Goal: Task Accomplishment & Management: Manage account settings

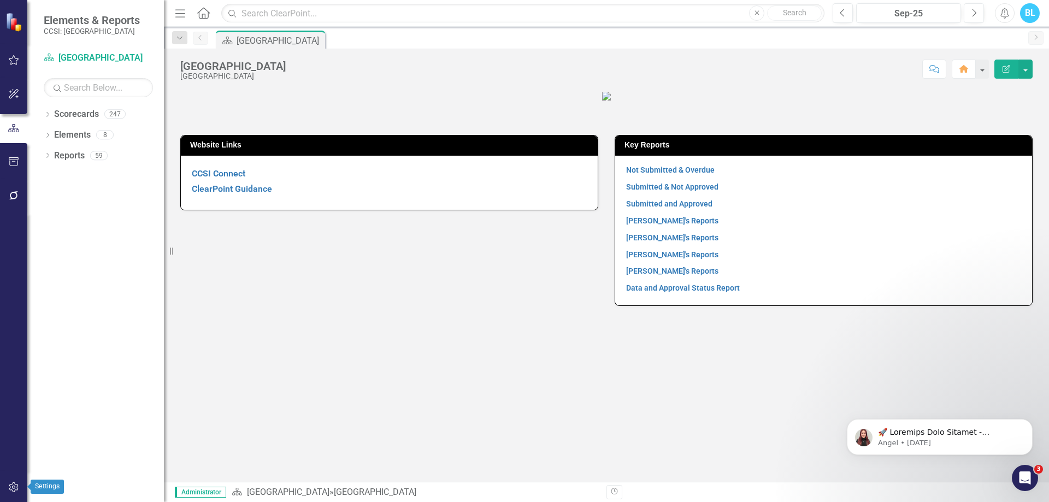
click at [10, 486] on icon "button" at bounding box center [13, 487] width 11 height 9
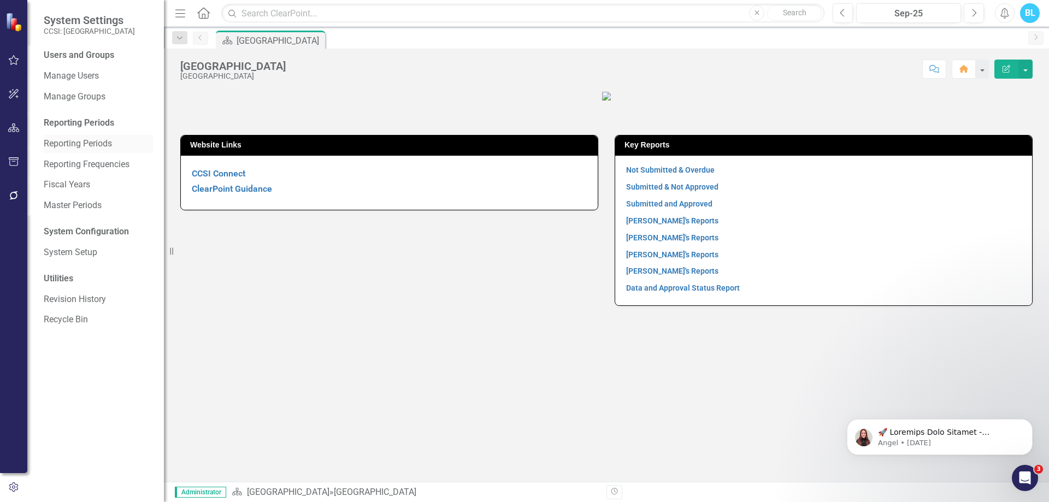
click at [96, 139] on link "Reporting Periods" at bounding box center [98, 144] width 109 height 13
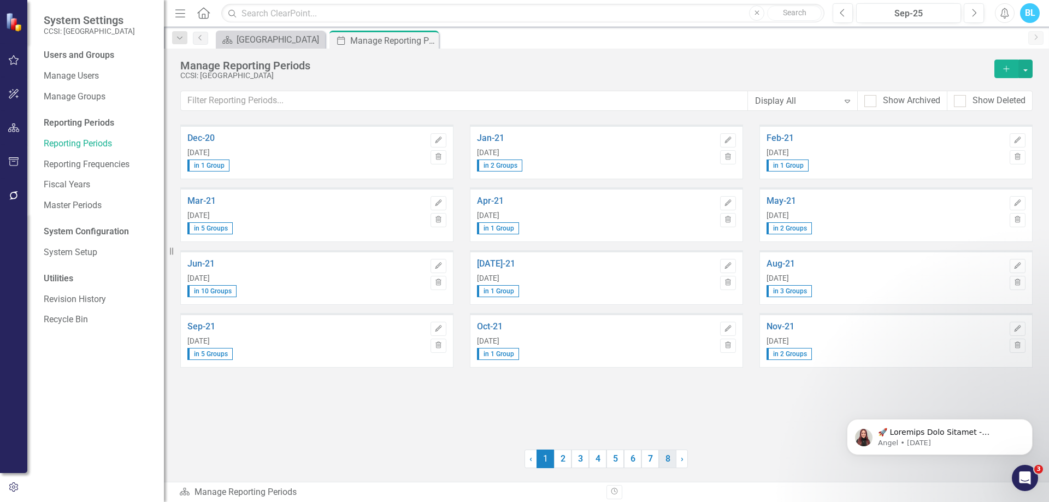
click at [667, 463] on link "8" at bounding box center [667, 459] width 17 height 19
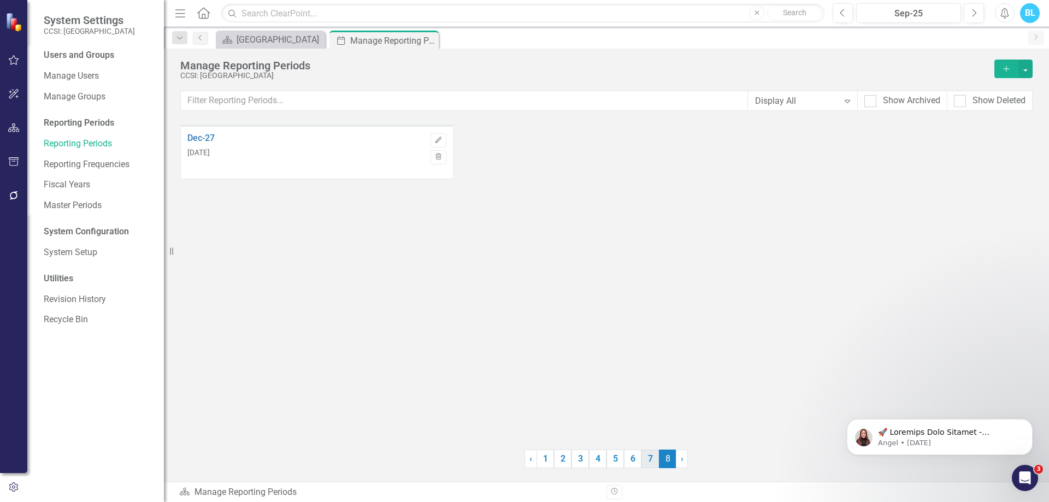
click at [652, 460] on link "7" at bounding box center [649, 459] width 17 height 19
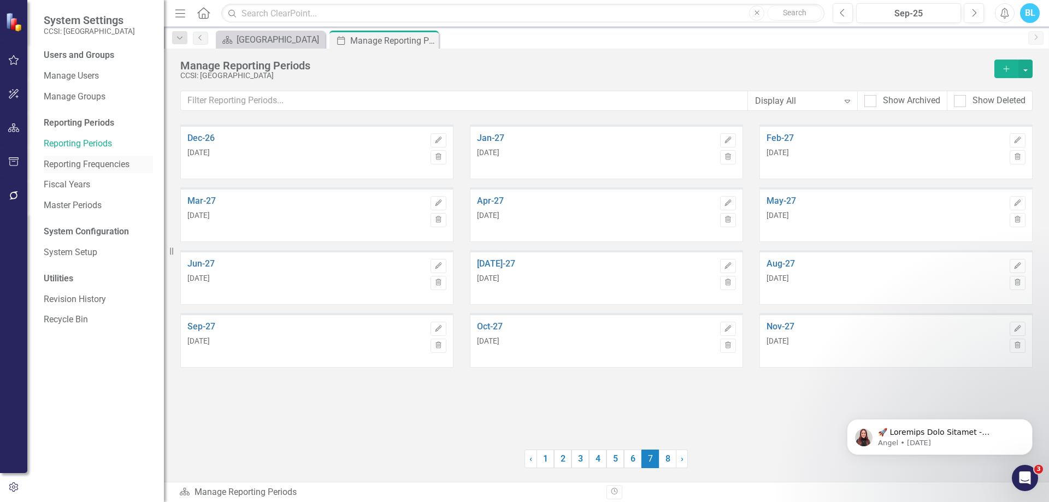
click at [84, 160] on link "Reporting Frequencies" at bounding box center [98, 164] width 109 height 13
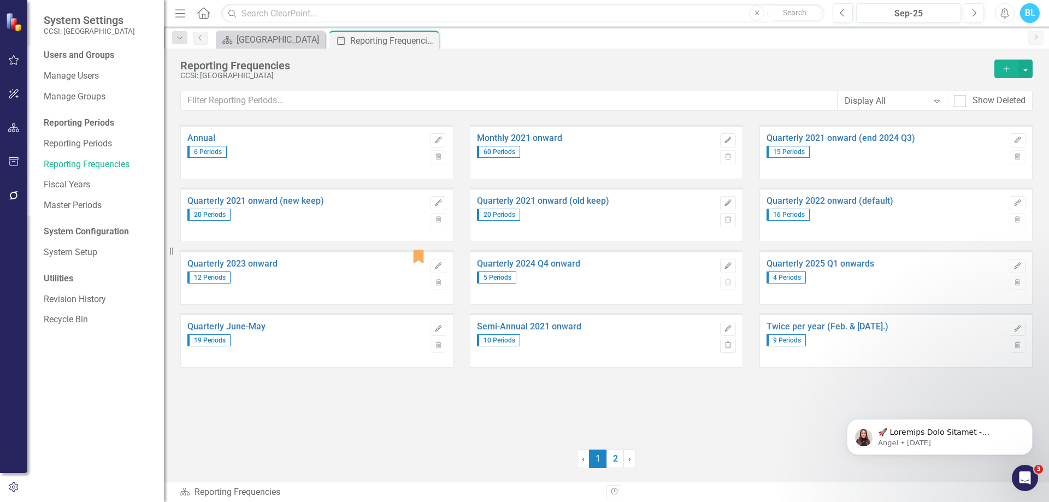
click at [729, 445] on div "Annual 6 Periods Edit Trash Monthly 2021 onward 60 Periods Edit Trash Quarterly…" at bounding box center [606, 303] width 885 height 357
click at [619, 461] on link "2" at bounding box center [614, 459] width 17 height 19
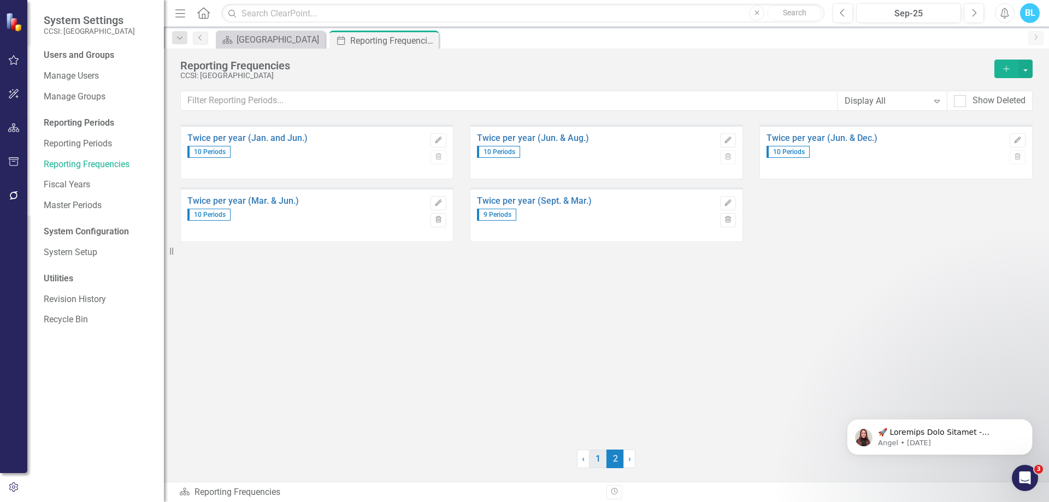
click at [601, 457] on link "1" at bounding box center [597, 459] width 17 height 19
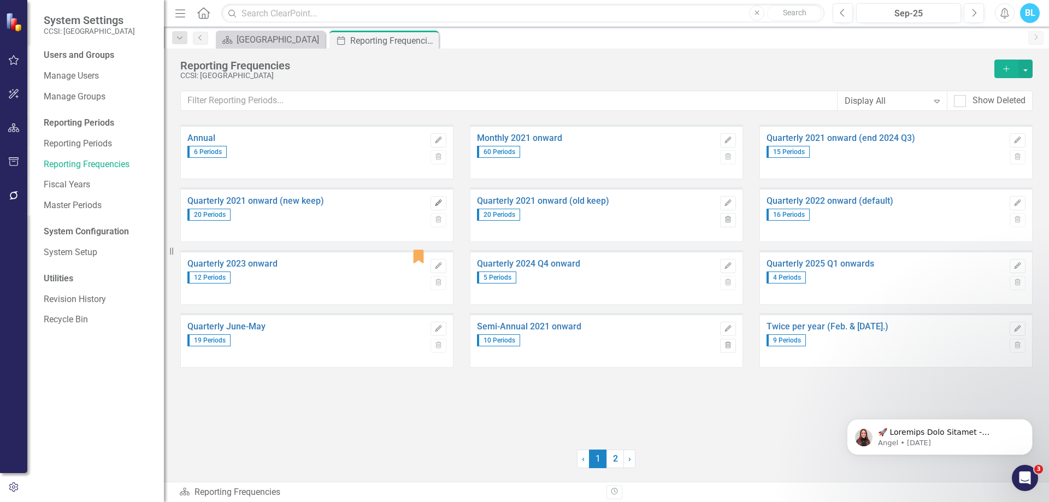
click at [438, 204] on icon "Edit" at bounding box center [438, 203] width 8 height 7
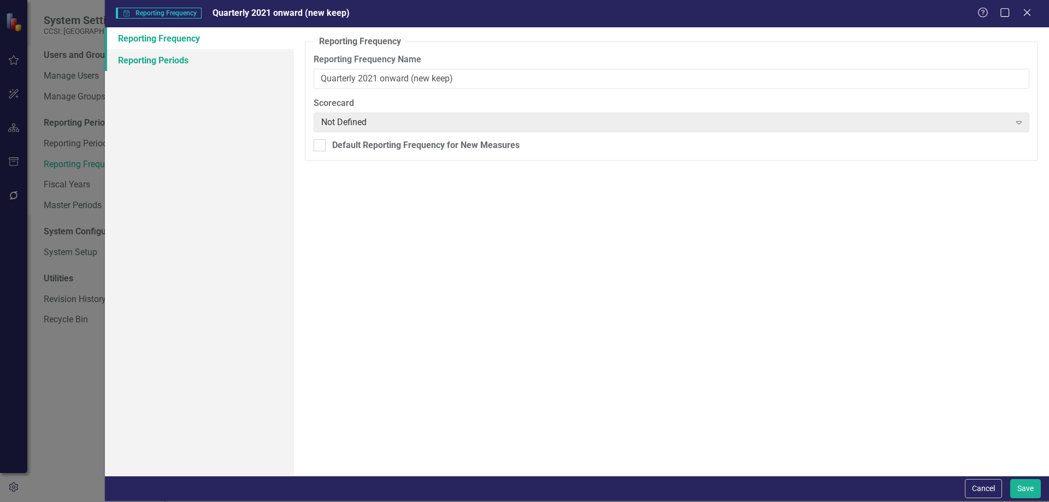
click at [211, 67] on link "Reporting Periods" at bounding box center [199, 60] width 189 height 22
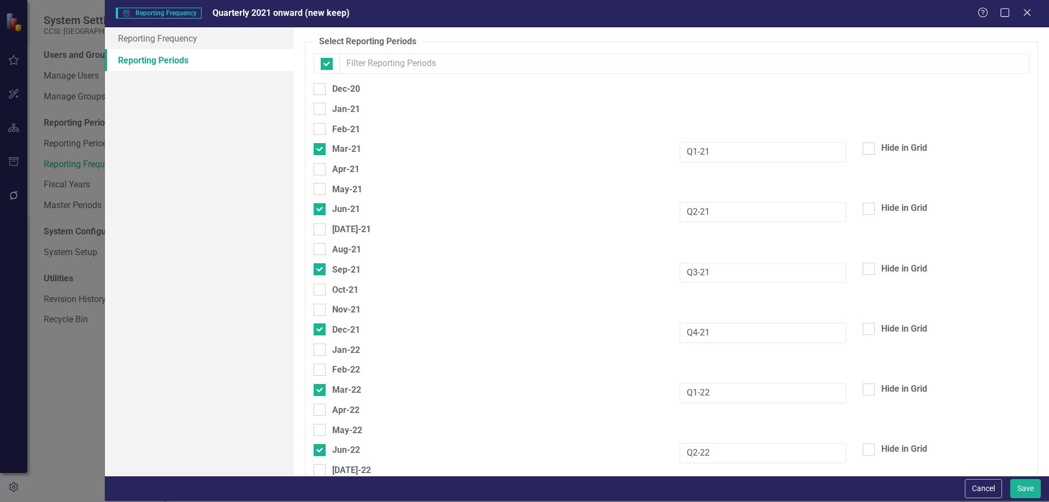
checkbox input "false"
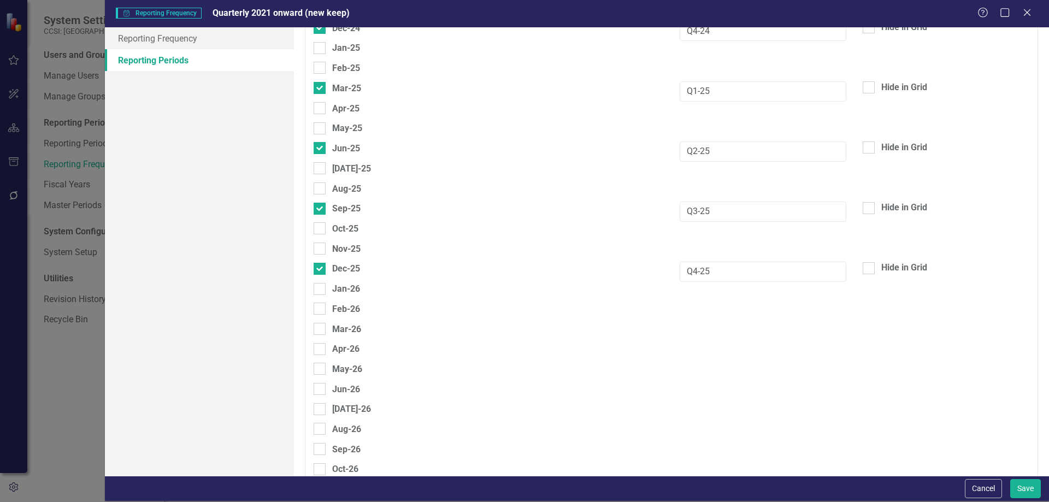
scroll to position [1025, 0]
click at [732, 82] on input "Q1-25" at bounding box center [763, 91] width 167 height 20
click at [354, 335] on div "Mar-26" at bounding box center [346, 329] width 29 height 14
click at [321, 329] on input "Mar-26" at bounding box center [317, 325] width 7 height 7
checkbox input "true"
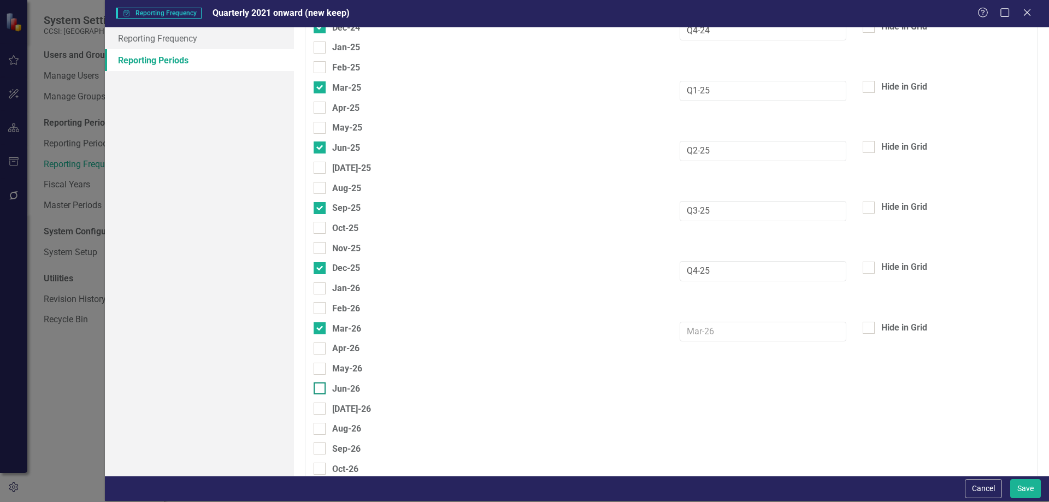
click at [352, 392] on div "Jun-26" at bounding box center [346, 389] width 28 height 14
click at [321, 390] on input "Jun-26" at bounding box center [317, 385] width 7 height 7
checkbox input "true"
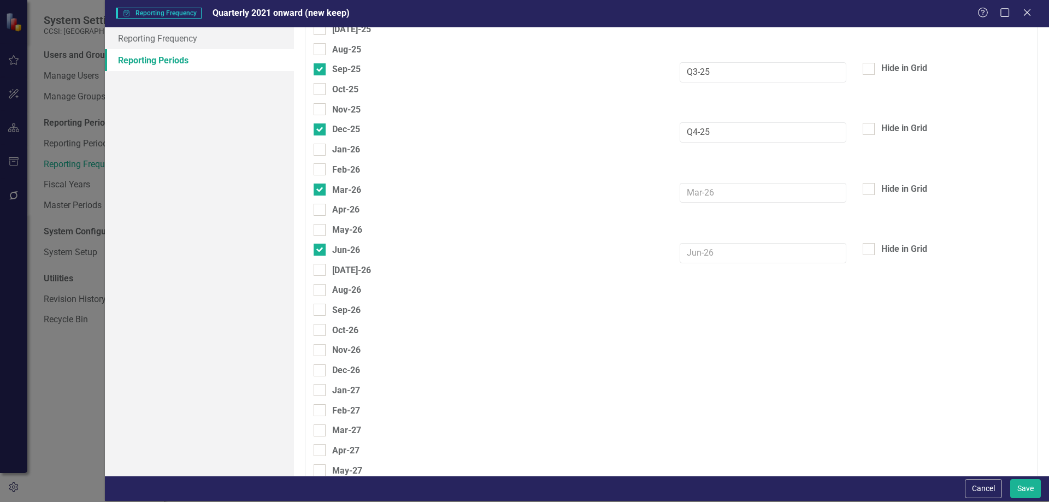
scroll to position [1164, 0]
click at [340, 311] on div "Sep-26" at bounding box center [346, 310] width 28 height 14
click at [321, 310] on input "Sep-26" at bounding box center [317, 306] width 7 height 7
checkbox input "true"
click at [359, 368] on div "Dec-26" at bounding box center [346, 370] width 28 height 14
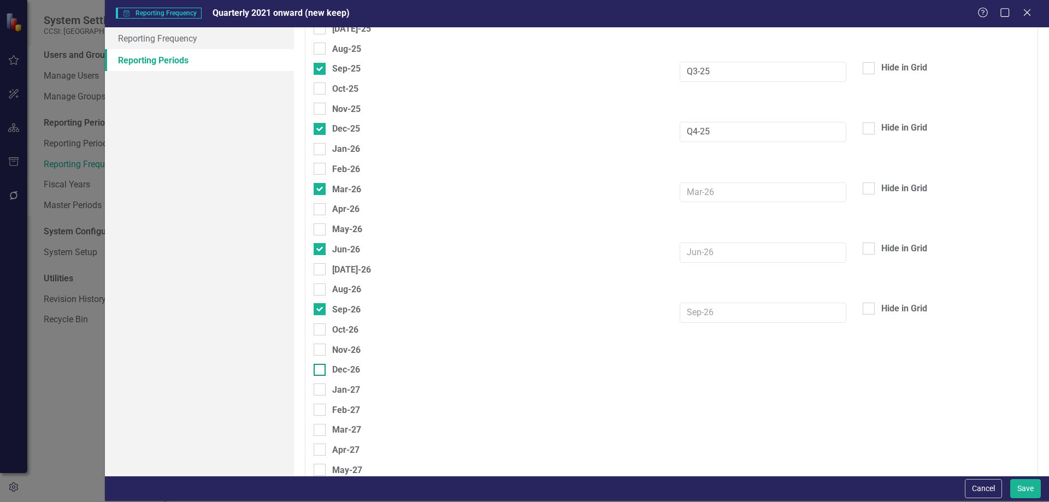
click at [321, 368] on input "Dec-26" at bounding box center [317, 367] width 7 height 7
checkbox input "true"
paste input "Q1-25"
click at [717, 186] on input "text" at bounding box center [763, 192] width 167 height 20
type input "Q1-26"
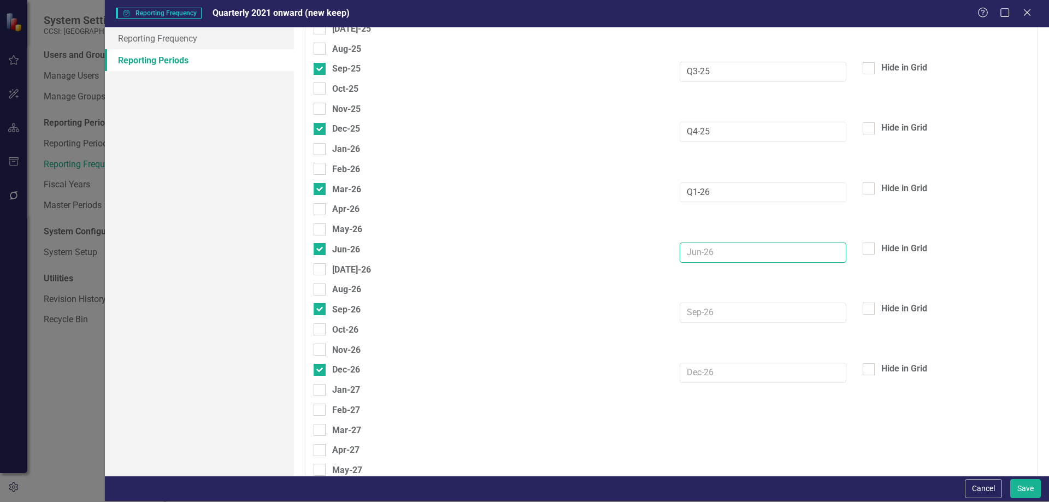
click at [706, 253] on input "text" at bounding box center [763, 253] width 167 height 20
paste input "Q1-26"
type input "Q2-26"
click at [705, 303] on input "text" at bounding box center [763, 313] width 167 height 20
paste input "Q1-26"
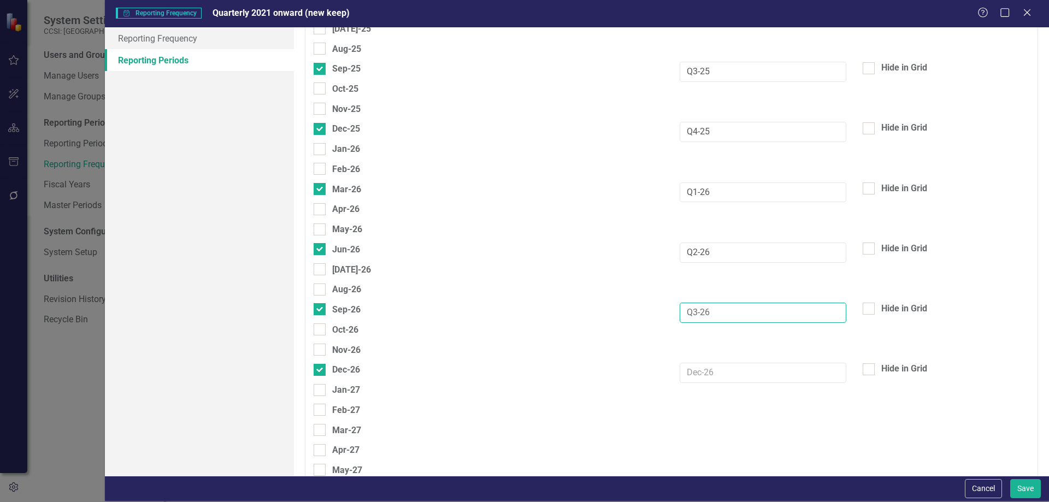
type input "Q3-26"
click at [704, 369] on input "text" at bounding box center [763, 373] width 167 height 20
paste input "Q1-26"
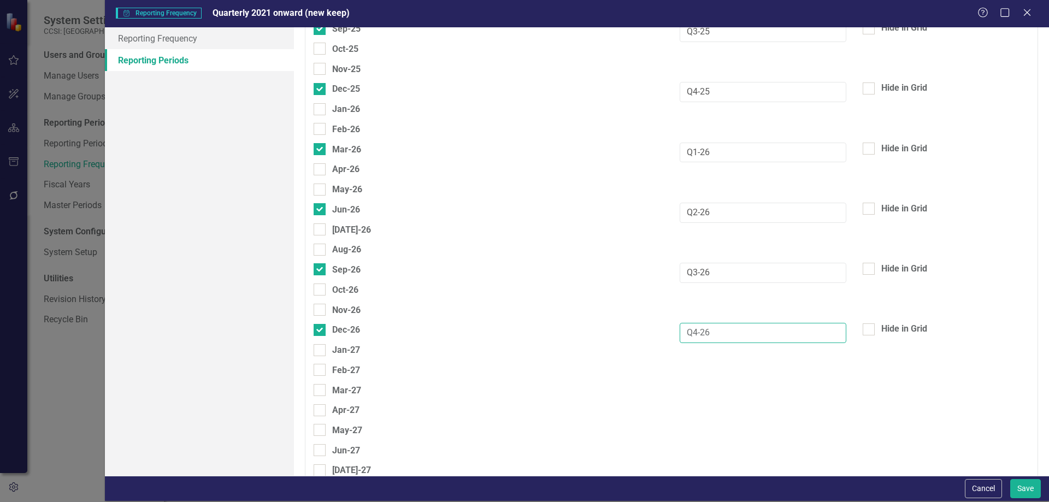
scroll to position [1205, 0]
type input "Q4-26"
click at [1016, 487] on button "Save" at bounding box center [1025, 488] width 31 height 19
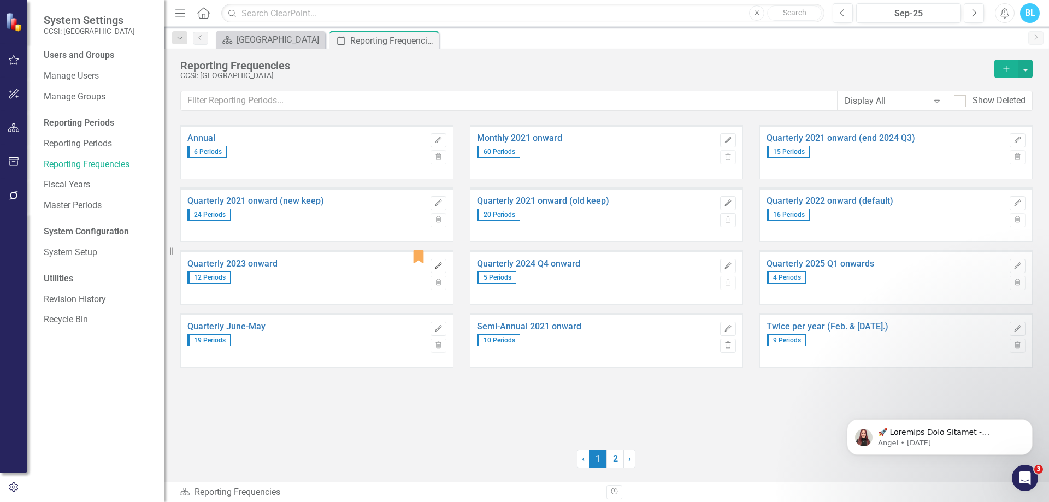
click at [437, 263] on icon "Edit" at bounding box center [438, 266] width 8 height 7
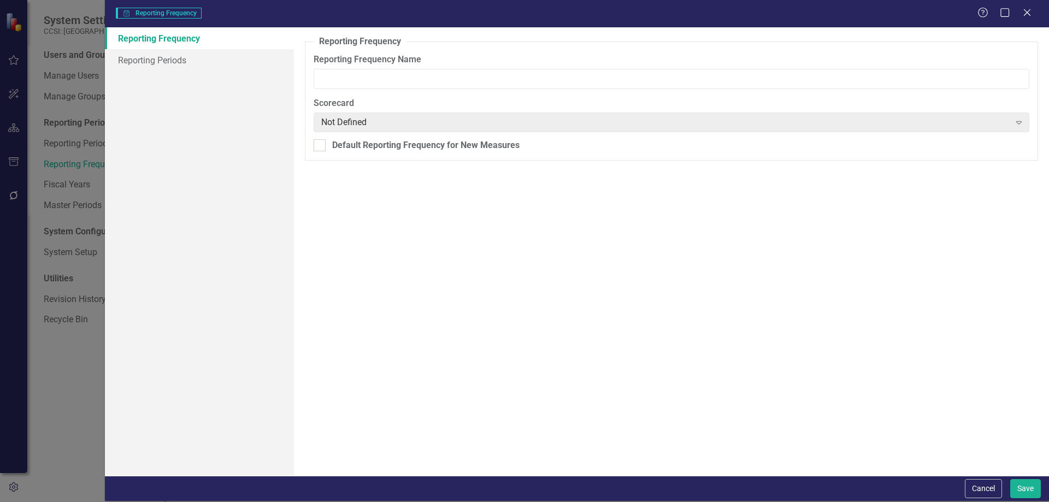
type input "Quarterly 2023 onward"
checkbox input "true"
click at [997, 487] on button "Cancel" at bounding box center [983, 488] width 37 height 19
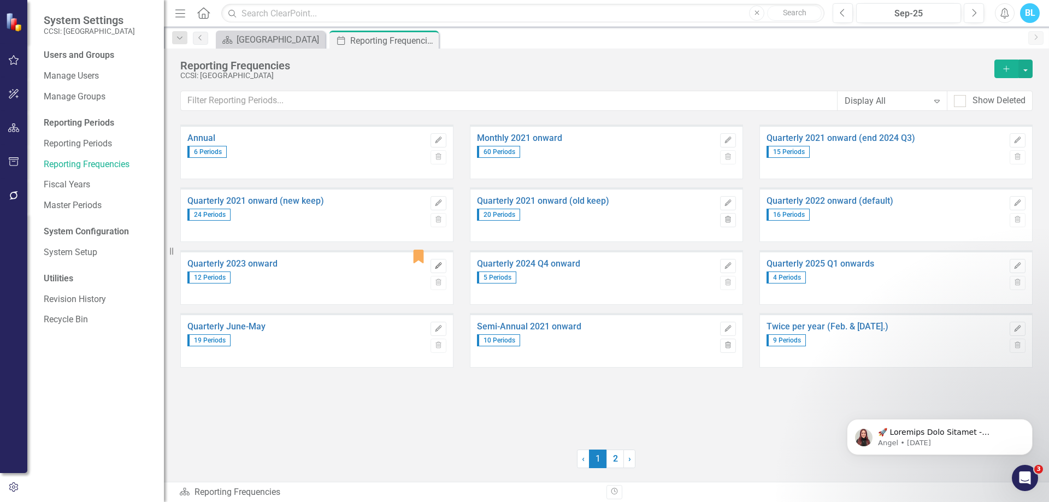
click at [438, 263] on icon "Edit" at bounding box center [438, 266] width 8 height 7
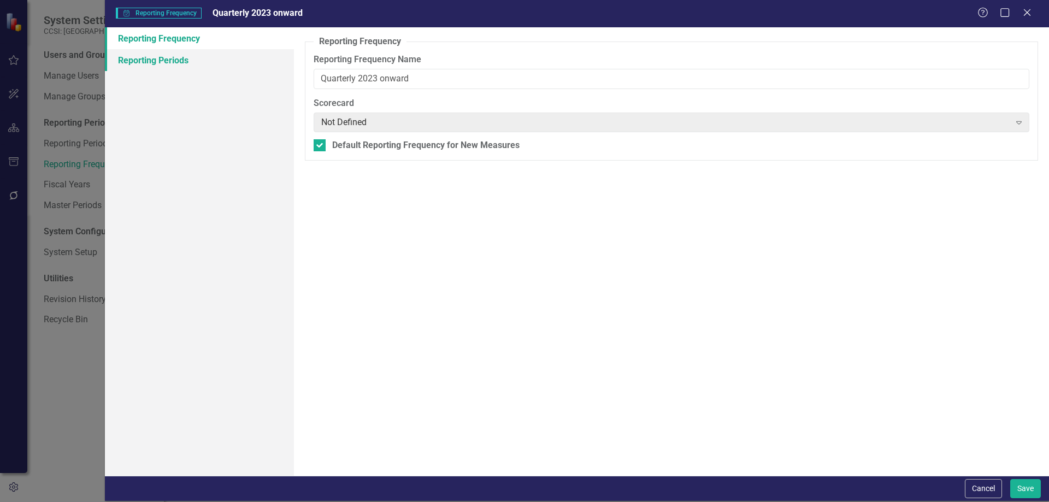
click at [253, 60] on link "Reporting Periods" at bounding box center [199, 60] width 189 height 22
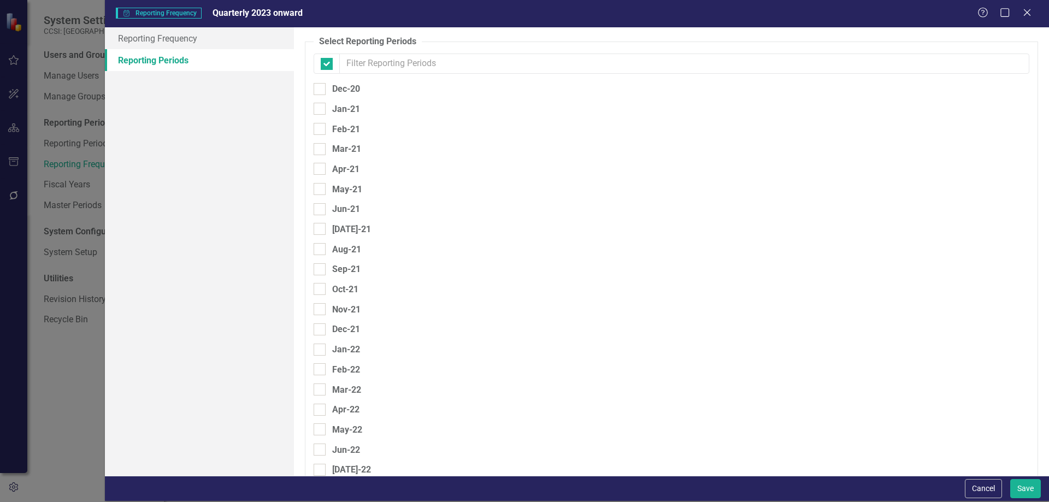
checkbox input "false"
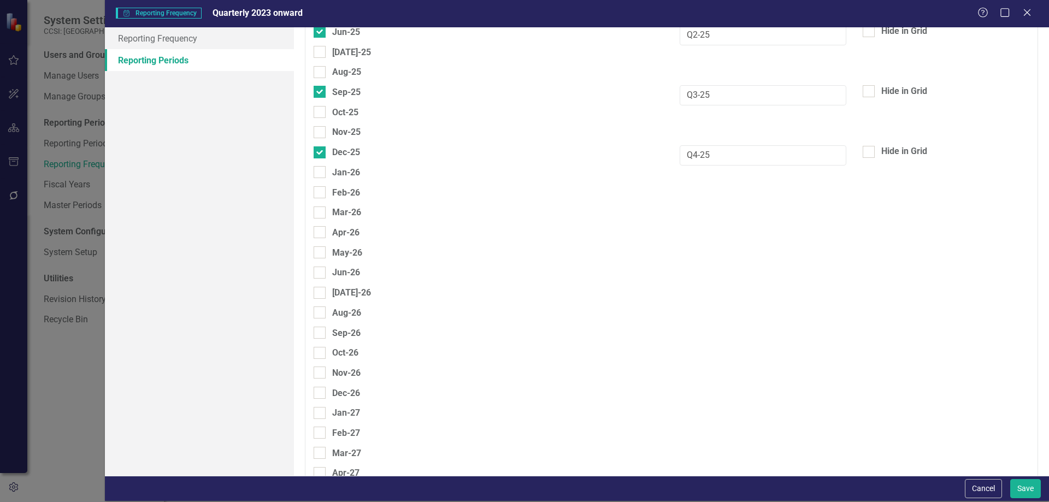
scroll to position [1141, 0]
click at [320, 210] on input "Mar-26" at bounding box center [317, 209] width 7 height 7
checkbox input "true"
click at [318, 267] on input "Jun-26" at bounding box center [317, 269] width 7 height 7
checkbox input "true"
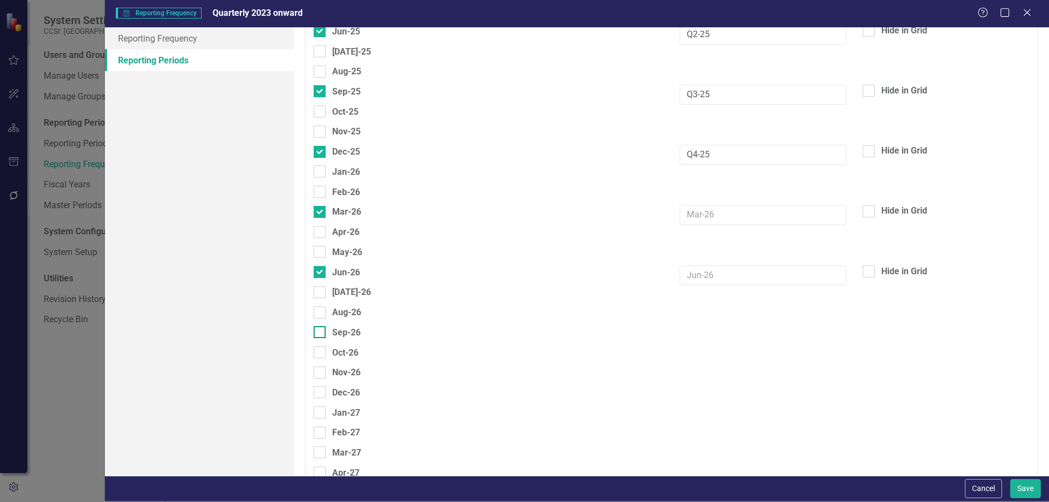
drag, startPoint x: 321, startPoint y: 325, endPoint x: 321, endPoint y: 336, distance: 11.5
click at [321, 336] on div at bounding box center [320, 332] width 12 height 12
click at [321, 333] on input "Sep-26" at bounding box center [317, 329] width 7 height 7
checkbox input "true"
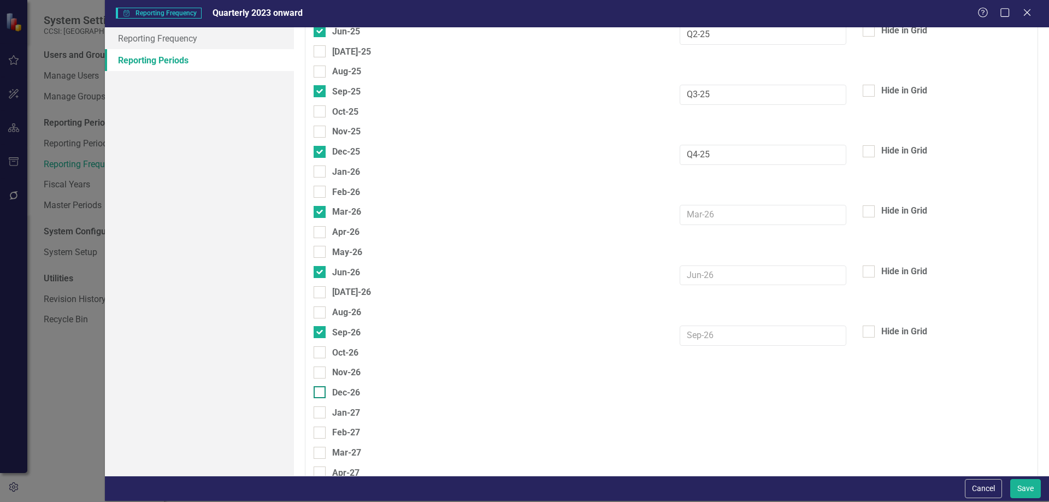
click at [327, 393] on div "Dec-26" at bounding box center [337, 393] width 46 height 14
click at [321, 393] on input "Dec-26" at bounding box center [317, 389] width 7 height 7
checkbox input "true"
click at [784, 221] on input "text" at bounding box center [763, 215] width 167 height 20
paste input "Q1-26"
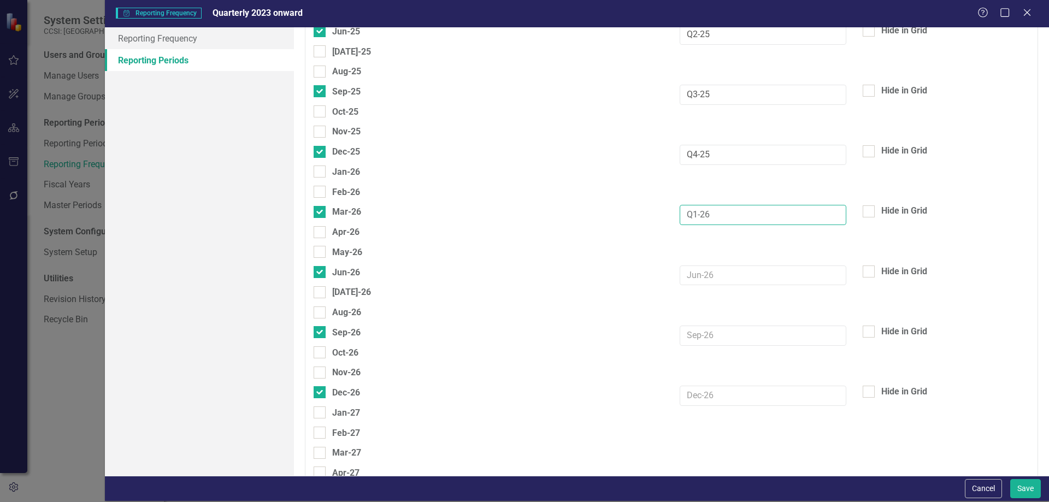
type input "Q1-26"
paste input "Q1-26"
click at [715, 277] on input "Q1-26" at bounding box center [763, 276] width 167 height 20
type input "Q2-26"
click at [719, 330] on input "text" at bounding box center [763, 336] width 167 height 20
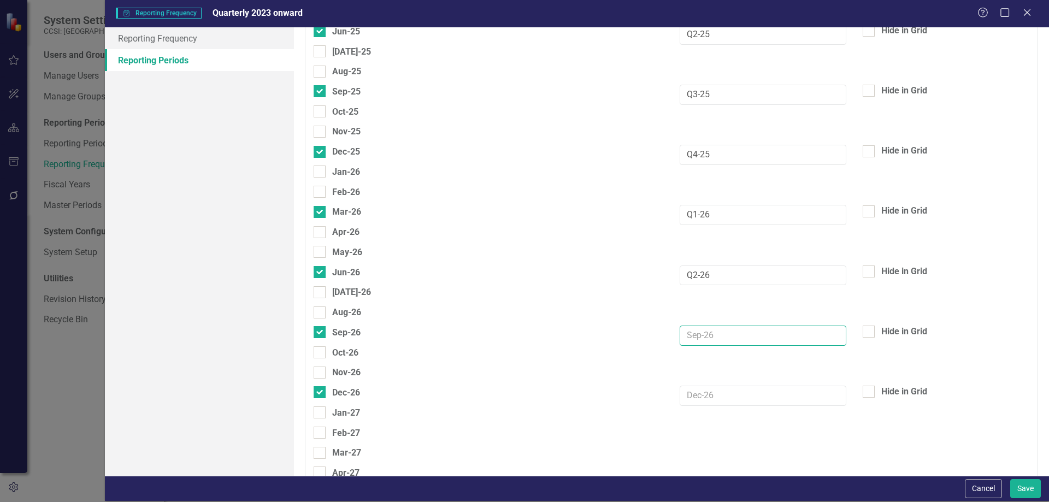
paste input "Q1-26"
type input "Q3-26"
click at [707, 397] on input "text" at bounding box center [763, 396] width 167 height 20
paste input "Q1-26"
type input "Q4-26"
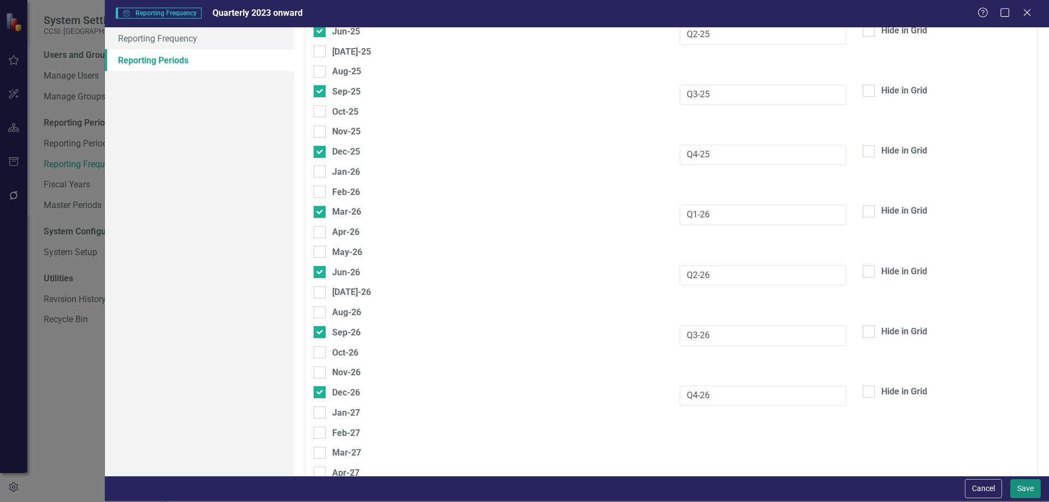
click at [1022, 484] on button "Save" at bounding box center [1025, 488] width 31 height 19
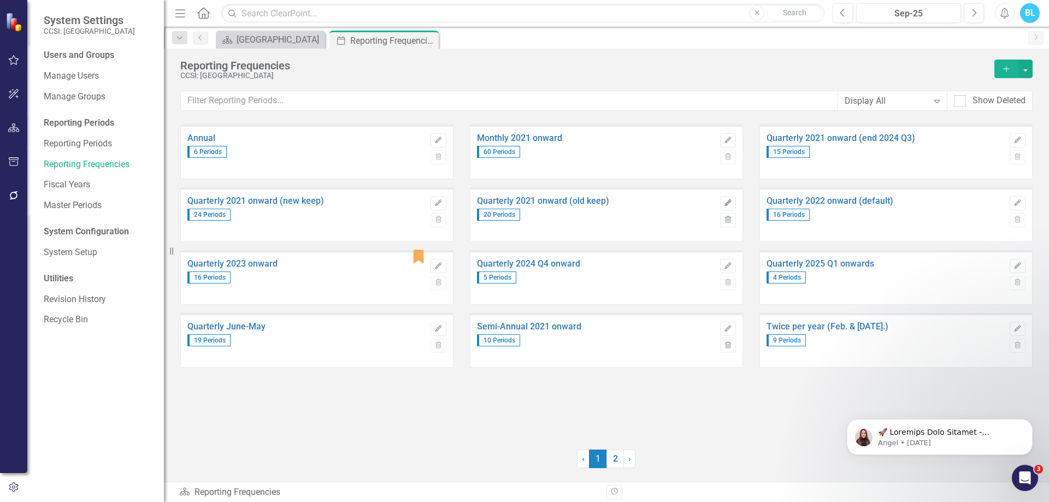
click at [729, 198] on button "Edit" at bounding box center [728, 203] width 16 height 14
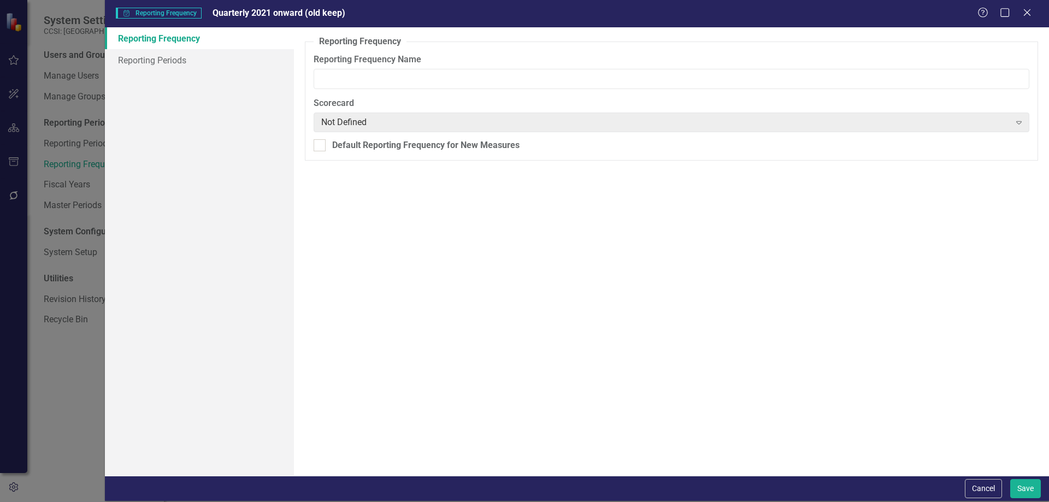
type input "Quarterly 2021 onward (old keep)"
click at [252, 59] on link "Reporting Periods" at bounding box center [199, 60] width 189 height 22
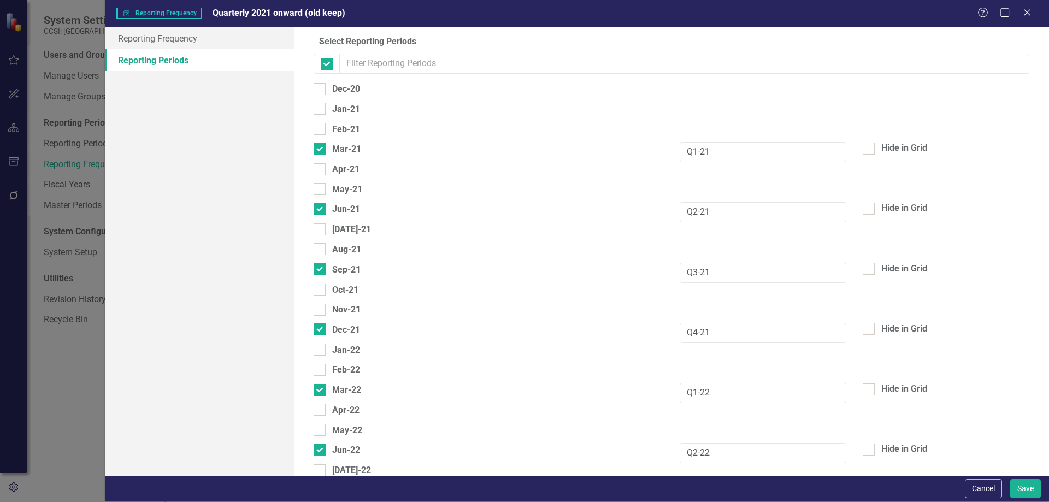
checkbox input "false"
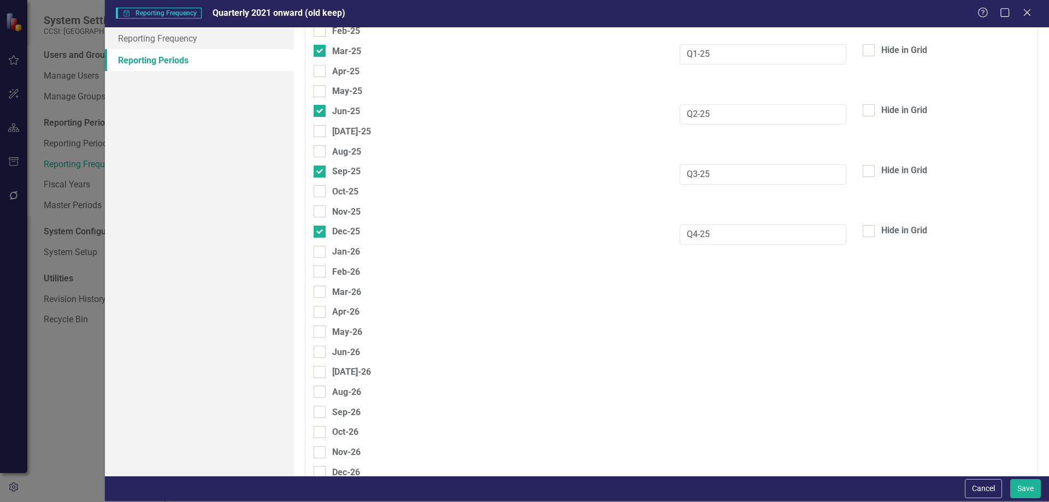
scroll to position [1062, 0]
click at [323, 289] on div at bounding box center [320, 291] width 12 height 12
click at [321, 289] on input "Mar-26" at bounding box center [317, 288] width 7 height 7
checkbox input "true"
click at [325, 352] on div at bounding box center [320, 351] width 12 height 12
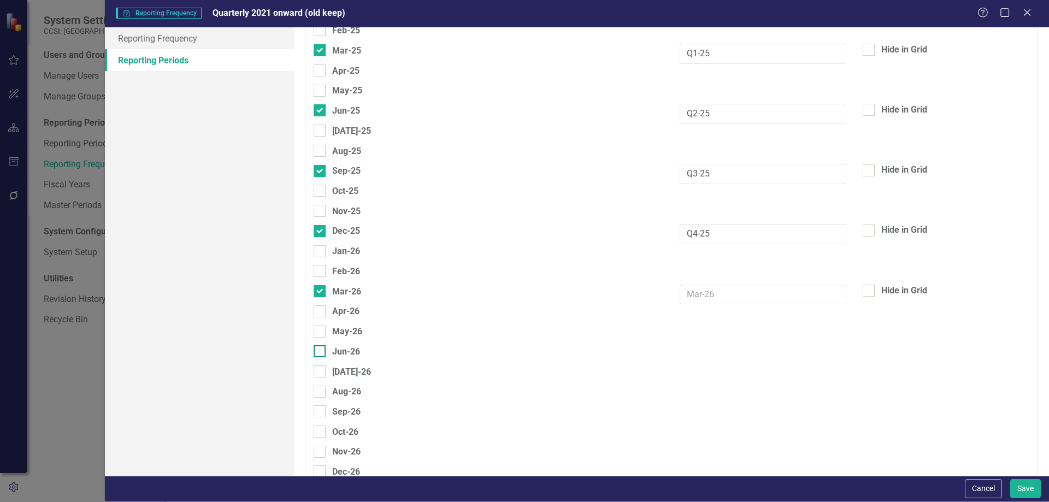
click at [321, 352] on input "Jun-26" at bounding box center [317, 348] width 7 height 7
checkbox input "true"
click at [320, 406] on input "Sep-26" at bounding box center [317, 408] width 7 height 7
checkbox input "true"
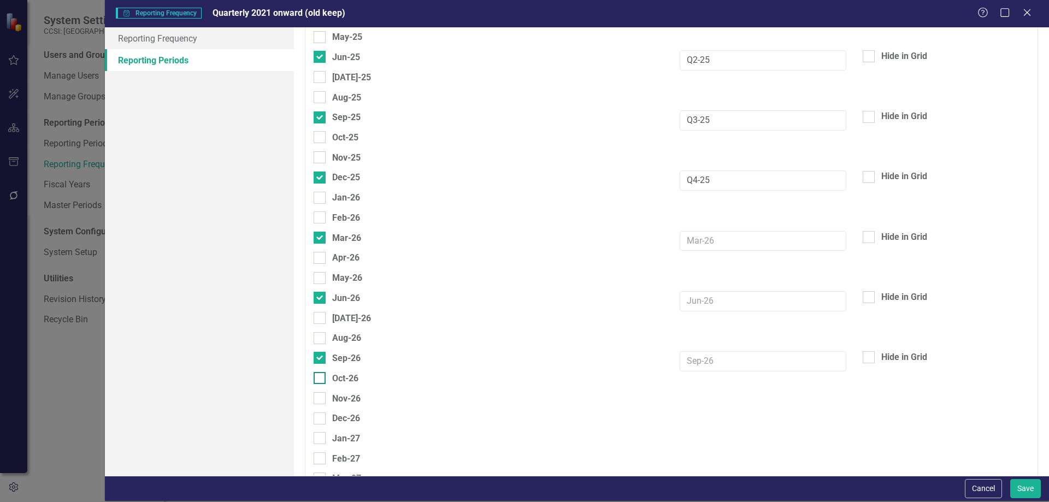
scroll to position [1116, 0]
click at [322, 421] on div at bounding box center [320, 418] width 12 height 12
click at [321, 419] on input "Dec-26" at bounding box center [317, 415] width 7 height 7
checkbox input "true"
click at [694, 234] on input "text" at bounding box center [763, 241] width 167 height 20
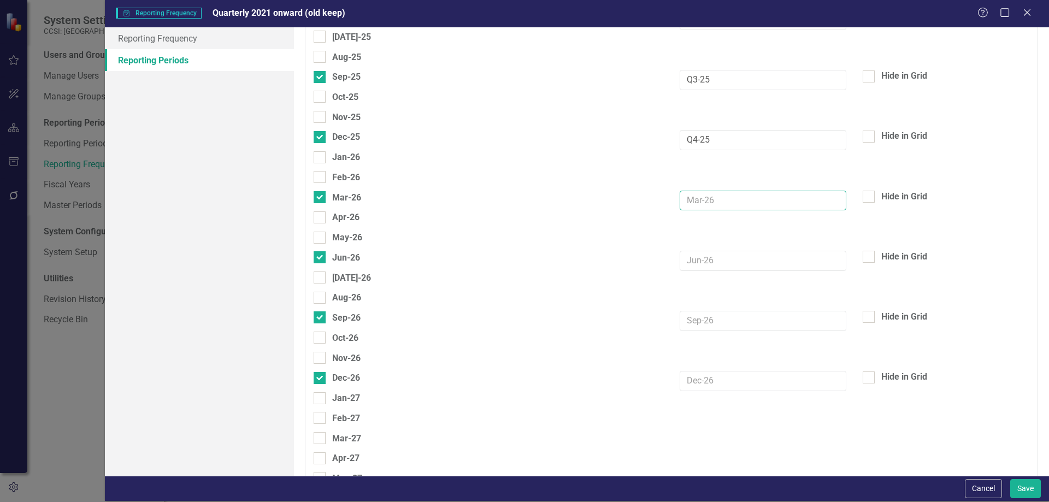
scroll to position [1157, 0]
click at [714, 202] on input "text" at bounding box center [763, 200] width 167 height 20
paste input "Q1-26"
type input "Q1-26"
paste input "Q1-26"
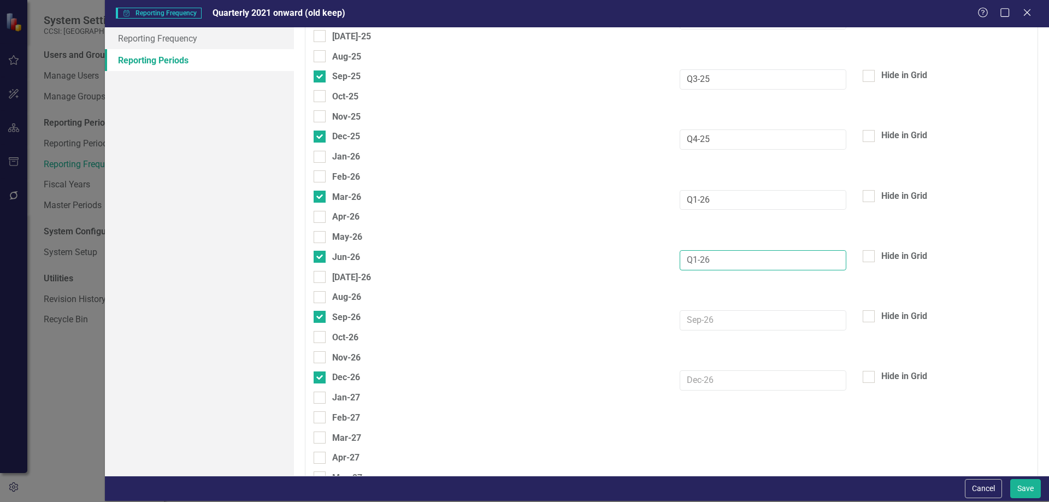
click at [719, 264] on input "Q1-26" at bounding box center [763, 260] width 167 height 20
click at [693, 259] on input "Q1-26" at bounding box center [763, 260] width 167 height 20
type input "Q2-26"
click at [728, 323] on input "text" at bounding box center [763, 320] width 167 height 20
paste input "Q1-26"
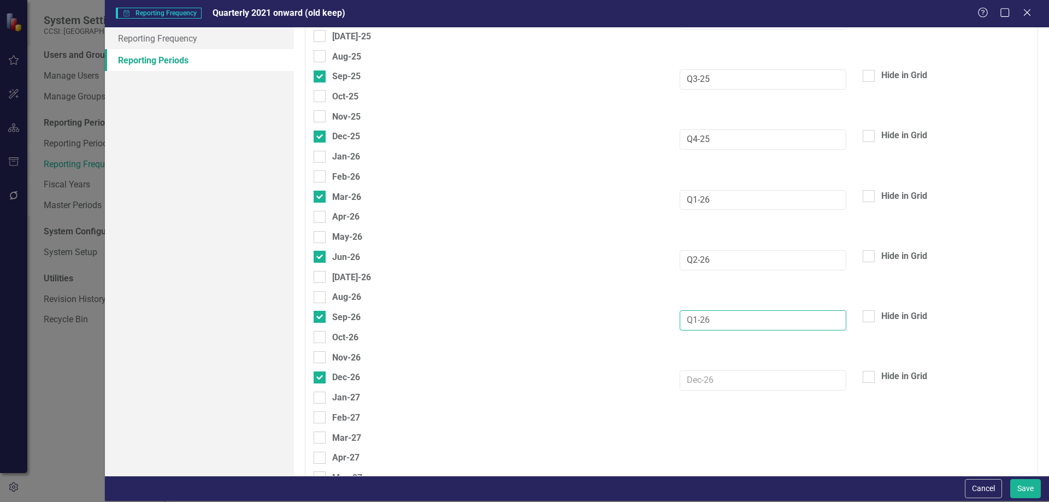
click at [690, 326] on input "Q1-26" at bounding box center [763, 320] width 167 height 20
type input "Q3-26"
click at [726, 384] on input "text" at bounding box center [763, 380] width 167 height 20
paste input "Q1-26"
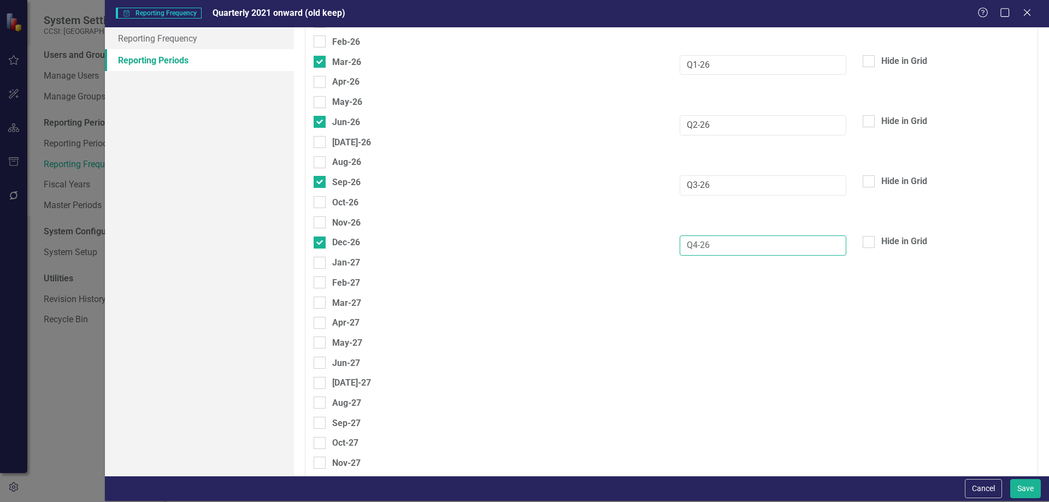
scroll to position [1292, 0]
type input "Q4-26"
click at [1024, 491] on button "Save" at bounding box center [1025, 488] width 31 height 19
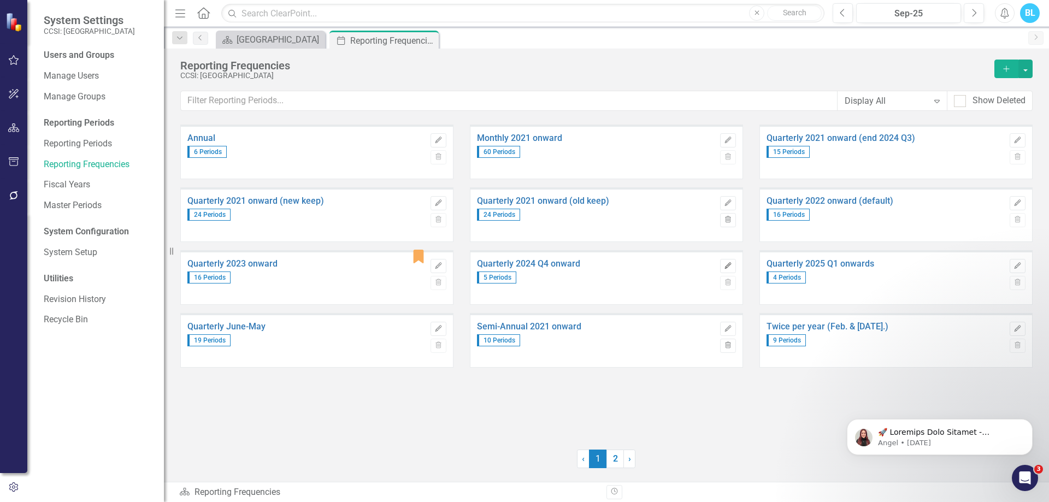
click at [725, 262] on button "Edit" at bounding box center [728, 266] width 16 height 14
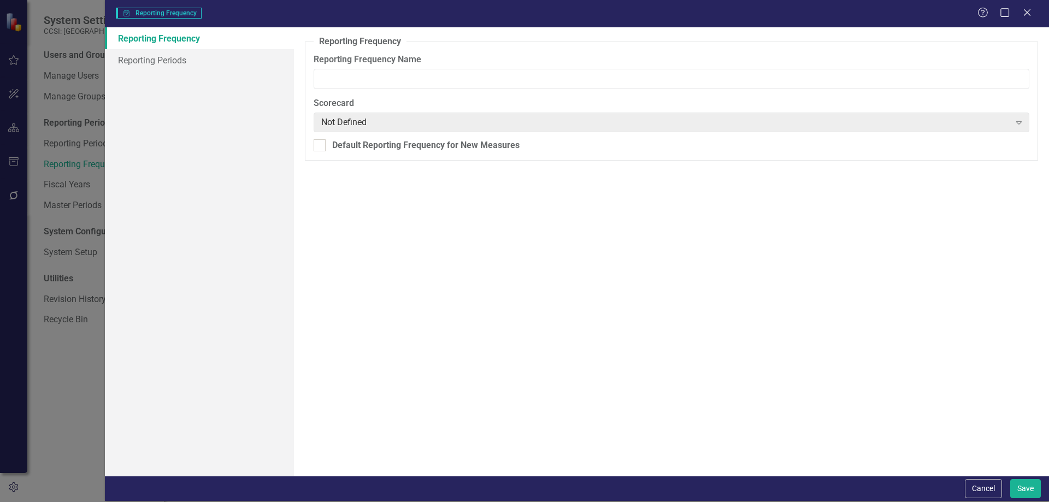
type input "Quarterly 2024 Q4 onward"
click at [220, 63] on link "Reporting Periods" at bounding box center [199, 60] width 189 height 22
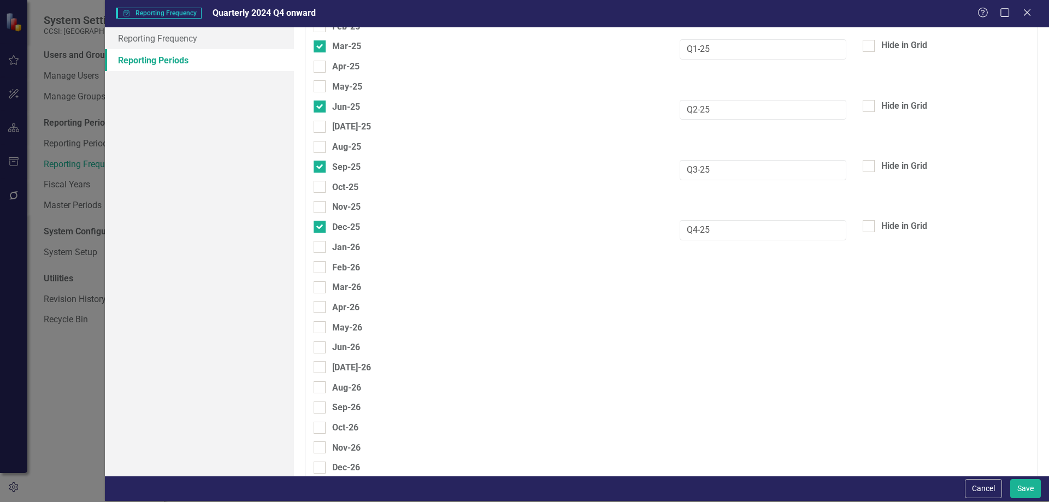
scroll to position [1065, 0]
click at [349, 290] on div "Mar-26" at bounding box center [346, 287] width 29 height 14
click at [321, 288] on input "Mar-26" at bounding box center [317, 284] width 7 height 7
checkbox input "true"
click at [352, 350] on div "Jun-26" at bounding box center [346, 347] width 28 height 14
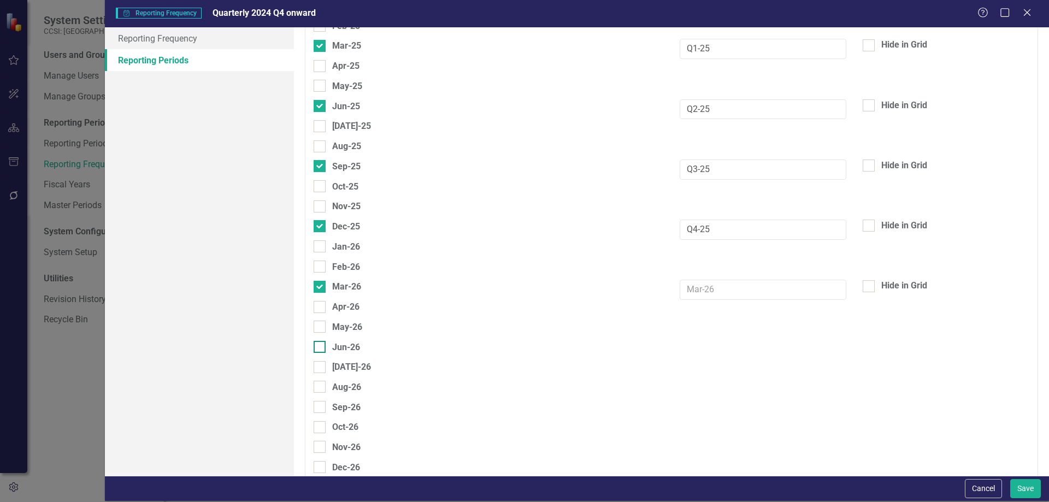
click at [321, 348] on input "Jun-26" at bounding box center [317, 344] width 7 height 7
checkbox input "true"
click at [346, 404] on div "Sep-26" at bounding box center [346, 407] width 28 height 14
click at [321, 404] on input "Sep-26" at bounding box center [317, 404] width 7 height 7
checkbox input "true"
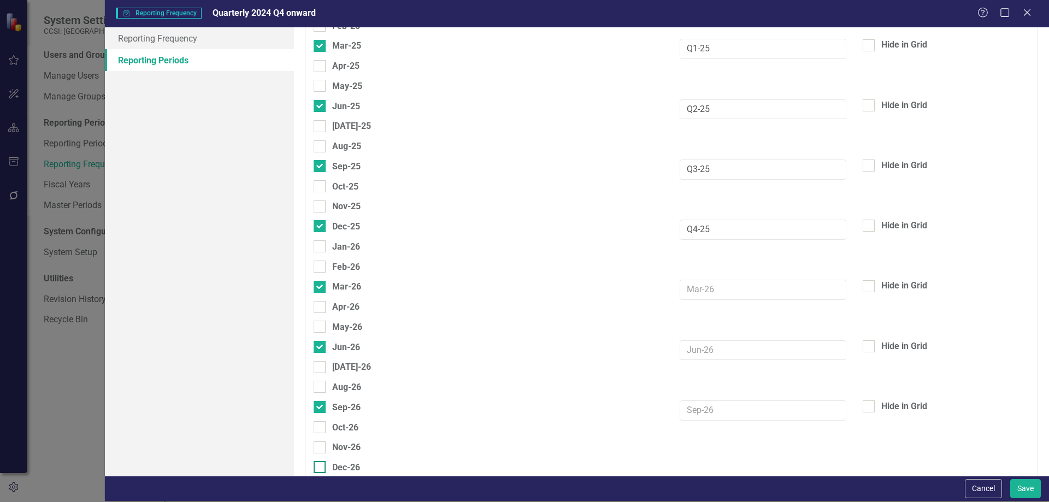
click at [353, 469] on div "Dec-26" at bounding box center [346, 468] width 28 height 14
click at [321, 468] on input "Dec-26" at bounding box center [317, 464] width 7 height 7
checkbox input "true"
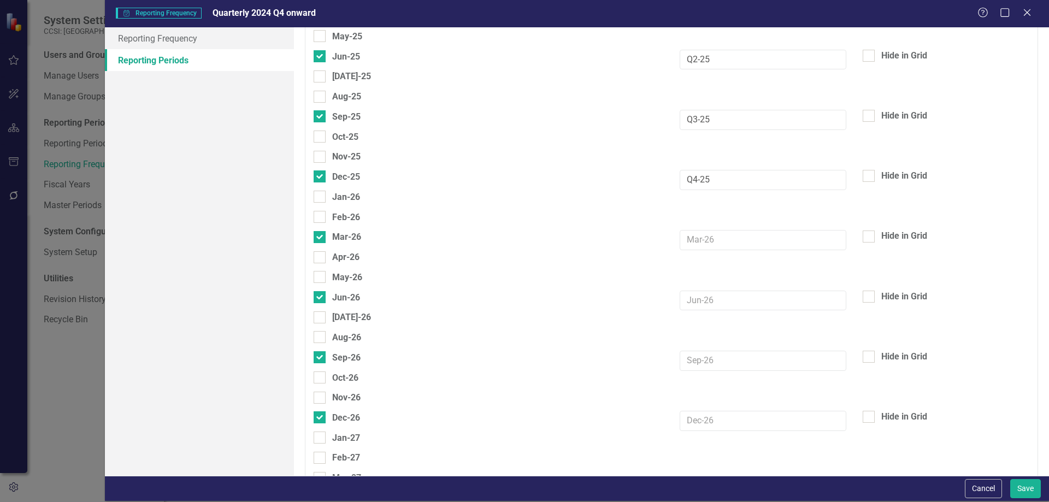
scroll to position [1116, 0]
click at [738, 236] on input "text" at bounding box center [763, 239] width 167 height 20
paste input "Q1-26"
type input "Q1-26"
paste input "Q1-26"
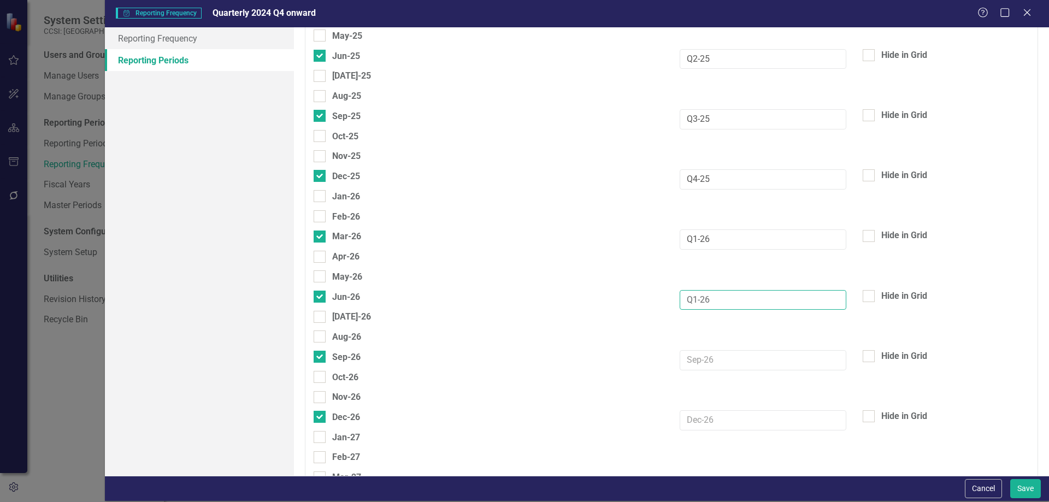
click at [700, 303] on input "Q1-26" at bounding box center [763, 300] width 167 height 20
click at [689, 300] on input "Q1-26" at bounding box center [763, 300] width 167 height 20
type input "Q2-26"
click at [707, 361] on input "text" at bounding box center [763, 360] width 167 height 20
paste input "Q1-26"
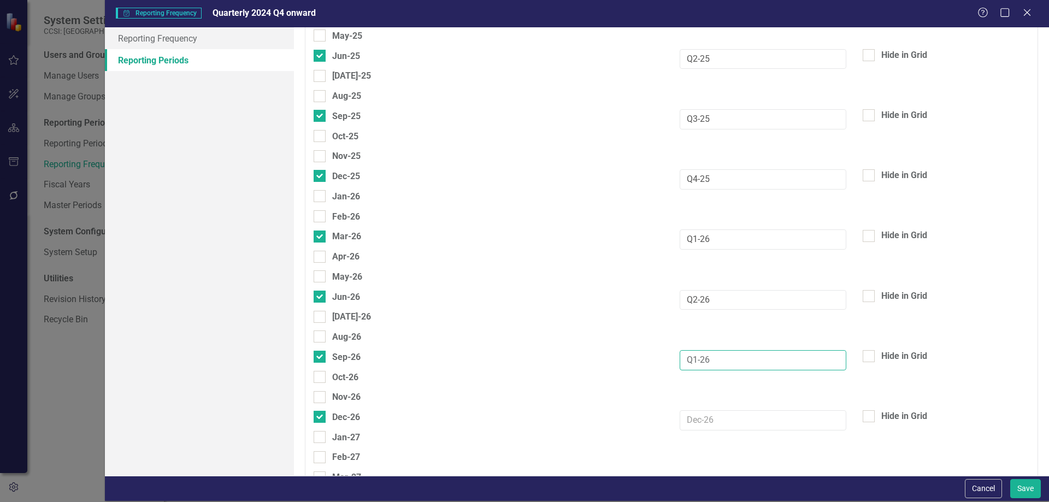
click at [693, 359] on input "Q1-26" at bounding box center [763, 360] width 167 height 20
type input "Q3-26"
click at [695, 420] on input "text" at bounding box center [763, 420] width 167 height 20
paste input "Q1-26"
click at [691, 424] on input "Q1-26" at bounding box center [763, 420] width 167 height 20
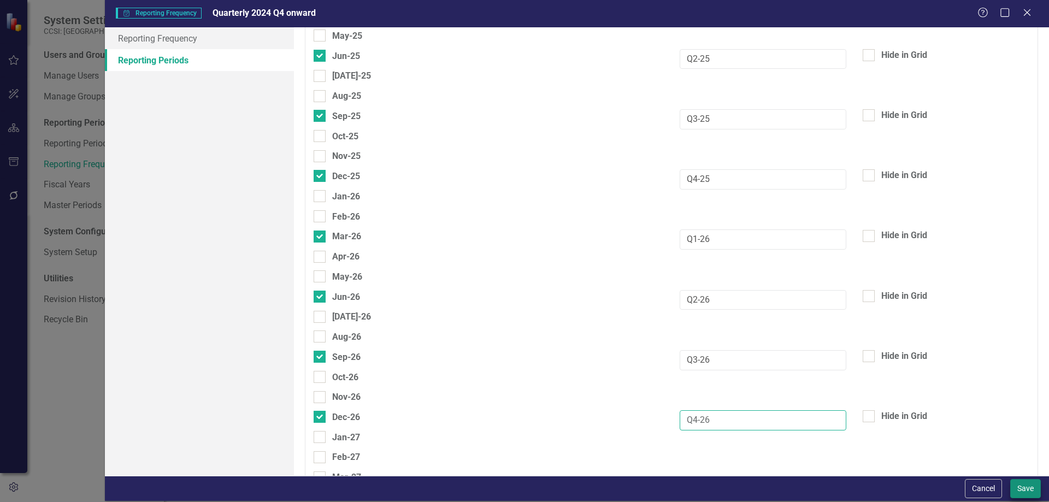
type input "Q4-26"
click at [1036, 487] on button "Save" at bounding box center [1025, 488] width 31 height 19
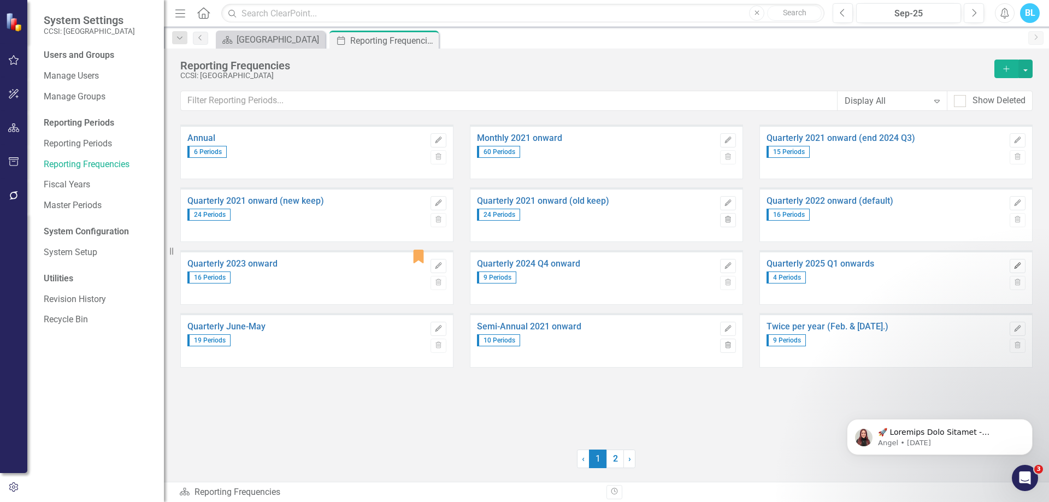
click at [1010, 268] on button "Edit" at bounding box center [1018, 266] width 16 height 14
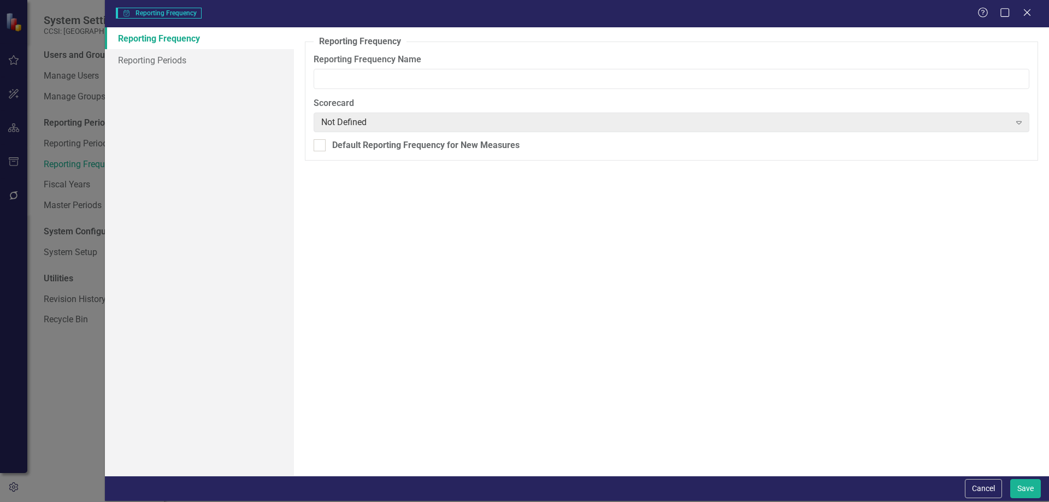
type input "Quarterly 2025 Q1 onwards"
click at [421, 149] on div "Default Reporting Frequency for New Measures" at bounding box center [425, 145] width 187 height 13
click at [321, 146] on input "Default Reporting Frequency for New Measures" at bounding box center [317, 142] width 7 height 7
checkbox input "true"
click at [1024, 487] on button "Save" at bounding box center [1025, 488] width 31 height 19
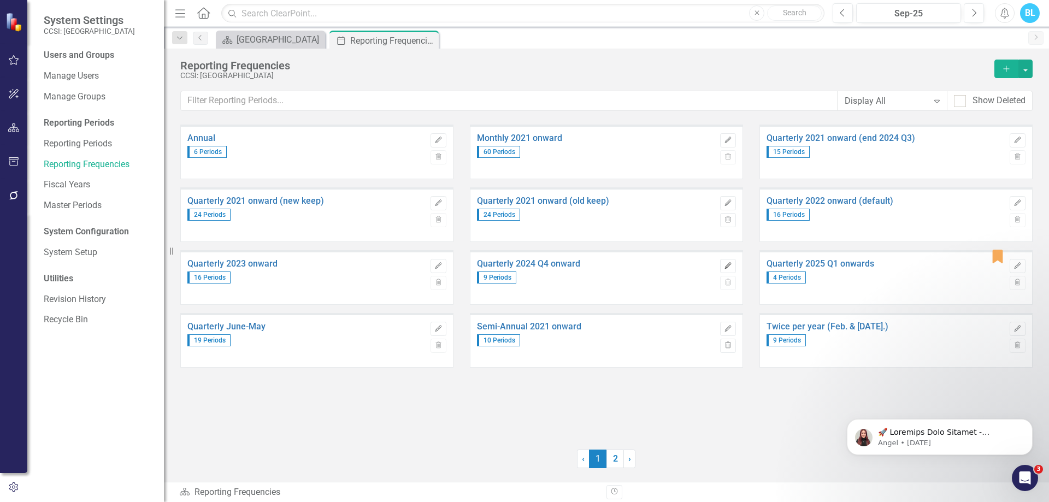
click at [730, 261] on button "Edit" at bounding box center [728, 266] width 16 height 14
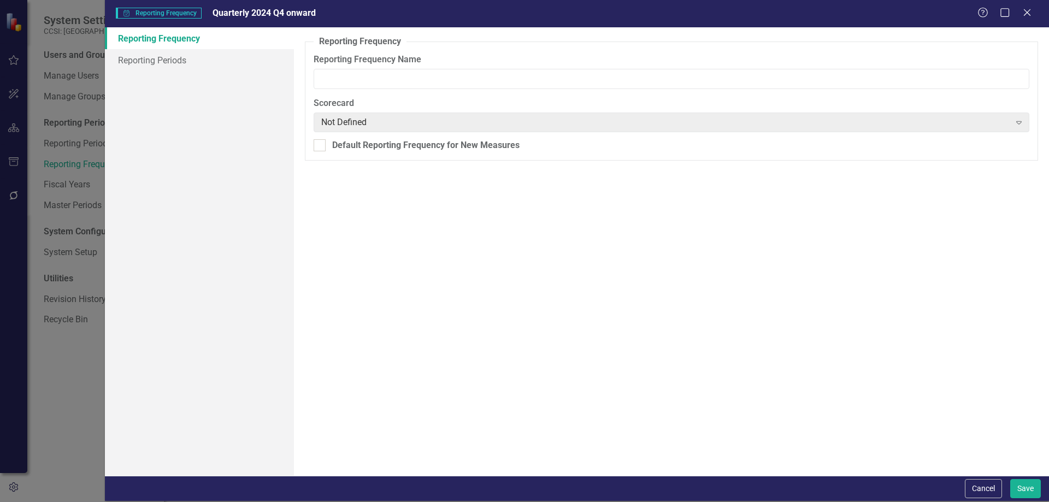
type input "Quarterly 2024 Q4 onward"
click at [235, 54] on link "Reporting Periods" at bounding box center [199, 60] width 189 height 22
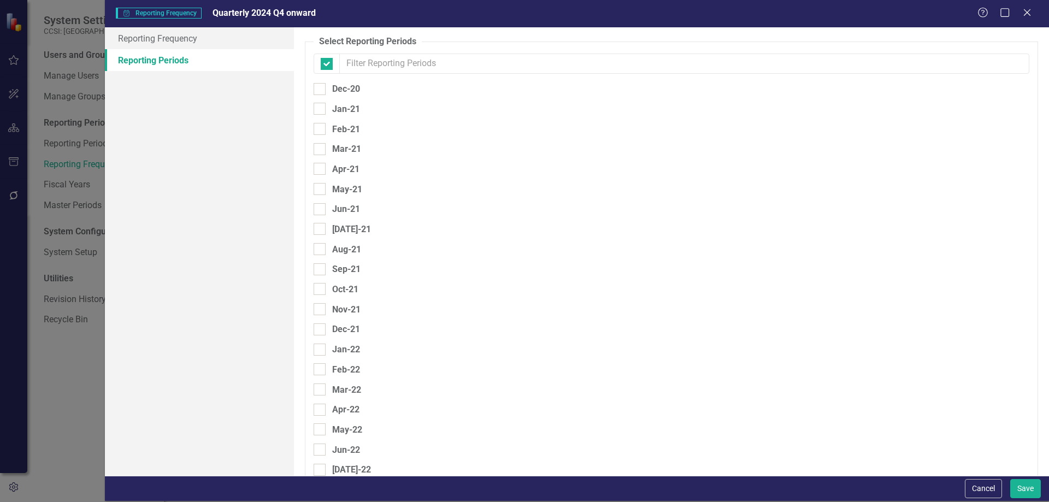
checkbox input "false"
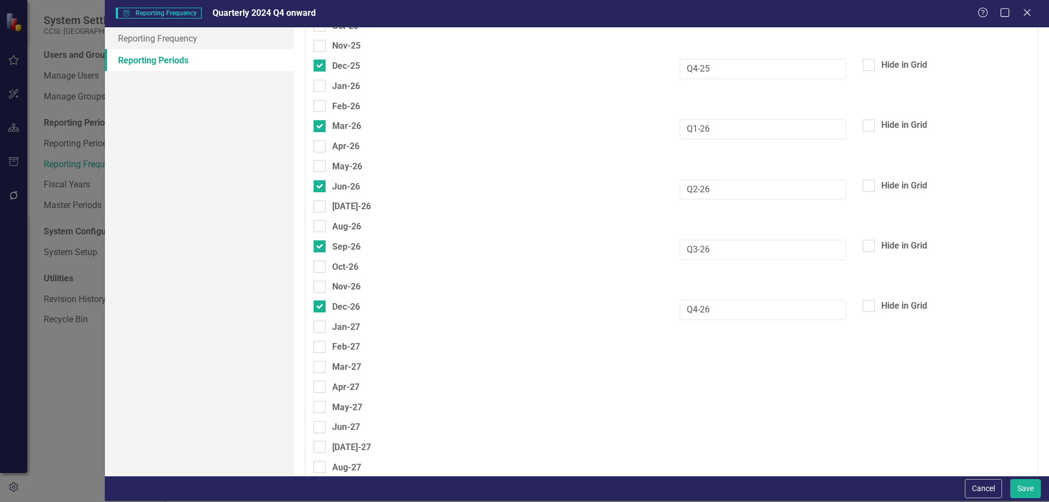
scroll to position [1319, 0]
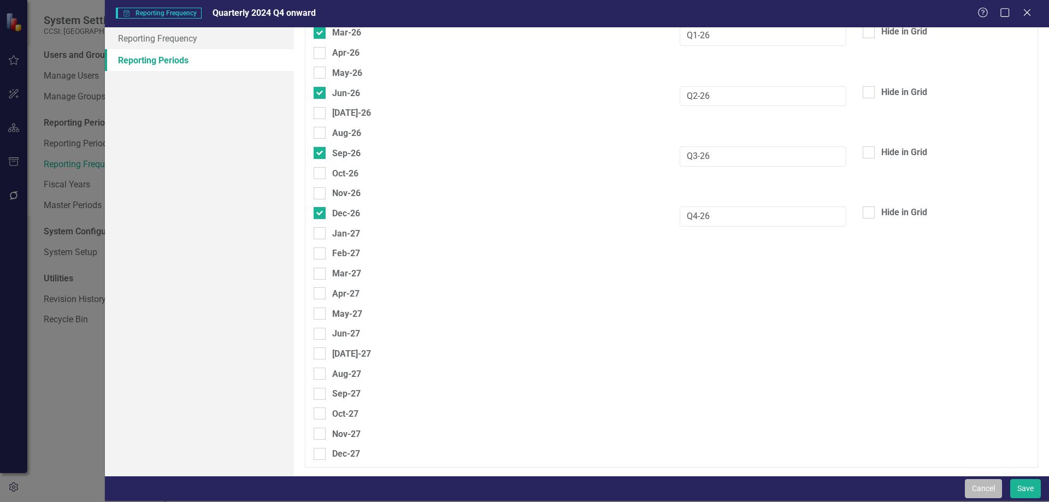
click at [981, 493] on button "Cancel" at bounding box center [983, 488] width 37 height 19
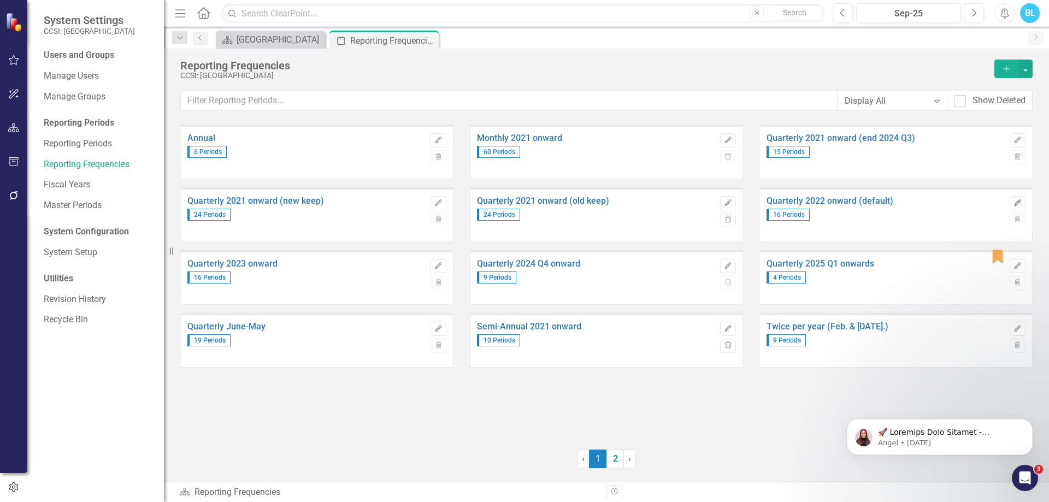
click at [1018, 200] on icon "Edit" at bounding box center [1017, 203] width 8 height 7
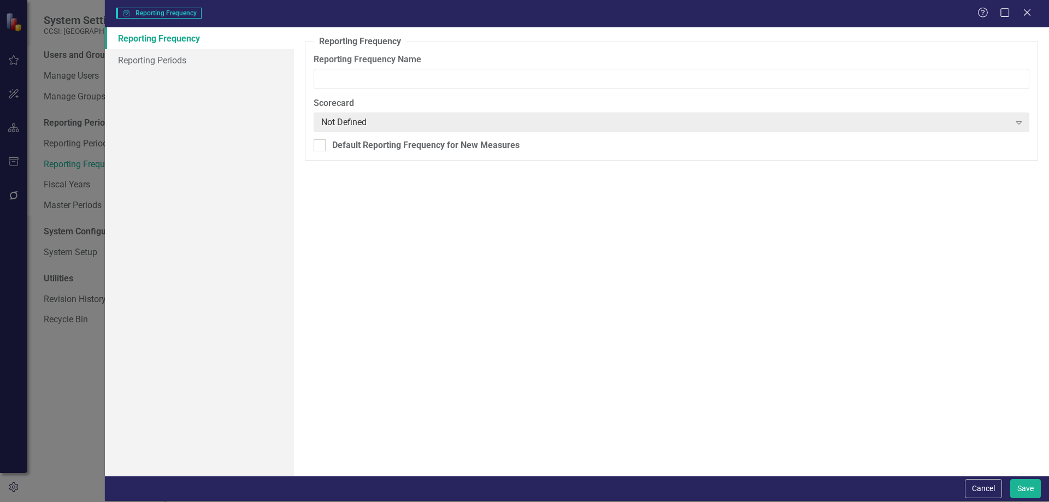
type input "Quarterly 2022 onward (default)"
click at [210, 63] on link "Reporting Periods" at bounding box center [199, 60] width 189 height 22
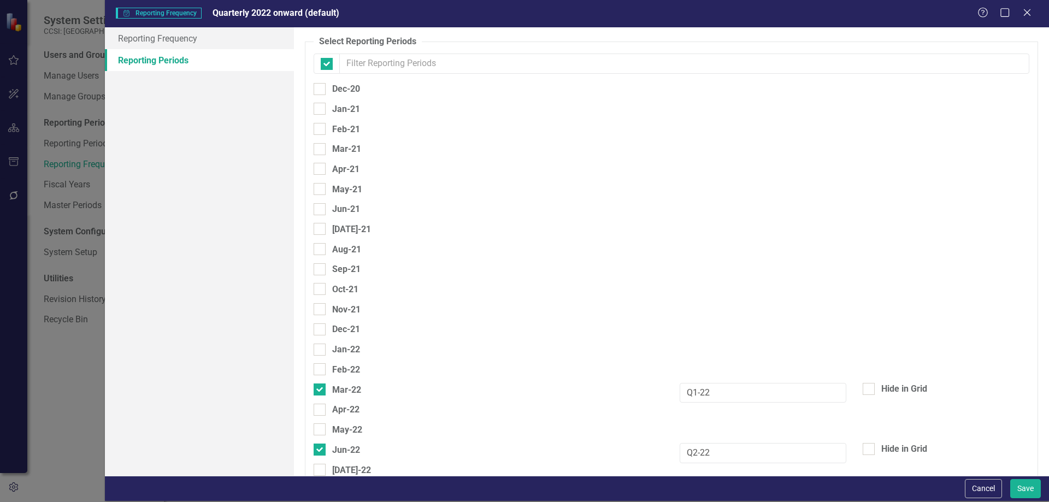
checkbox input "false"
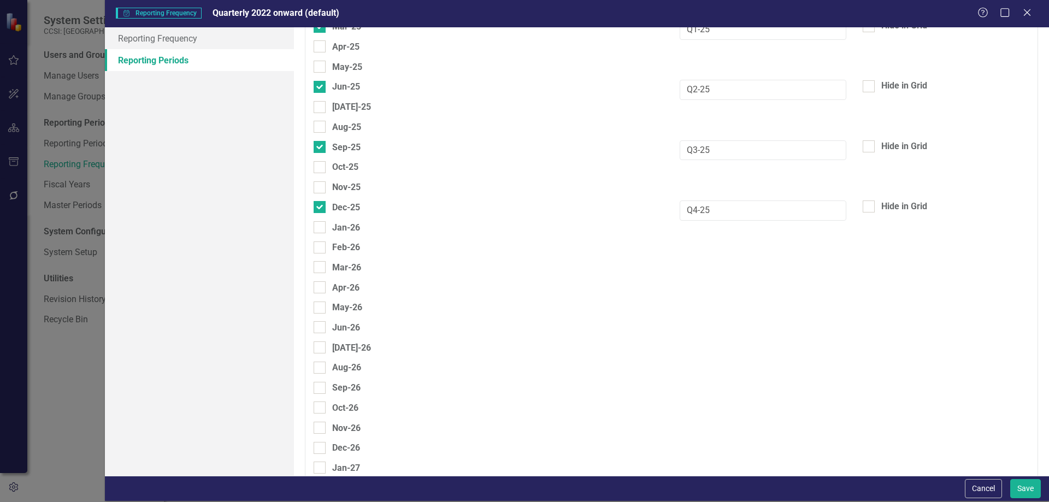
scroll to position [1172, 0]
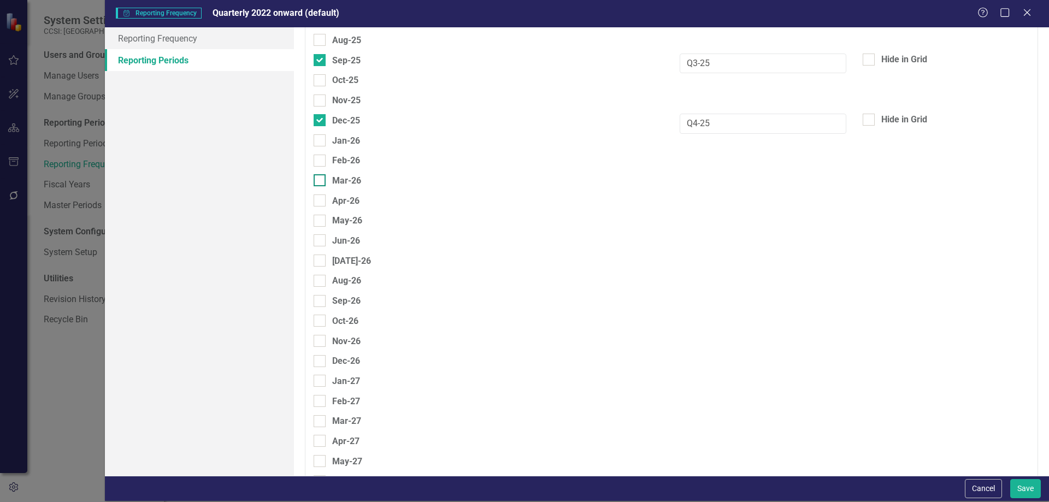
click at [356, 181] on div "Mar-26" at bounding box center [346, 181] width 29 height 14
click at [321, 181] on input "Mar-26" at bounding box center [317, 177] width 7 height 7
checkbox input "true"
click at [351, 241] on div "Jun-26" at bounding box center [346, 241] width 28 height 14
click at [321, 241] on input "Jun-26" at bounding box center [317, 238] width 7 height 7
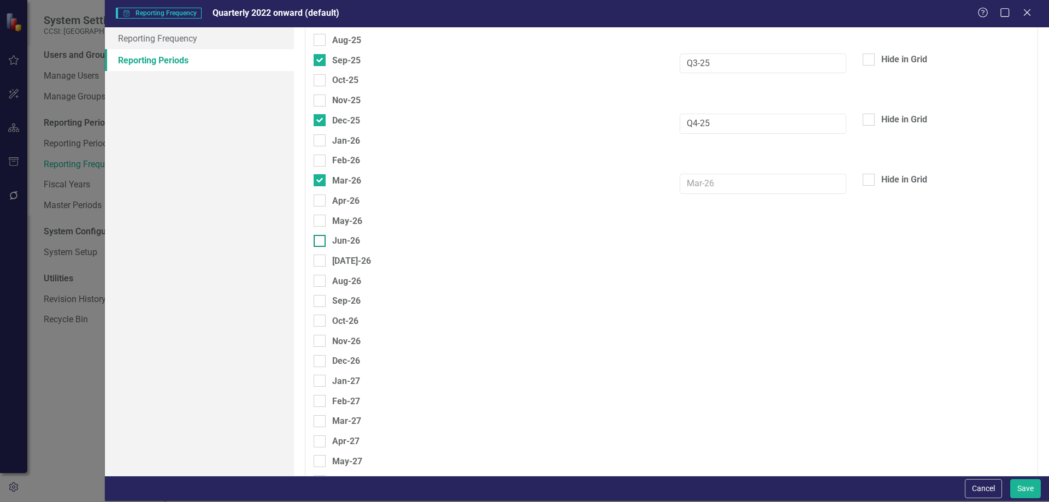
checkbox input "true"
click at [351, 298] on div "Sep-26" at bounding box center [346, 301] width 28 height 14
click at [321, 298] on input "Sep-26" at bounding box center [317, 298] width 7 height 7
checkbox input "true"
click at [349, 363] on div "Dec-26" at bounding box center [346, 362] width 28 height 14
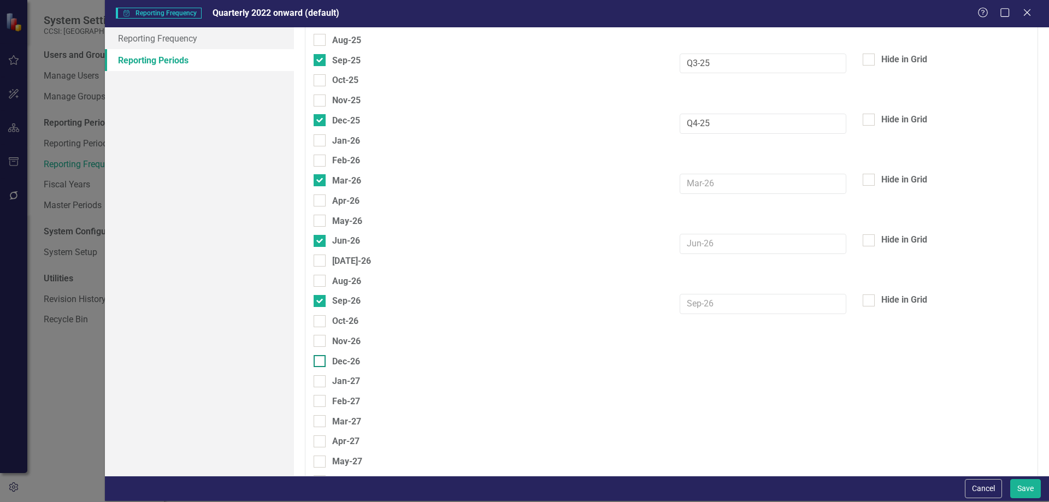
click at [321, 362] on input "Dec-26" at bounding box center [317, 358] width 7 height 7
checkbox input "true"
click at [749, 184] on input "text" at bounding box center [763, 184] width 167 height 20
paste input "Q1-26"
type input "Q1-26"
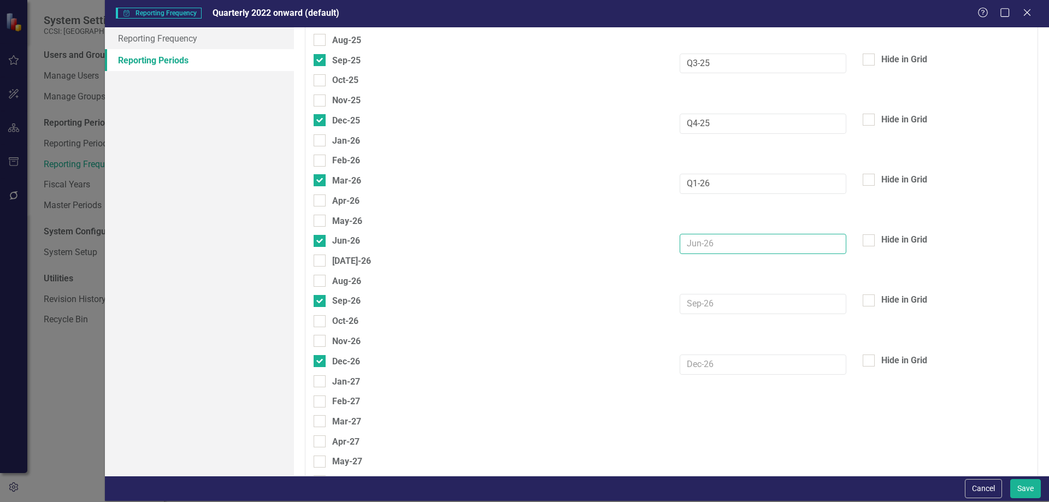
click at [700, 250] on input "text" at bounding box center [763, 244] width 167 height 20
paste input "Q1-26"
click at [691, 246] on input "Q1-26" at bounding box center [763, 244] width 167 height 20
type input "Q2-26"
click at [722, 302] on input "text" at bounding box center [763, 304] width 167 height 20
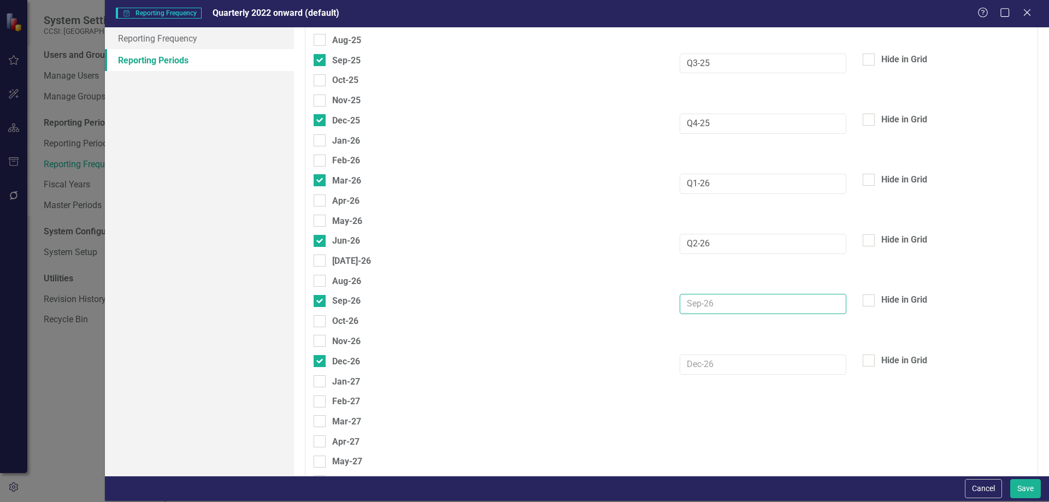
paste input "Q1-26"
click at [693, 306] on input "Q1-26" at bounding box center [763, 304] width 167 height 20
type input "Q3-26"
click at [708, 370] on input "text" at bounding box center [763, 365] width 167 height 20
paste input "Q1-26"
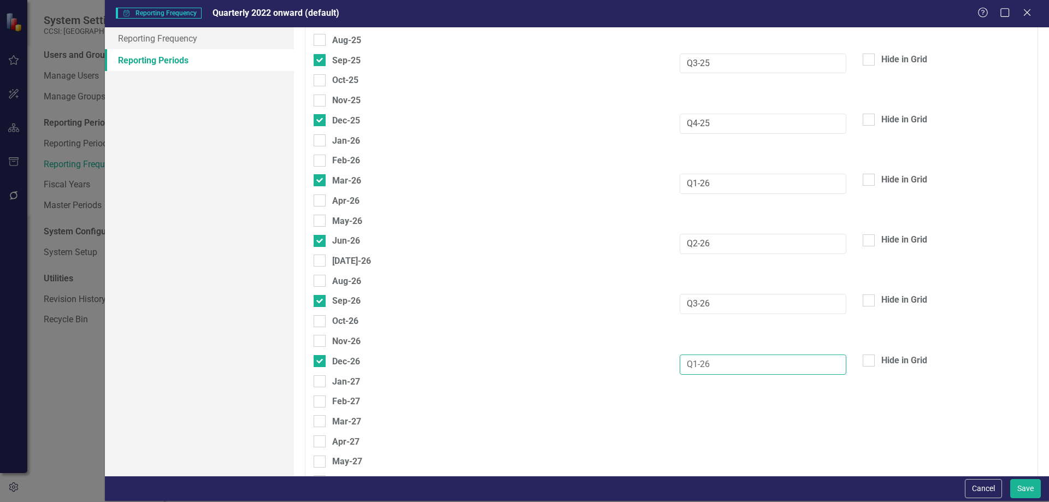
click at [690, 363] on input "Q1-26" at bounding box center [763, 365] width 167 height 20
type input "Q4-26"
click at [1014, 491] on button "Save" at bounding box center [1025, 488] width 31 height 19
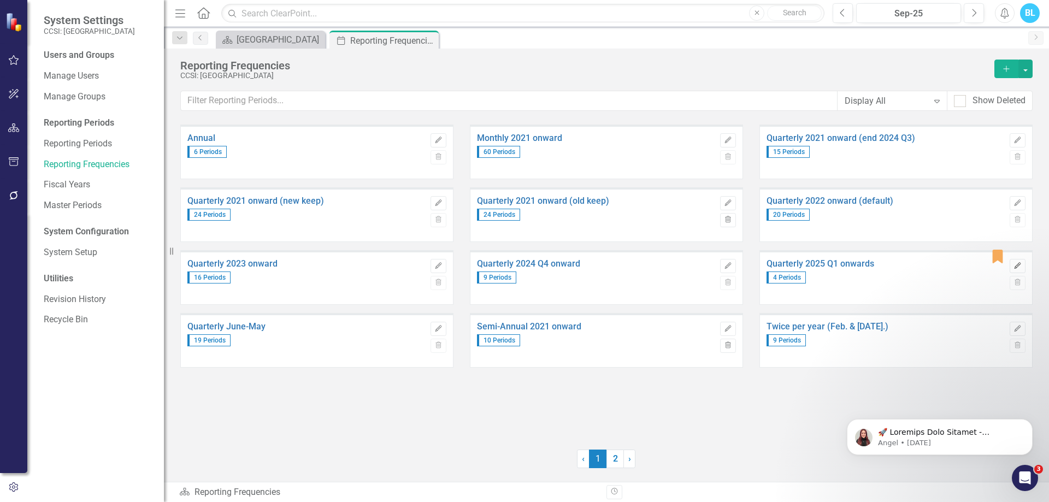
click at [1021, 264] on icon "Edit" at bounding box center [1017, 266] width 8 height 7
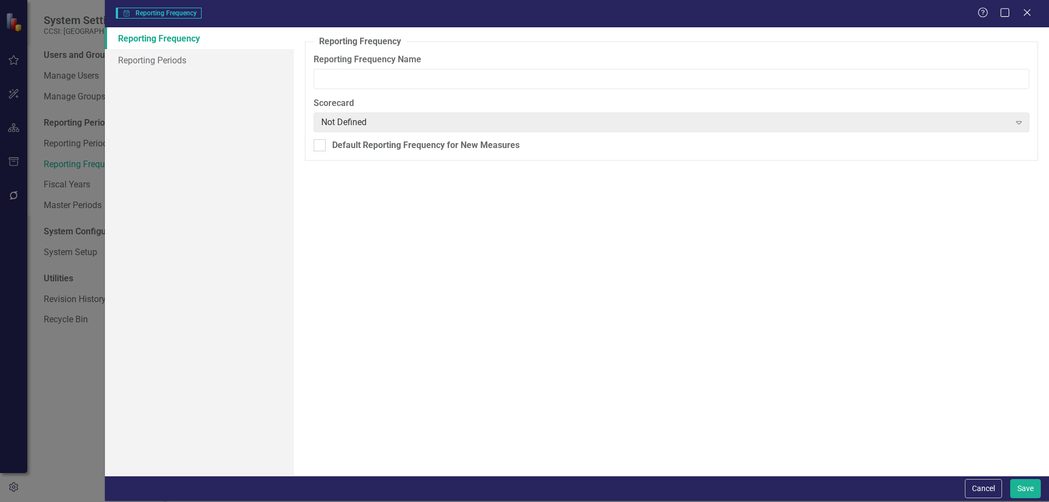
type input "Quarterly 2025 Q1 onwards"
checkbox input "true"
click at [235, 58] on link "Reporting Periods" at bounding box center [199, 60] width 189 height 22
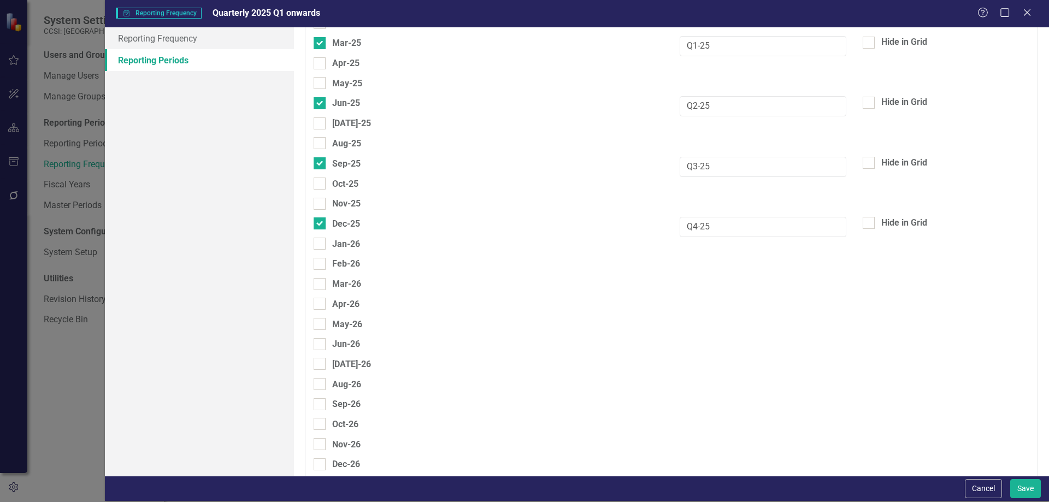
scroll to position [1069, 0]
click at [338, 285] on div "Mar-26" at bounding box center [346, 283] width 29 height 14
click at [321, 285] on input "Mar-26" at bounding box center [317, 281] width 7 height 7
checkbox input "true"
click at [329, 341] on div "Jun-26" at bounding box center [337, 344] width 46 height 14
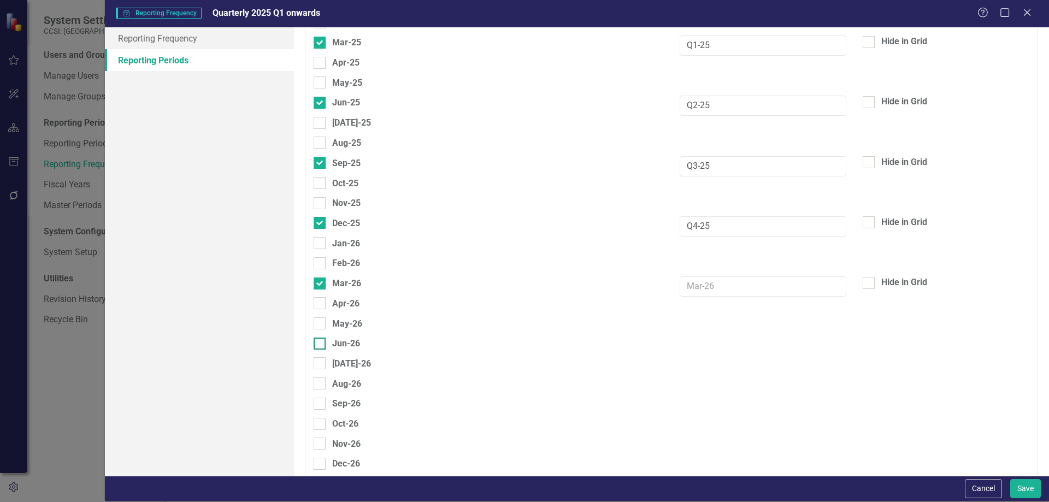
click at [321, 341] on input "Jun-26" at bounding box center [317, 341] width 7 height 7
checkbox input "true"
click at [328, 403] on div "Sep-26" at bounding box center [337, 404] width 47 height 14
click at [321, 403] on input "Sep-26" at bounding box center [317, 401] width 7 height 7
checkbox input "true"
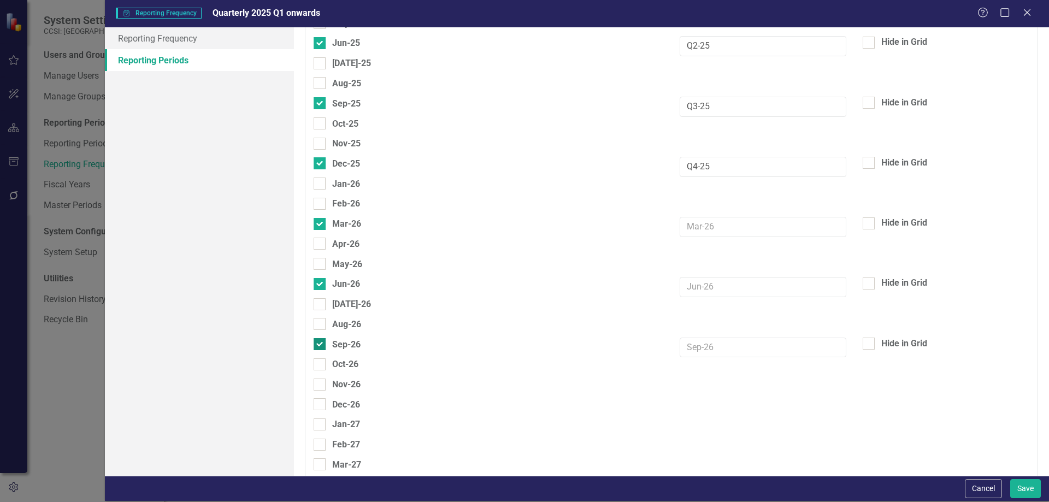
scroll to position [1129, 0]
click at [326, 399] on div "Dec-26" at bounding box center [337, 404] width 46 height 14
click at [321, 399] on input "Dec-26" at bounding box center [317, 401] width 7 height 7
click at [326, 399] on div "Dec-26" at bounding box center [337, 404] width 46 height 14
click at [321, 399] on input "Dec-26" at bounding box center [317, 401] width 7 height 7
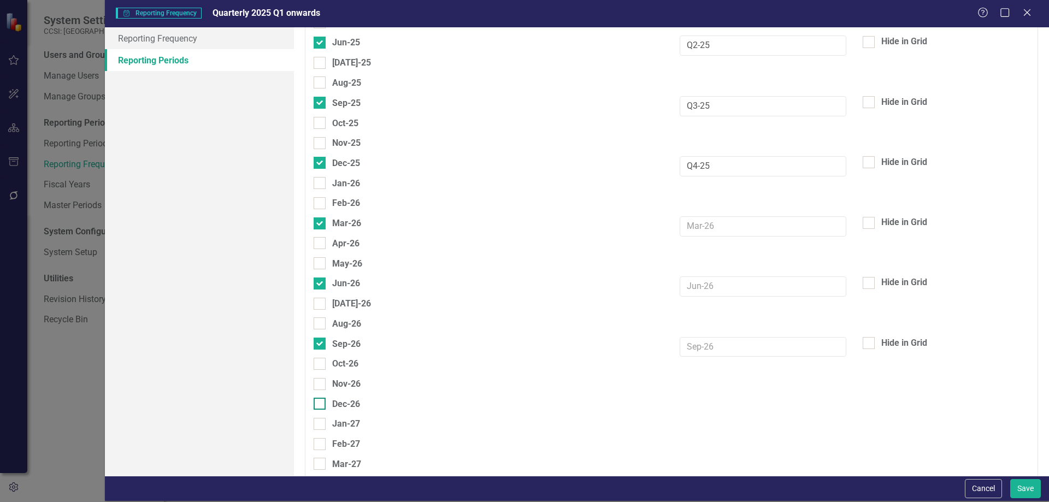
click at [326, 399] on div "Dec-26" at bounding box center [337, 404] width 46 height 14
click at [321, 399] on input "Dec-26" at bounding box center [317, 401] width 7 height 7
checkbox input "true"
click at [752, 221] on input "text" at bounding box center [763, 226] width 167 height 20
paste input "Q1-26"
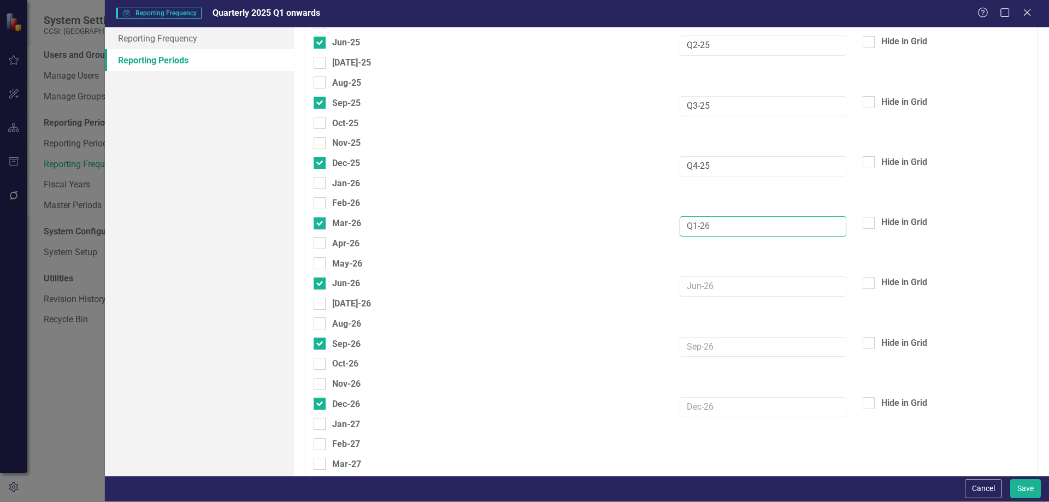
type input "Q1-26"
paste input "Q1-26"
click at [706, 290] on input "Q1-26" at bounding box center [763, 286] width 167 height 20
click at [693, 287] on input "Q1-26" at bounding box center [763, 286] width 167 height 20
type input "Q2-26"
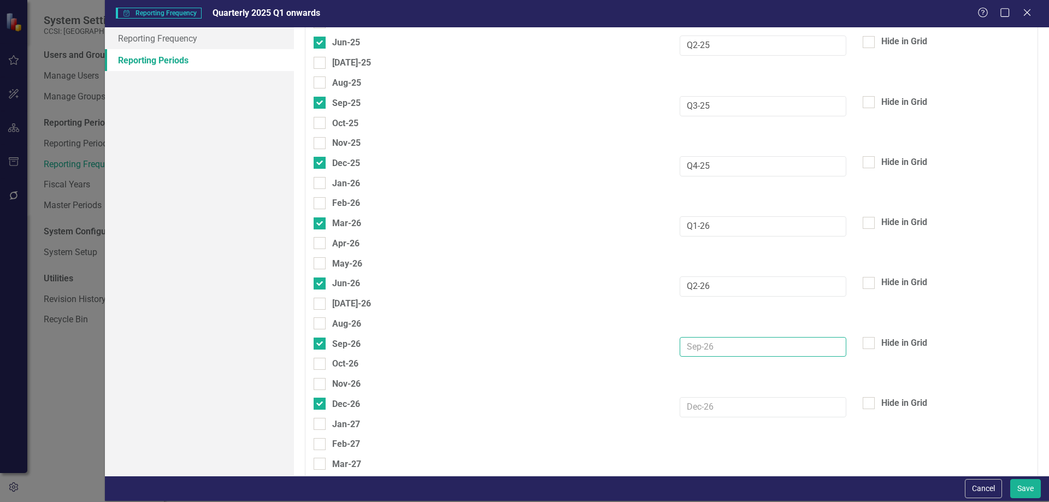
click at [695, 347] on input "text" at bounding box center [763, 347] width 167 height 20
paste input "Q1-26"
click at [691, 346] on input "Q1-26" at bounding box center [763, 347] width 167 height 20
type input "Q3-26"
click at [694, 407] on input "text" at bounding box center [763, 407] width 167 height 20
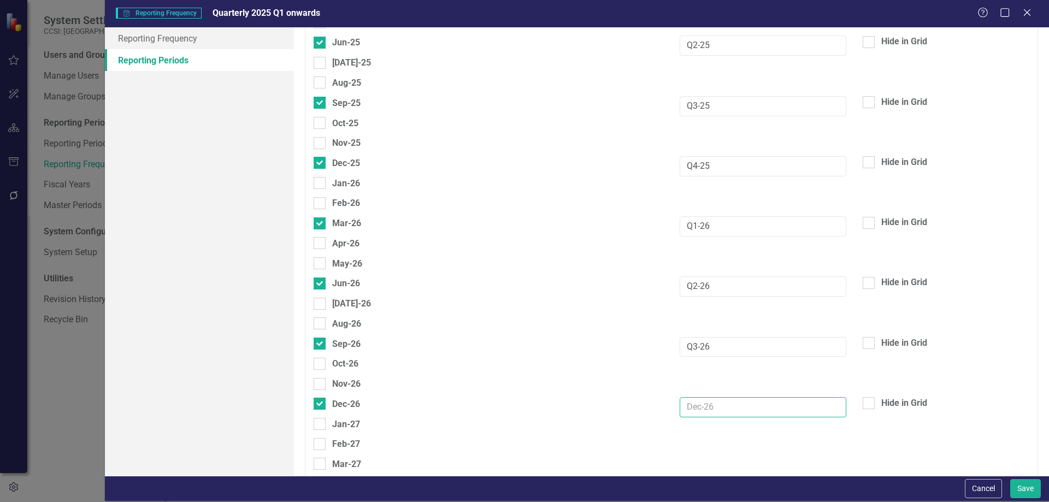
paste input "Q1-26"
click at [692, 406] on input "Q1-26" at bounding box center [763, 407] width 167 height 20
type input "Q4-26"
click at [1025, 491] on button "Save" at bounding box center [1025, 488] width 31 height 19
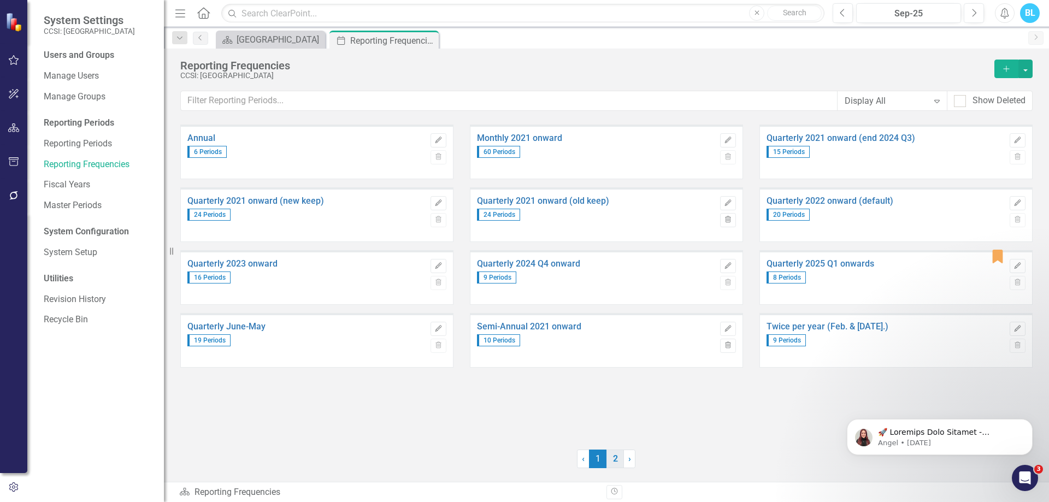
click at [621, 452] on link "2" at bounding box center [614, 459] width 17 height 19
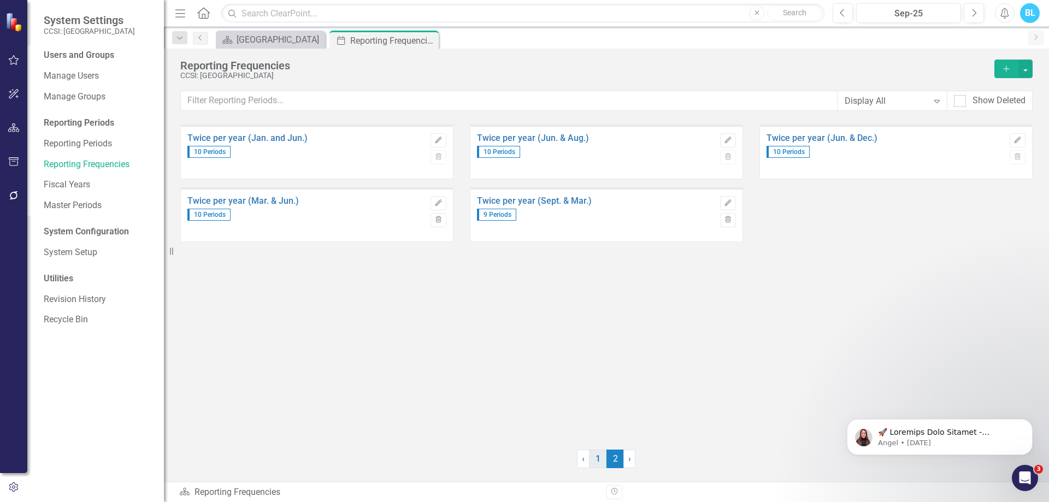
click at [600, 450] on link "1" at bounding box center [597, 459] width 17 height 19
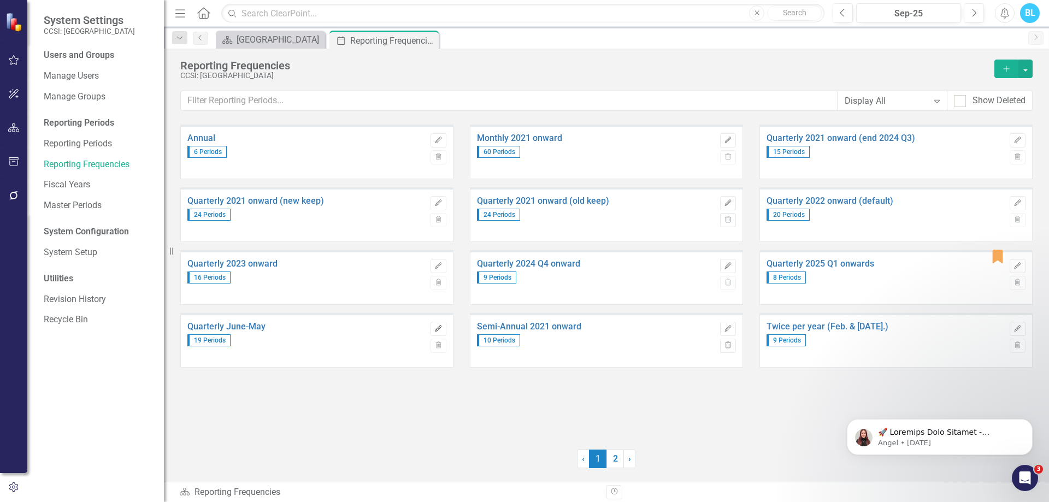
click at [439, 326] on icon "Edit" at bounding box center [438, 329] width 8 height 7
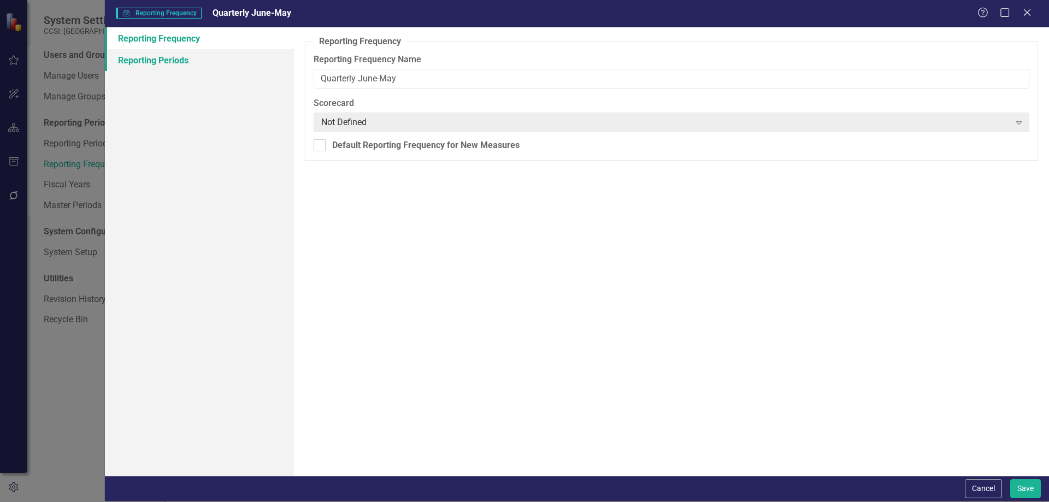
click at [231, 54] on link "Reporting Periods" at bounding box center [199, 60] width 189 height 22
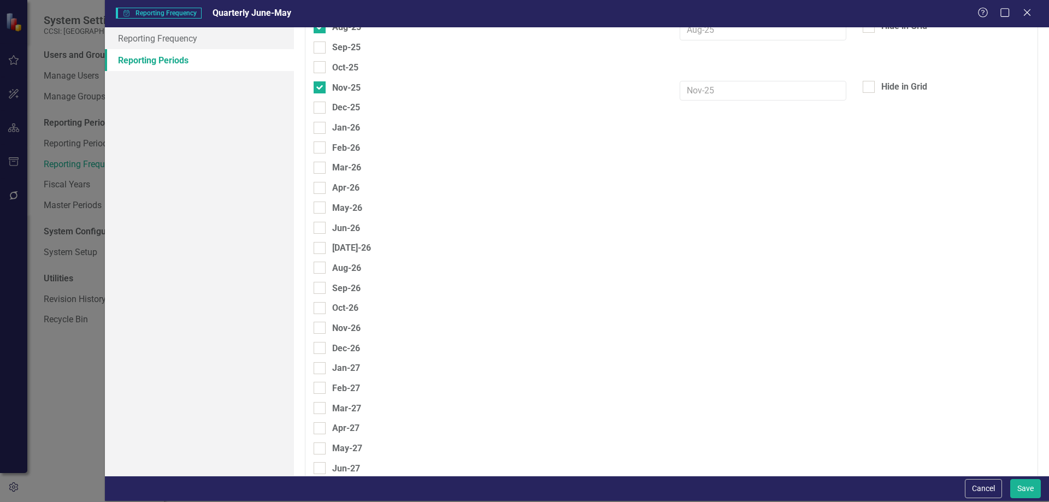
scroll to position [1160, 0]
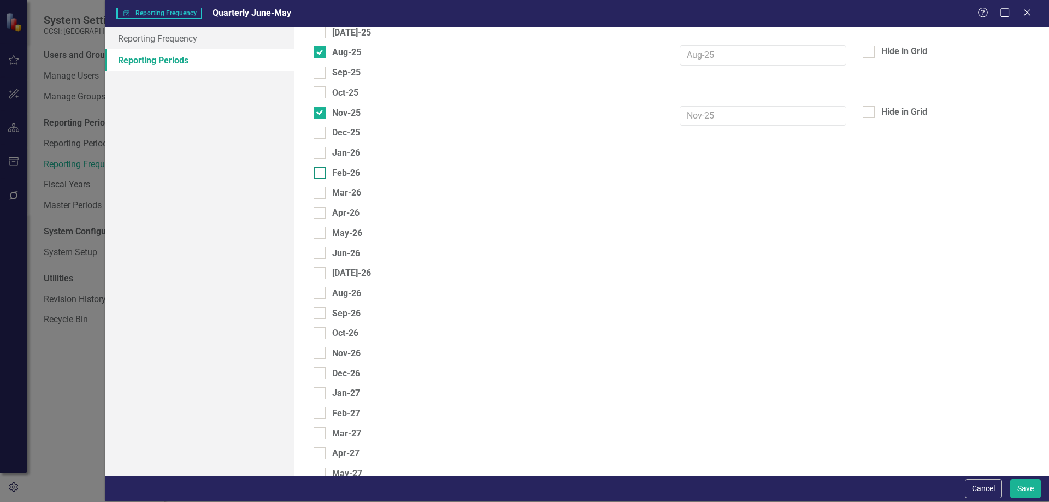
click at [356, 170] on div "Feb-26" at bounding box center [346, 173] width 28 height 14
click at [321, 170] on input "Feb-26" at bounding box center [317, 170] width 7 height 7
checkbox input "true"
click at [349, 234] on div "May-26" at bounding box center [347, 233] width 30 height 14
click at [321, 234] on input "May-26" at bounding box center [317, 230] width 7 height 7
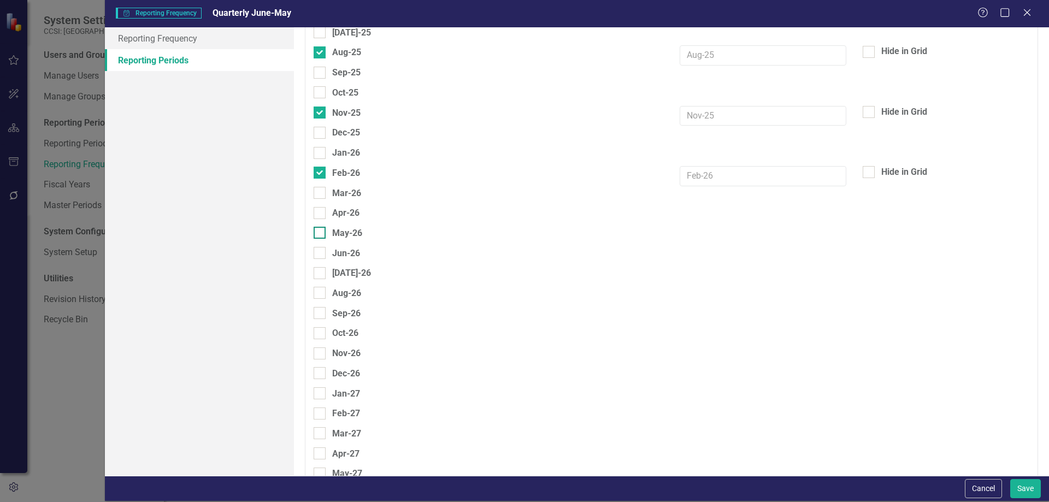
checkbox input "true"
click at [350, 292] on div "Aug-26" at bounding box center [346, 293] width 29 height 14
click at [321, 292] on input "Aug-26" at bounding box center [317, 290] width 7 height 7
checkbox input "true"
click at [350, 354] on div "Nov-26" at bounding box center [346, 353] width 28 height 14
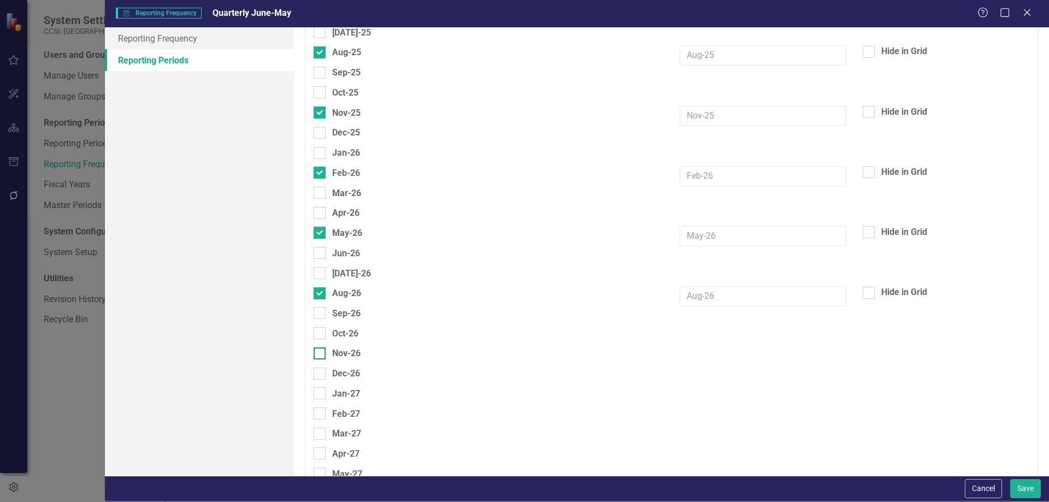
click at [321, 354] on input "Nov-26" at bounding box center [317, 350] width 7 height 7
checkbox input "true"
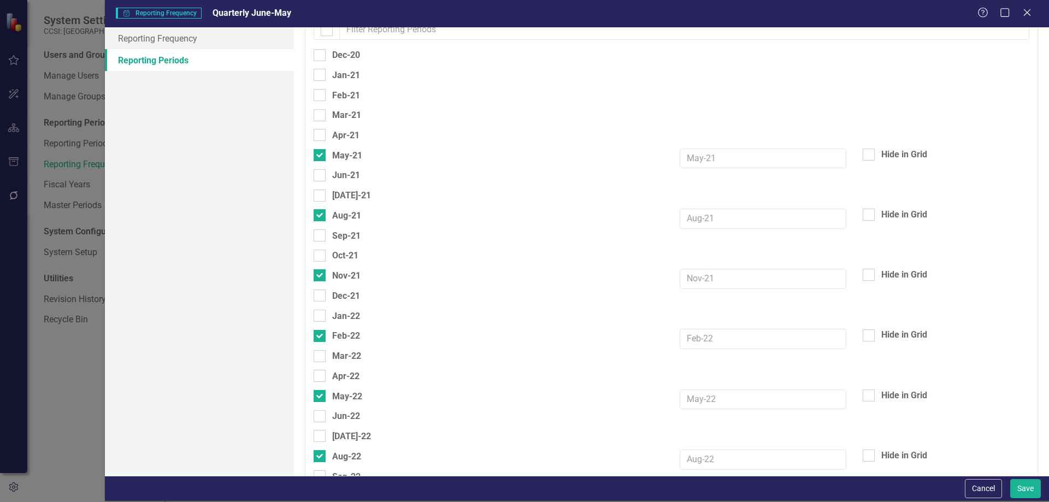
scroll to position [0, 0]
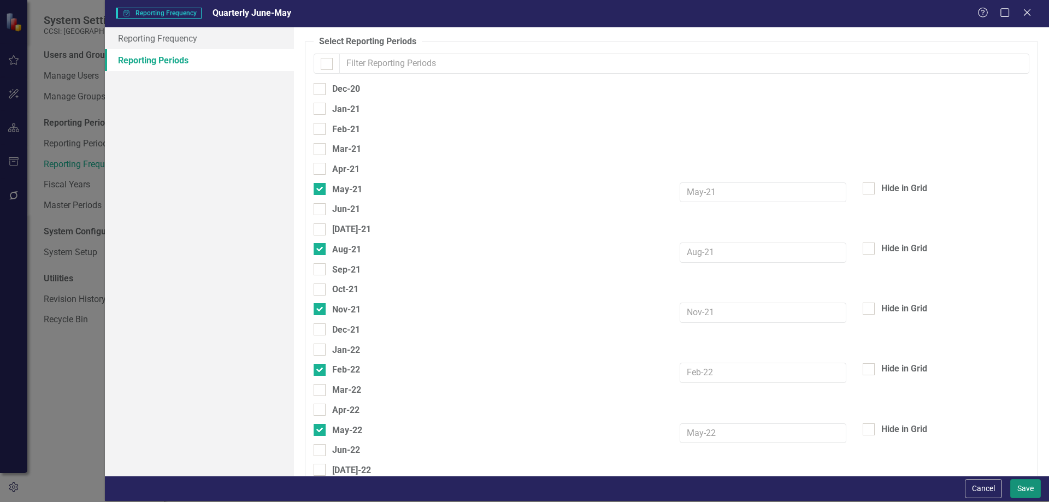
click at [1023, 491] on button "Save" at bounding box center [1025, 488] width 31 height 19
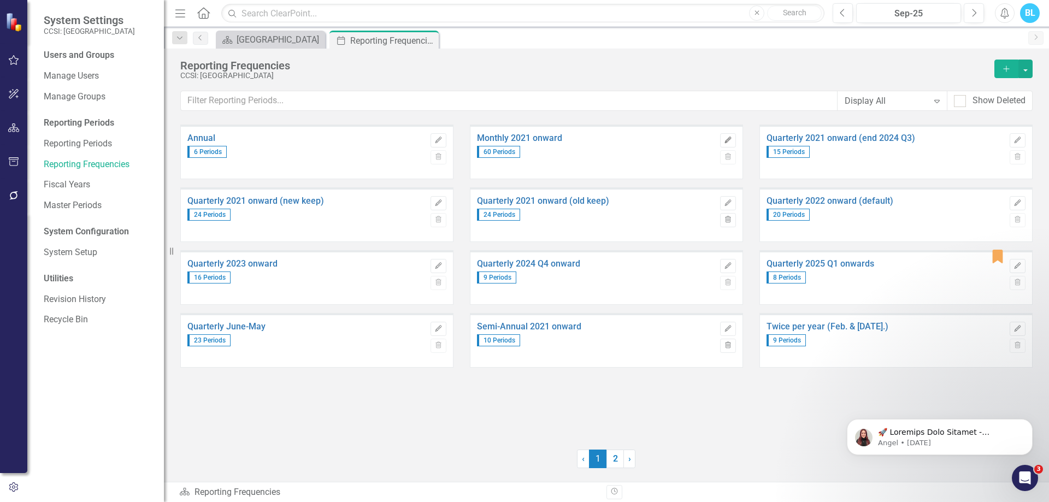
click at [729, 137] on icon "button" at bounding box center [727, 140] width 7 height 7
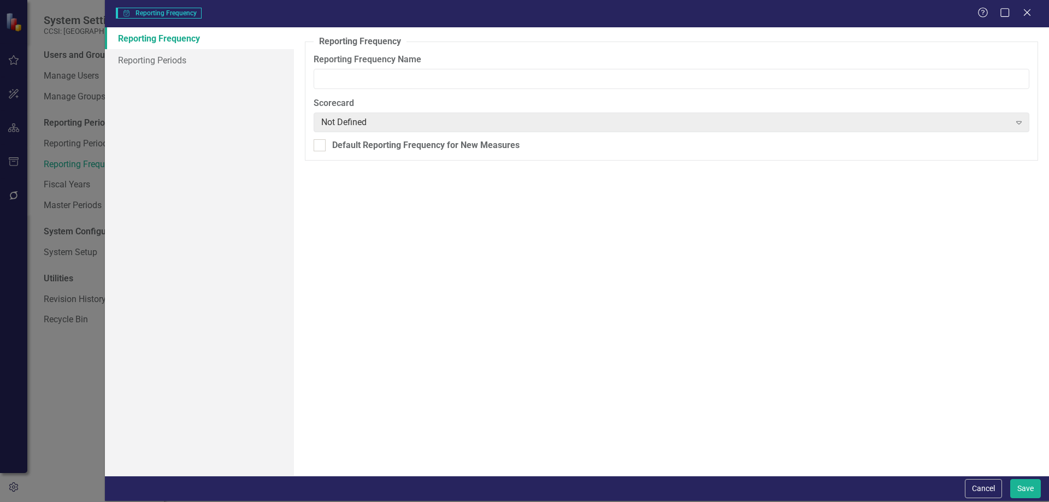
type input "Monthly 2021 onward"
click at [220, 50] on link "Reporting Periods" at bounding box center [199, 60] width 189 height 22
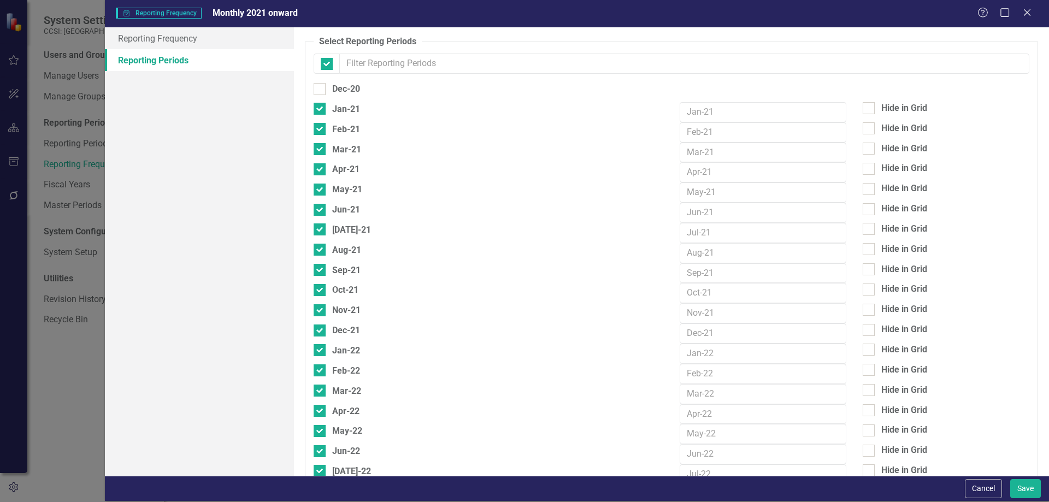
checkbox input "false"
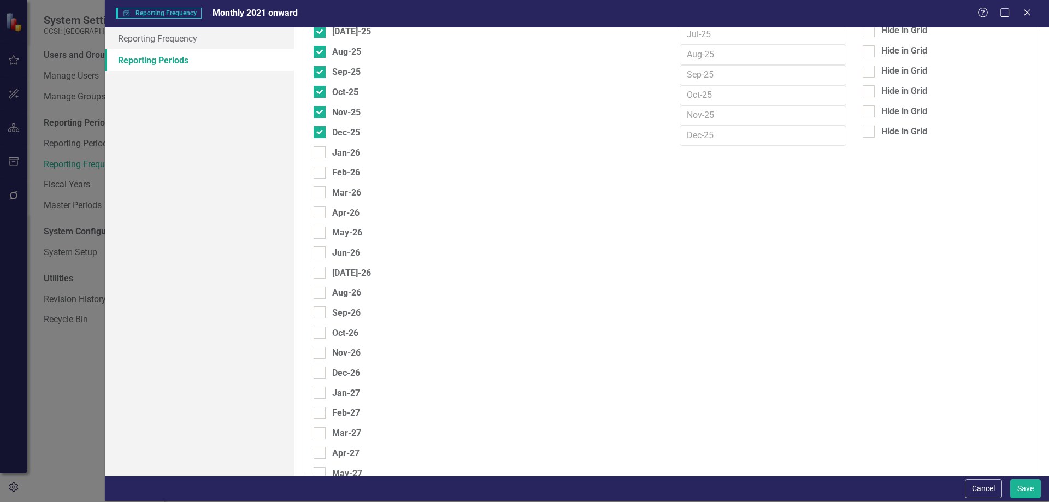
scroll to position [1142, 0]
click at [317, 177] on div at bounding box center [320, 174] width 12 height 12
click at [317, 175] on input "Jan-26" at bounding box center [317, 171] width 7 height 7
checkbox input "true"
click at [321, 192] on div at bounding box center [320, 194] width 12 height 12
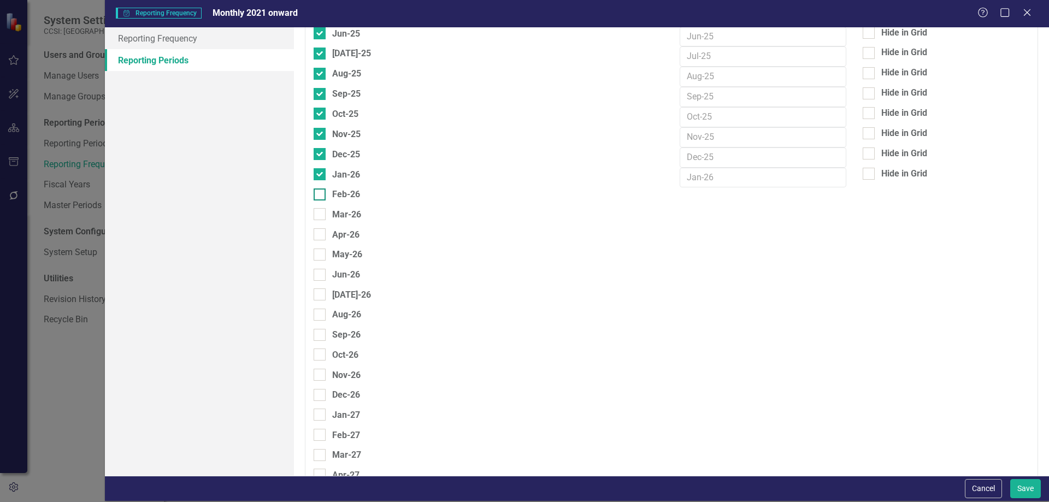
click at [321, 192] on input "Feb-26" at bounding box center [317, 191] width 7 height 7
checkbox input "true"
click at [322, 209] on div at bounding box center [320, 215] width 12 height 12
click at [321, 209] on input "Mar-26" at bounding box center [317, 212] width 7 height 7
checkbox input "true"
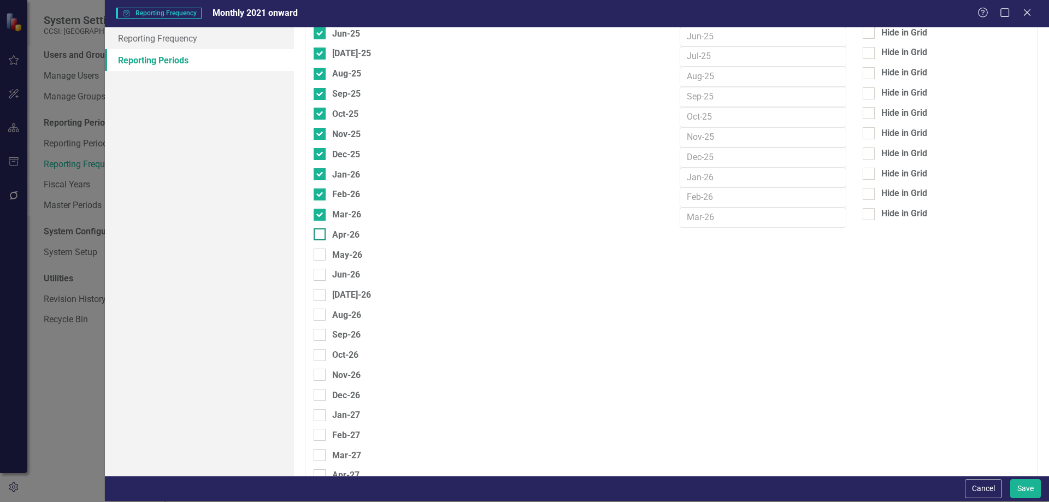
click at [322, 234] on div at bounding box center [320, 234] width 12 height 12
click at [321, 234] on input "Apr-26" at bounding box center [317, 231] width 7 height 7
checkbox input "true"
click at [323, 249] on div at bounding box center [320, 255] width 12 height 12
click at [321, 249] on input "May-26" at bounding box center [317, 252] width 7 height 7
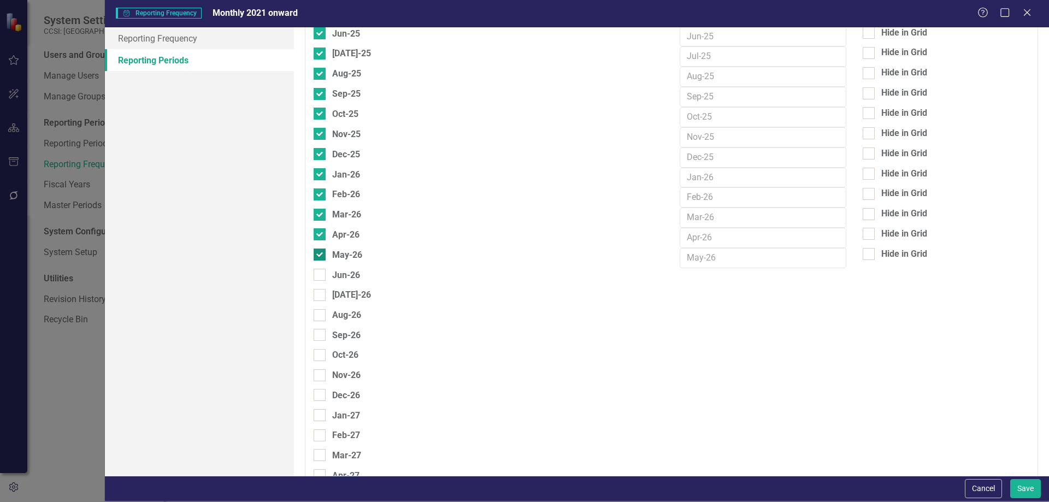
click at [323, 249] on div at bounding box center [320, 255] width 12 height 12
click at [321, 249] on input "May-26" at bounding box center [317, 252] width 7 height 7
click at [320, 255] on input "May-26" at bounding box center [317, 252] width 7 height 7
checkbox input "true"
click at [317, 278] on div at bounding box center [320, 275] width 12 height 12
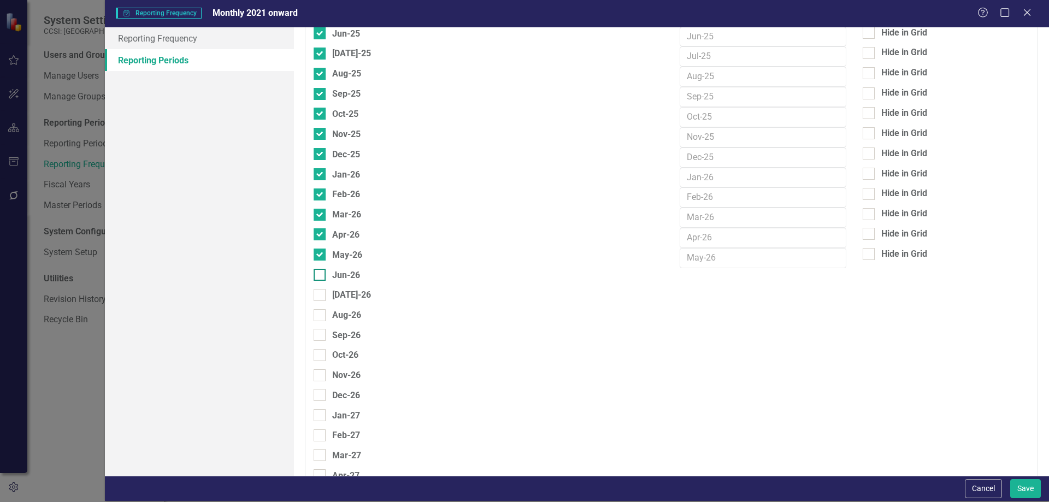
click at [317, 276] on input "Jun-26" at bounding box center [317, 272] width 7 height 7
checkbox input "true"
click at [321, 290] on div at bounding box center [320, 295] width 12 height 12
click at [321, 290] on input "[DATE]-26" at bounding box center [317, 292] width 7 height 7
checkbox input "true"
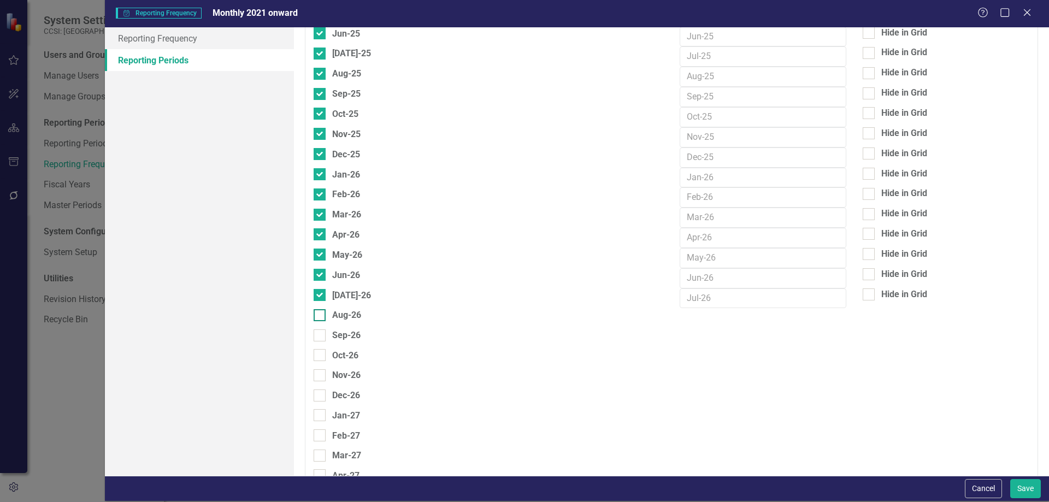
click at [321, 316] on div at bounding box center [320, 315] width 12 height 12
click at [321, 316] on input "Aug-26" at bounding box center [317, 312] width 7 height 7
checkbox input "true"
click at [323, 332] on div at bounding box center [320, 335] width 12 height 12
click at [321, 332] on input "Sep-26" at bounding box center [317, 332] width 7 height 7
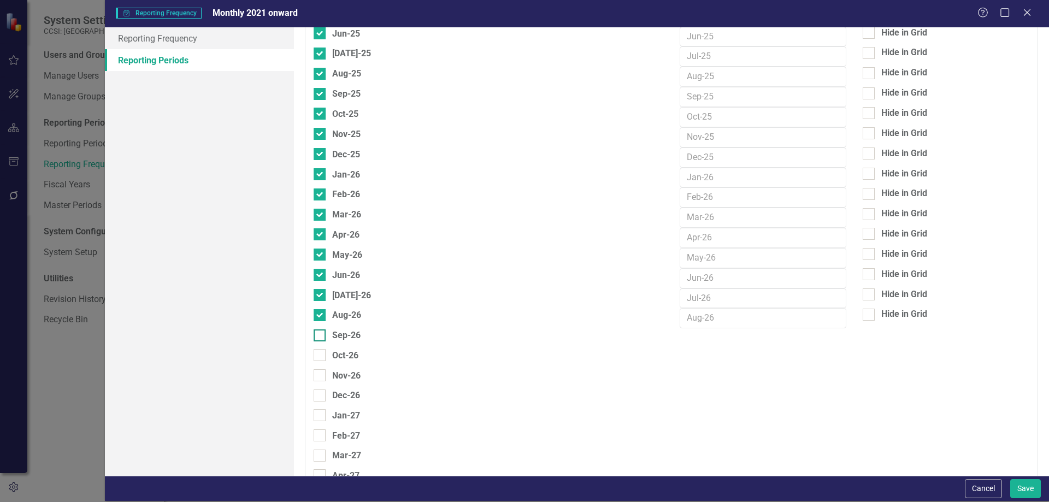
checkbox input "true"
click at [323, 361] on div at bounding box center [320, 356] width 12 height 12
click at [321, 357] on input "Oct-26" at bounding box center [317, 353] width 7 height 7
checkbox input "true"
click at [321, 375] on div at bounding box center [320, 375] width 12 height 12
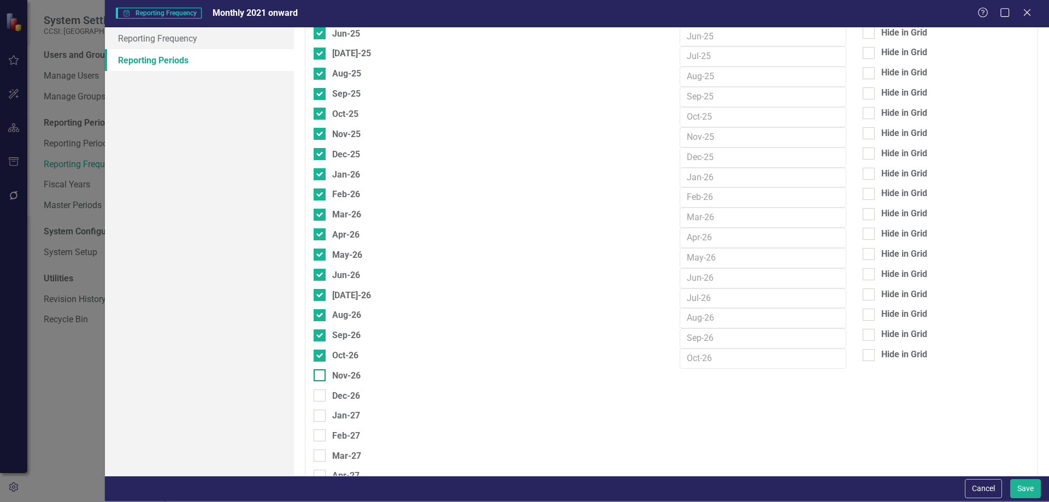
click at [321, 375] on input "Nov-26" at bounding box center [317, 372] width 7 height 7
checkbox input "true"
click at [320, 389] on div "Dec-26" at bounding box center [337, 396] width 46 height 14
click at [320, 390] on input "Dec-26" at bounding box center [317, 393] width 7 height 7
checkbox input "true"
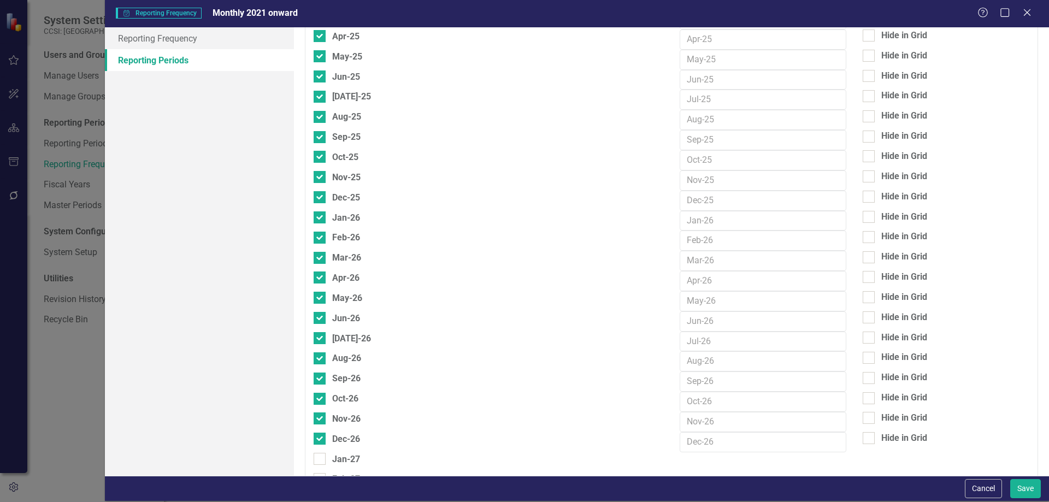
scroll to position [1096, 0]
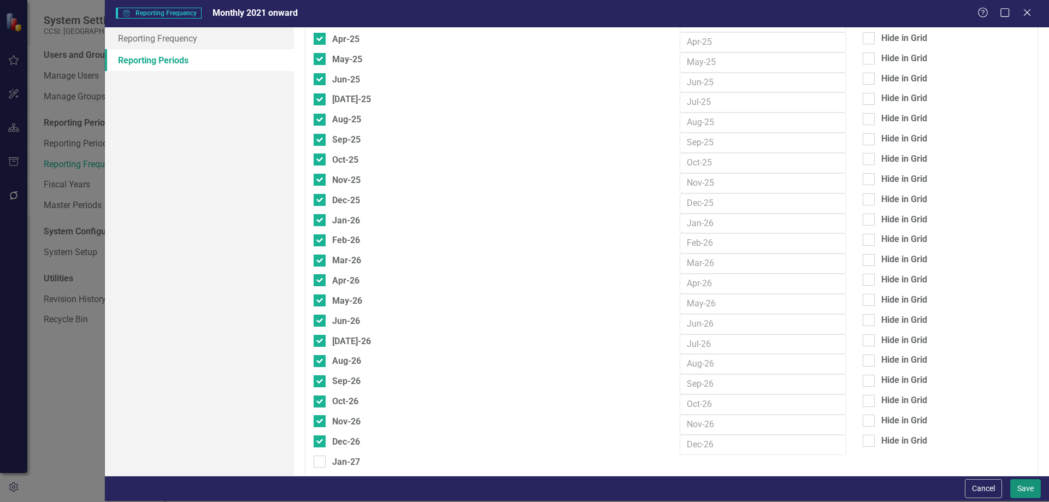
click at [1025, 484] on button "Save" at bounding box center [1025, 488] width 31 height 19
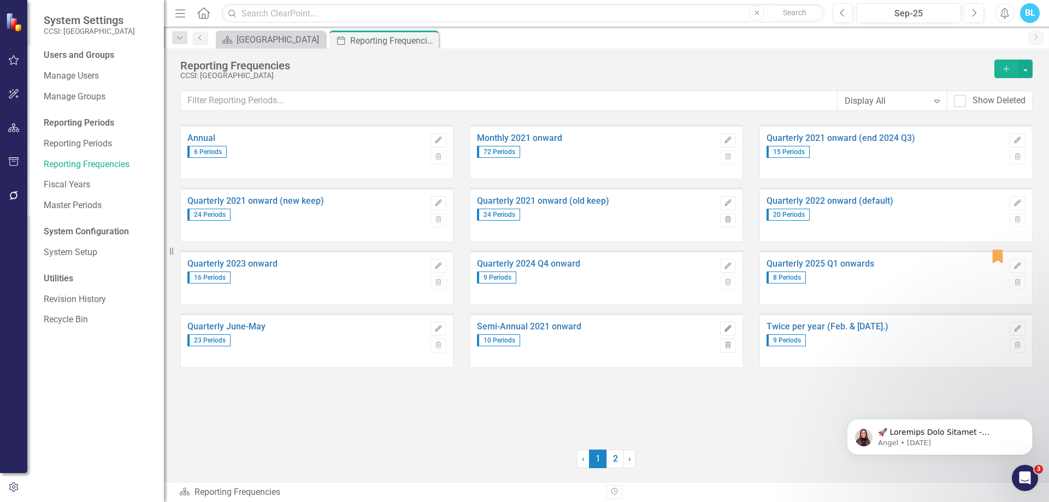
click at [734, 331] on button "Edit" at bounding box center [728, 329] width 16 height 14
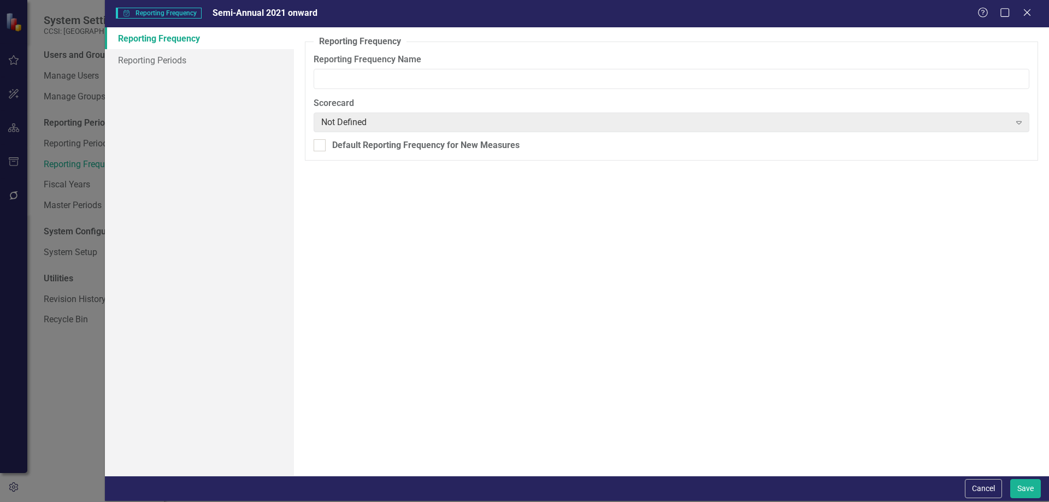
type input "Semi-Annual 2021 onward"
click at [225, 64] on link "Reporting Periods" at bounding box center [199, 60] width 189 height 22
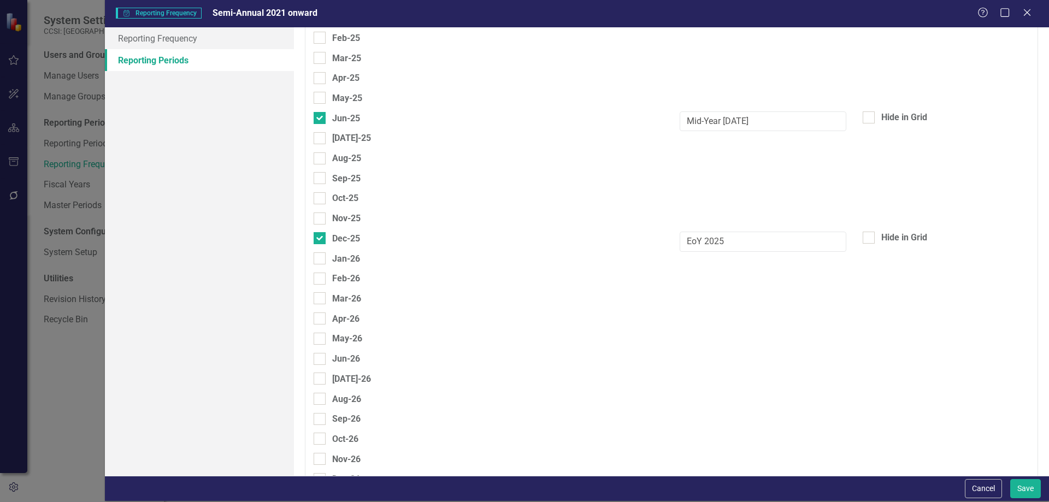
scroll to position [1053, 0]
click at [321, 362] on div at bounding box center [320, 360] width 12 height 12
click at [321, 361] on input "Jun-26" at bounding box center [317, 357] width 7 height 7
checkbox input "true"
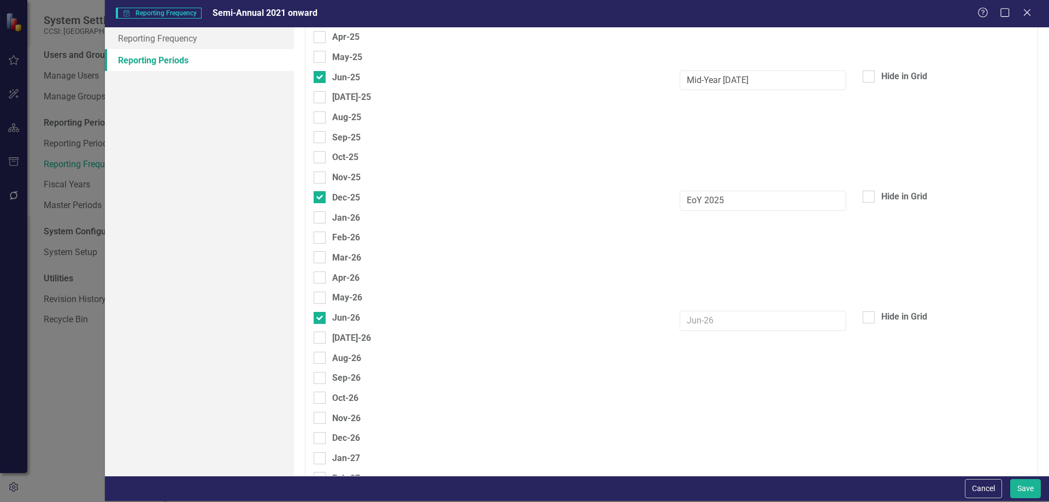
scroll to position [1095, 0]
click at [319, 437] on input "Dec-26" at bounding box center [317, 435] width 7 height 7
checkbox input "true"
click at [760, 81] on input "Mid-Year [DATE]" at bounding box center [763, 80] width 167 height 20
click at [727, 329] on input "text" at bounding box center [763, 320] width 167 height 20
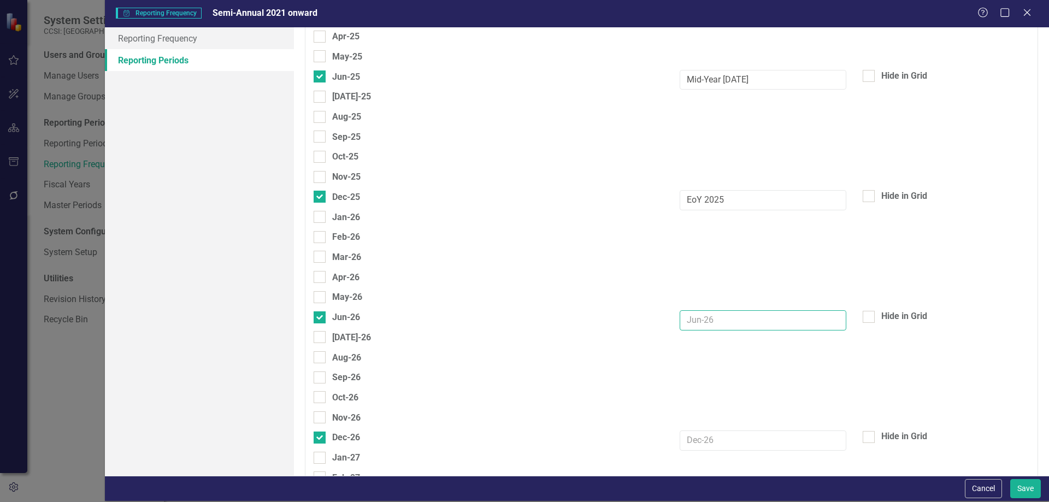
paste input "Mid-Year [DATE]"
type input "Mid-Year [DATE]"
click at [746, 200] on input "EoY 2025" at bounding box center [763, 200] width 167 height 20
click at [733, 444] on input "text" at bounding box center [763, 441] width 167 height 20
paste input "EoY 2025"
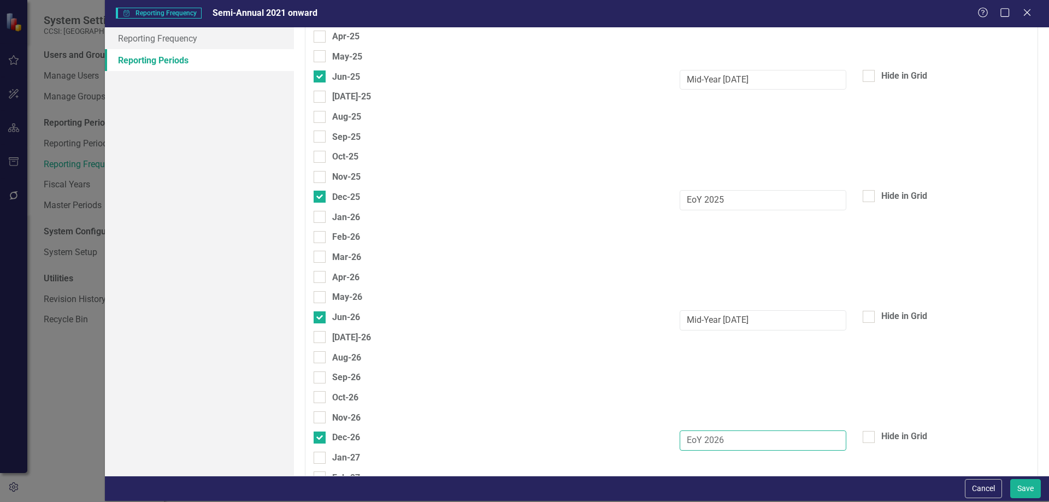
type input "EoY 2026"
click at [789, 325] on input "Mid-Year [DATE]" at bounding box center [763, 320] width 167 height 20
type input "Mid-Year [DATE]"
click at [1022, 483] on button "Save" at bounding box center [1025, 488] width 31 height 19
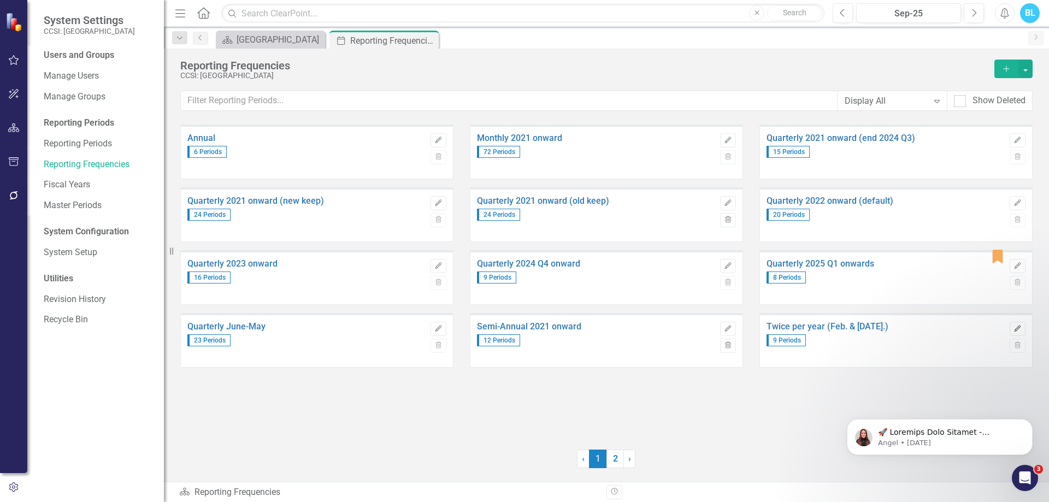
click at [1024, 326] on button "Edit" at bounding box center [1018, 329] width 16 height 14
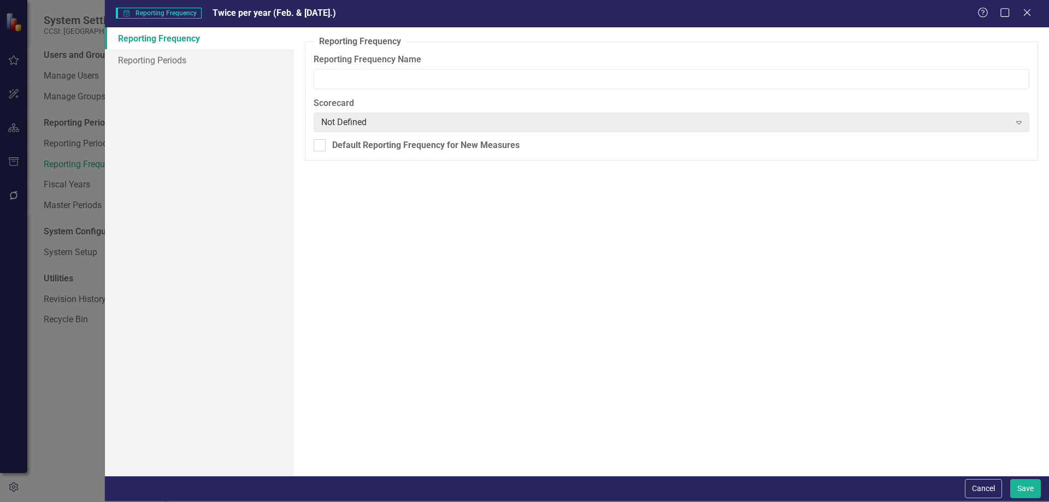
type input "Twice per year (Feb. & [DATE].)"
click at [232, 59] on link "Reporting Periods" at bounding box center [199, 60] width 189 height 22
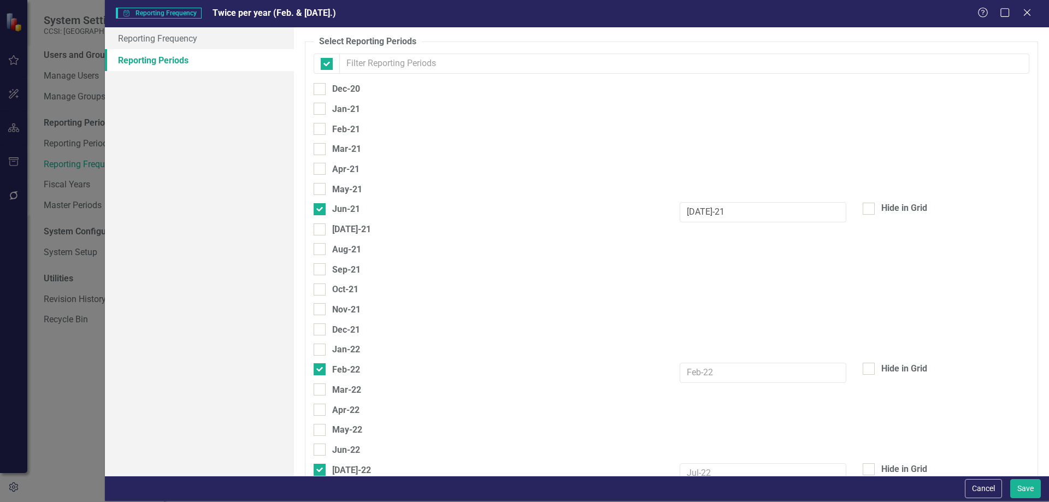
checkbox input "false"
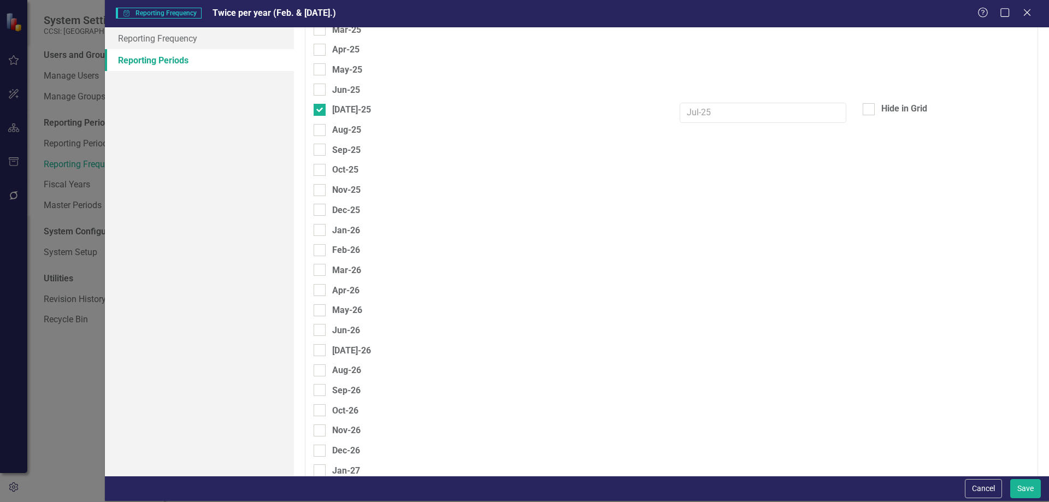
scroll to position [1083, 0]
click at [339, 250] on div "Feb-26" at bounding box center [346, 250] width 28 height 14
click at [321, 250] on input "Feb-26" at bounding box center [317, 247] width 7 height 7
checkbox input "true"
click at [337, 347] on div "[DATE]-26" at bounding box center [351, 350] width 39 height 14
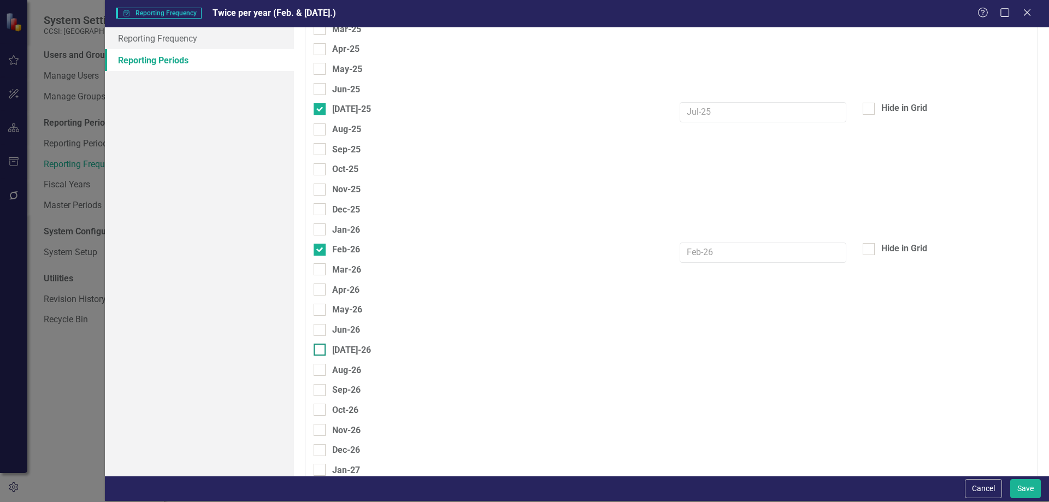
click at [321, 347] on input "[DATE]-26" at bounding box center [317, 347] width 7 height 7
checkbox input "true"
click at [1018, 489] on button "Save" at bounding box center [1025, 488] width 31 height 19
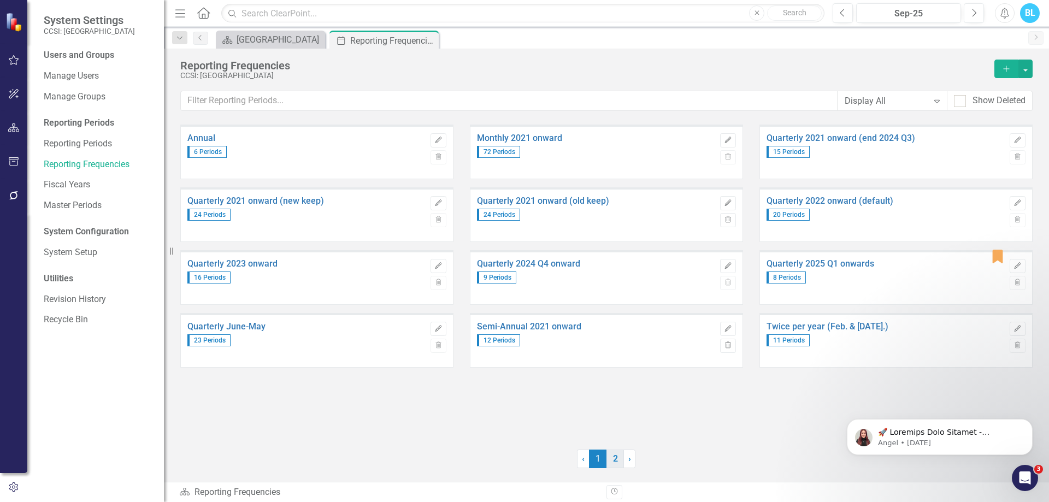
click at [616, 458] on link "2" at bounding box center [614, 459] width 17 height 19
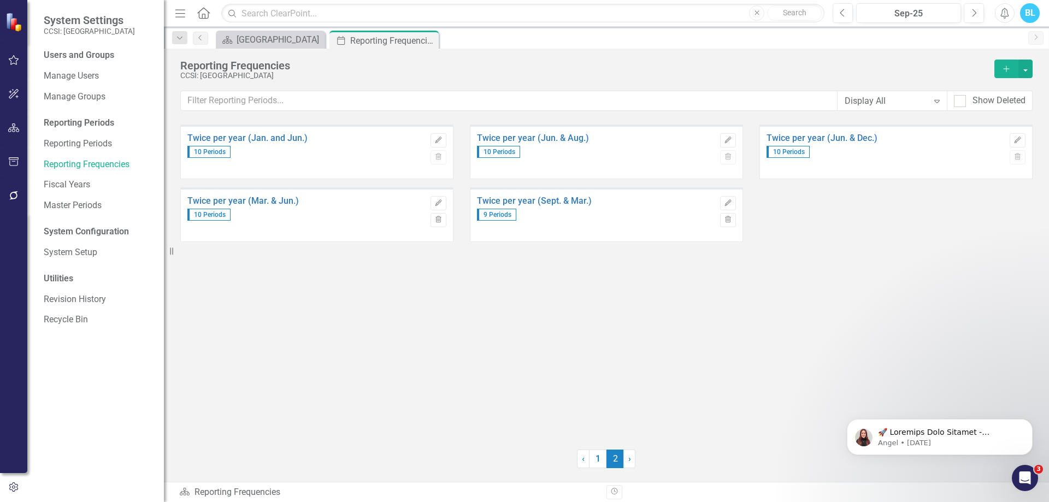
click at [381, 346] on div "Twice per year (Jan. and Jun.) 10 Periods Edit Trash Twice per year (Jun. & Aug…" at bounding box center [606, 280] width 852 height 311
click at [442, 139] on icon "Edit" at bounding box center [438, 140] width 8 height 7
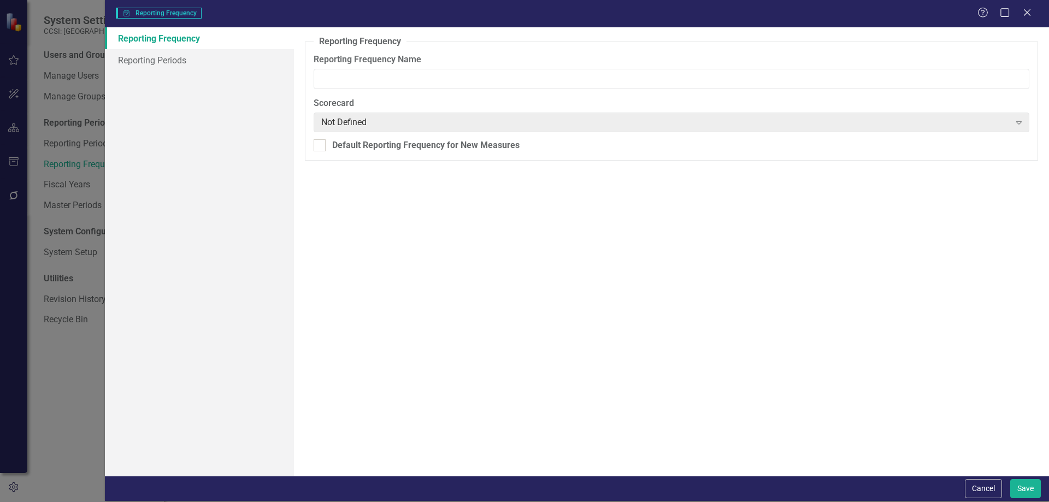
type input "Twice per year (Jan. and Jun.)"
click at [243, 53] on link "Reporting Periods" at bounding box center [199, 60] width 189 height 22
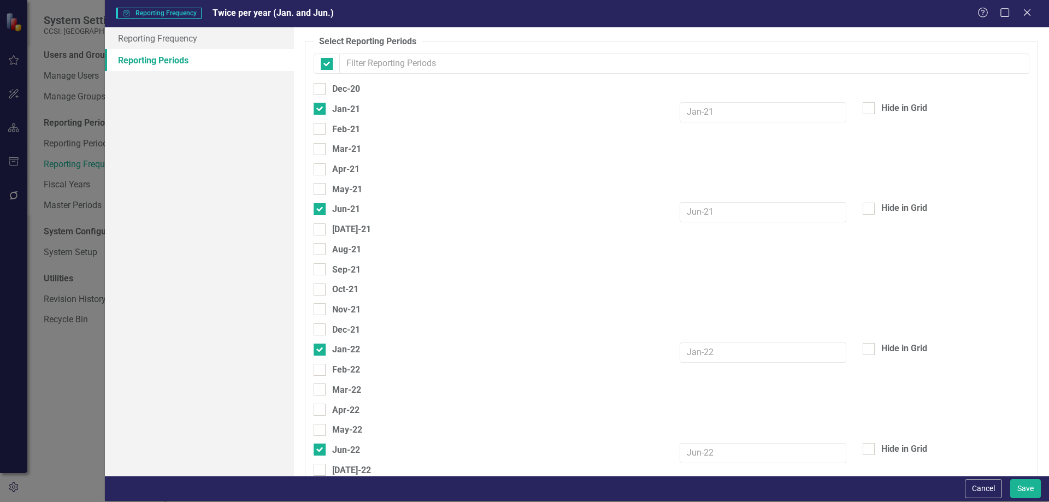
checkbox input "false"
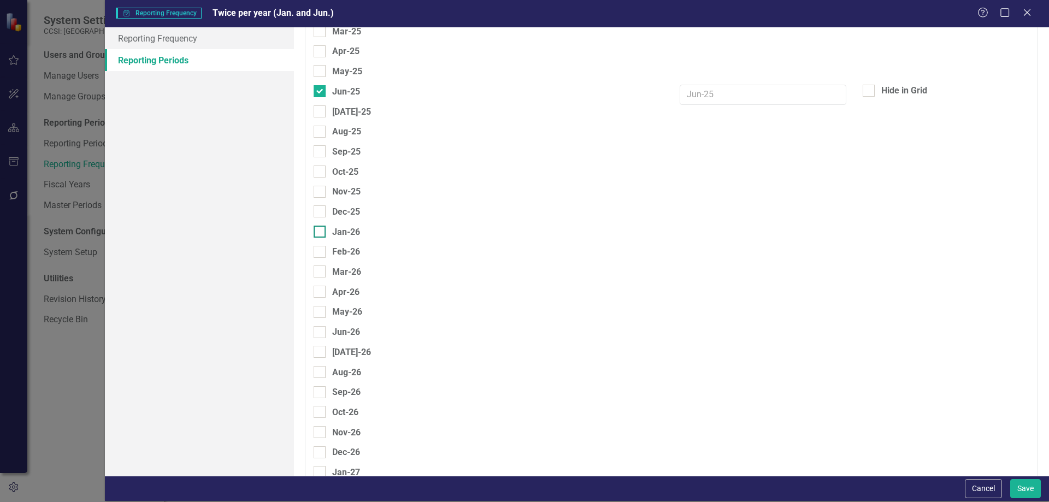
scroll to position [1081, 0]
click at [320, 233] on div at bounding box center [320, 231] width 12 height 12
click at [320, 232] on input "Jan-26" at bounding box center [317, 228] width 7 height 7
checkbox input "true"
click at [322, 331] on div at bounding box center [320, 332] width 12 height 12
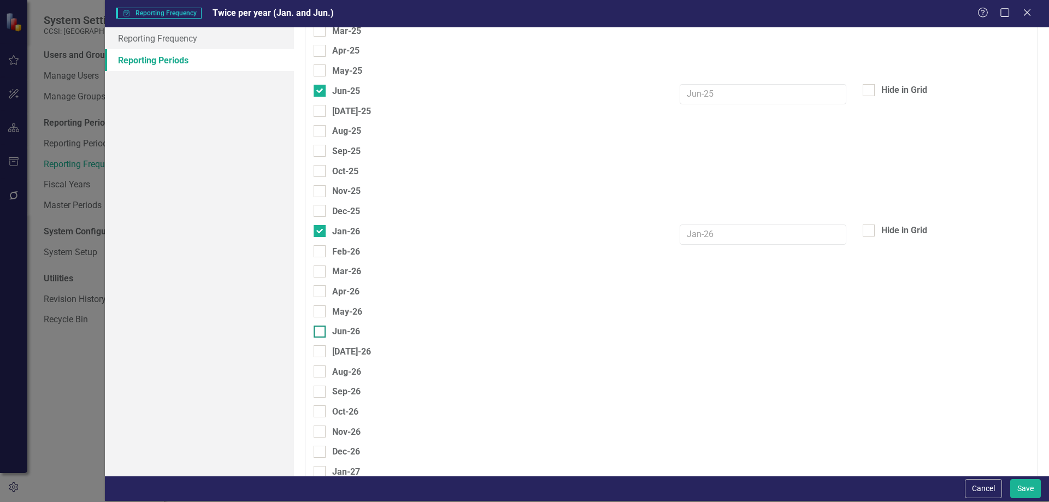
click at [321, 331] on input "Jun-26" at bounding box center [317, 329] width 7 height 7
checkbox input "true"
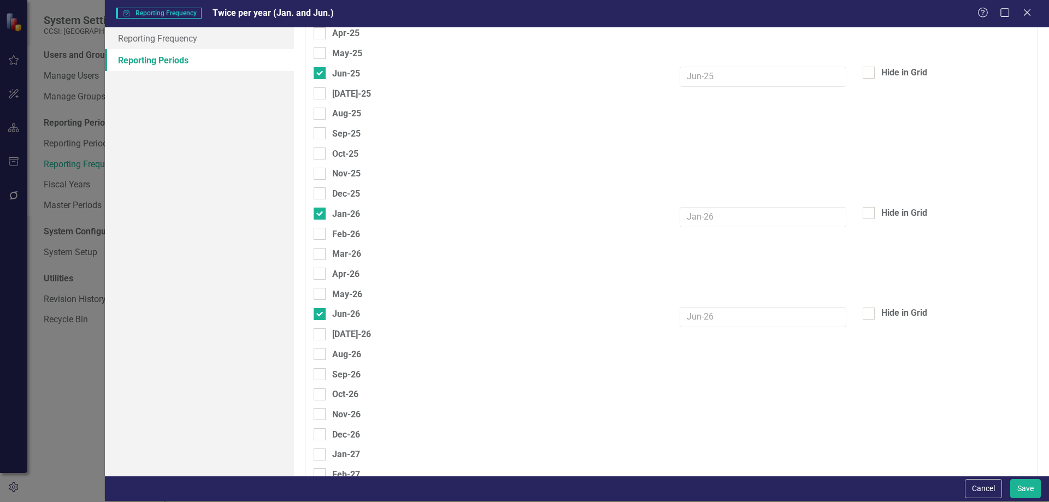
scroll to position [1099, 0]
click at [1023, 486] on button "Save" at bounding box center [1025, 488] width 31 height 19
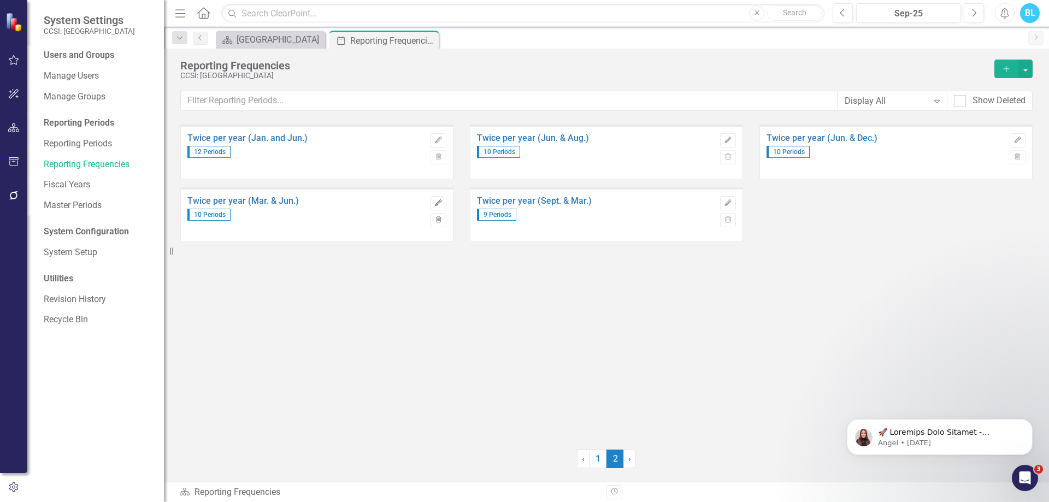
click at [438, 203] on icon "button" at bounding box center [438, 202] width 7 height 7
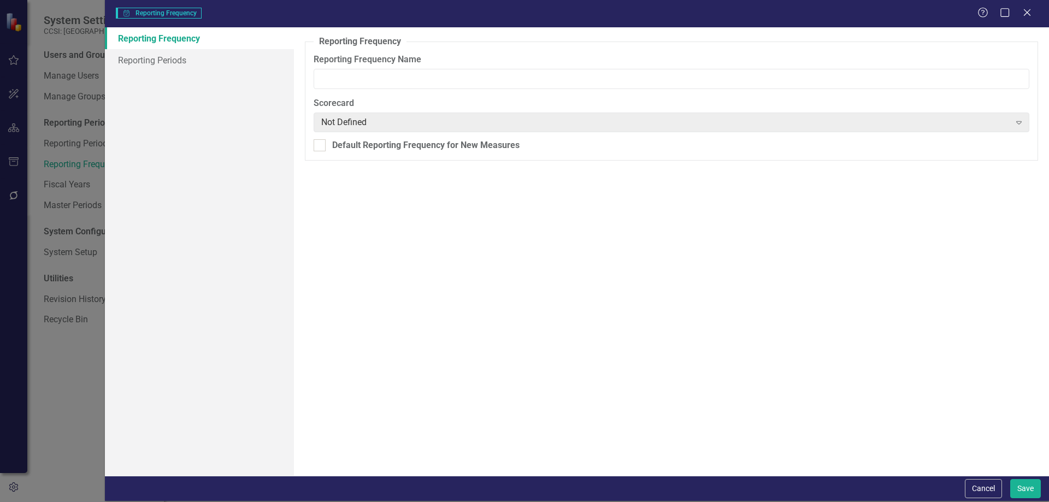
type input "Twice per year (Mar. & Jun.)"
click at [239, 57] on link "Reporting Periods" at bounding box center [199, 60] width 189 height 22
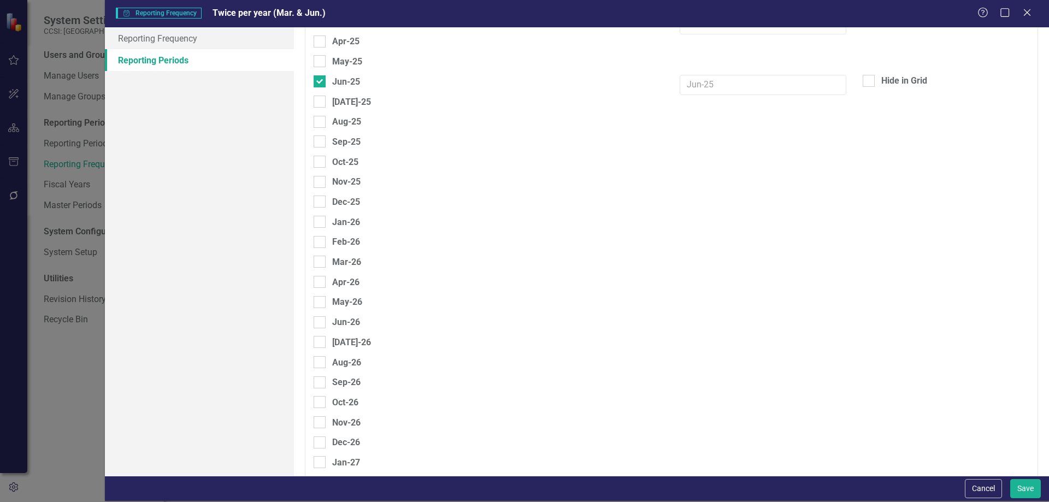
scroll to position [1047, 0]
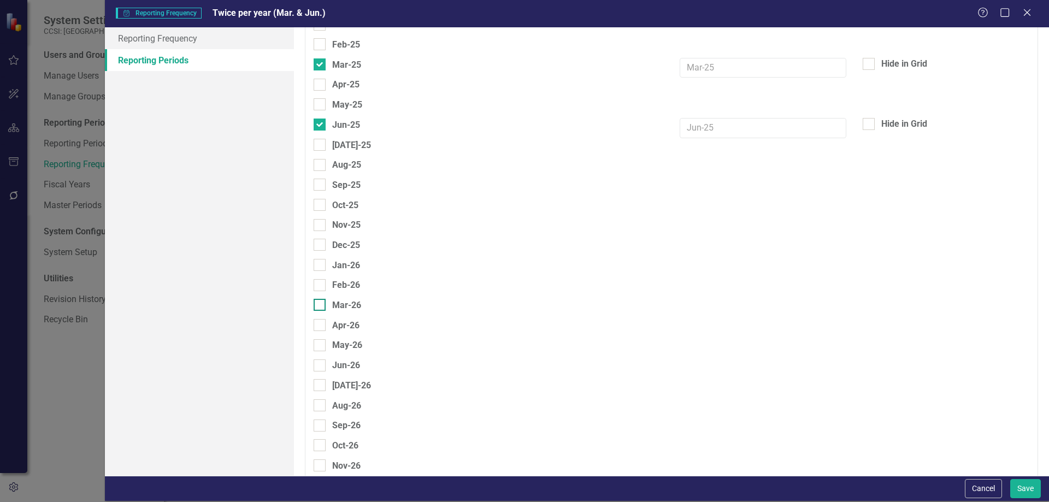
click at [353, 302] on div "Mar-26" at bounding box center [346, 305] width 29 height 14
click at [321, 302] on input "Mar-26" at bounding box center [317, 302] width 7 height 7
checkbox input "true"
click at [352, 366] on div "Jun-26" at bounding box center [346, 365] width 28 height 14
click at [321, 366] on input "Jun-26" at bounding box center [317, 362] width 7 height 7
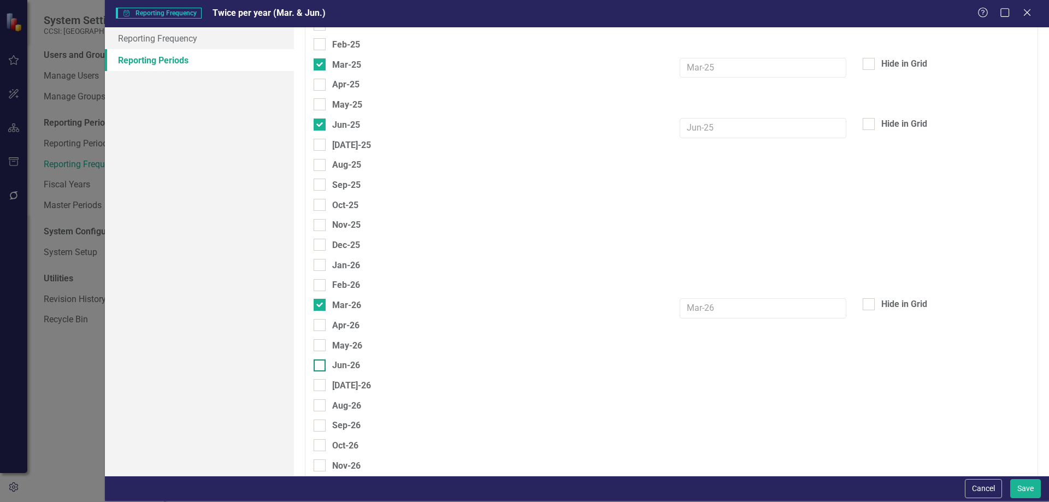
checkbox input "true"
click at [1025, 493] on button "Save" at bounding box center [1025, 488] width 31 height 19
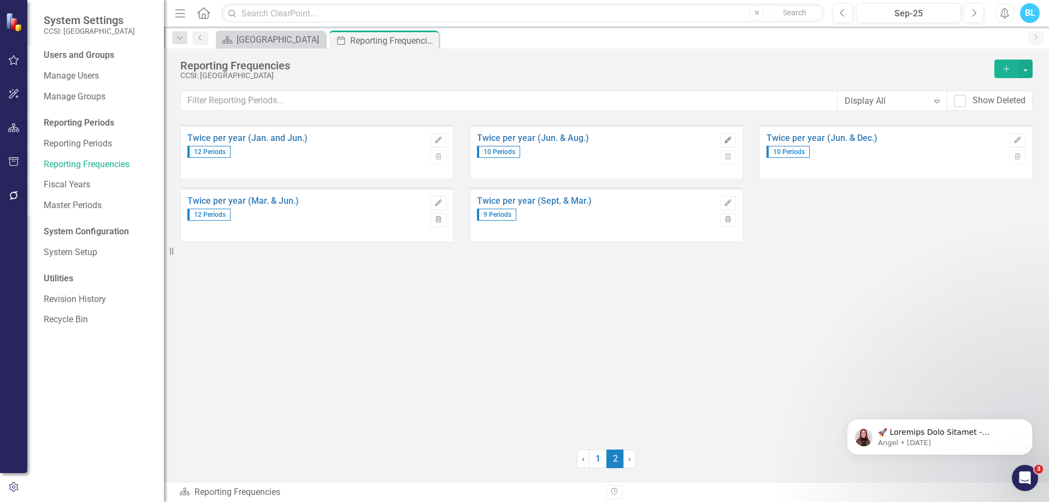
click at [729, 136] on button "Edit" at bounding box center [728, 140] width 16 height 14
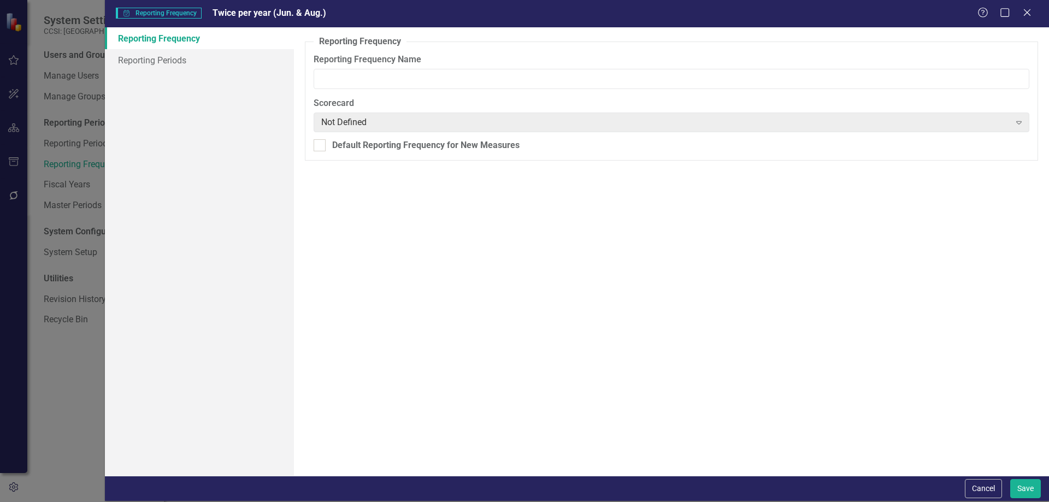
type input "Twice per year (Jun. & Aug.)"
click at [205, 55] on link "Reporting Periods" at bounding box center [199, 60] width 189 height 22
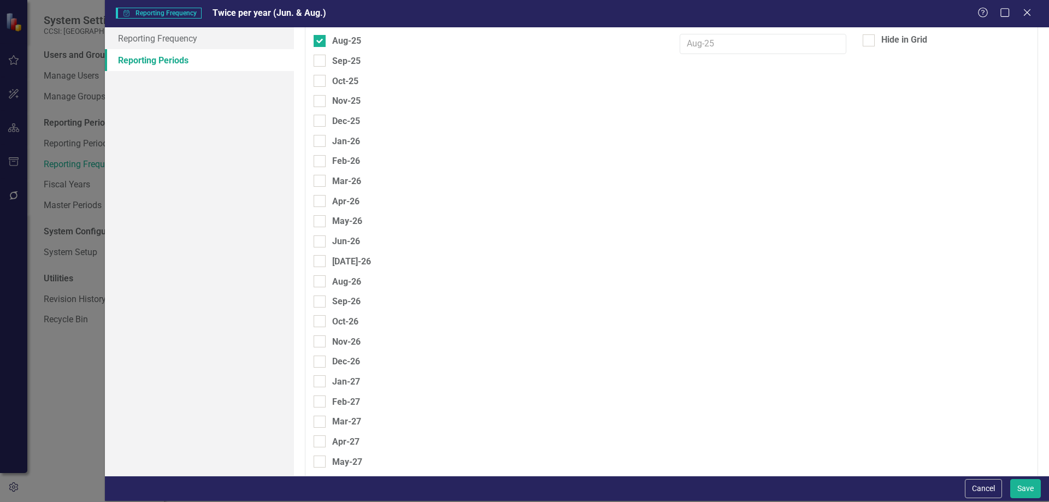
scroll to position [1172, 0]
click at [322, 243] on div at bounding box center [320, 241] width 12 height 12
click at [321, 242] on input "Jun-26" at bounding box center [317, 238] width 7 height 7
checkbox input "true"
click at [319, 283] on div at bounding box center [320, 281] width 12 height 12
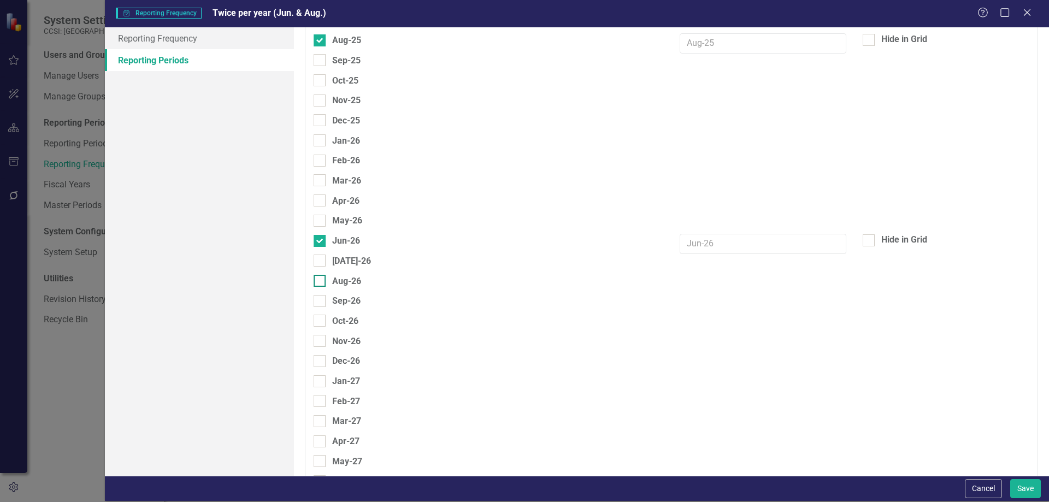
click at [319, 282] on input "Aug-26" at bounding box center [317, 278] width 7 height 7
checkbox input "true"
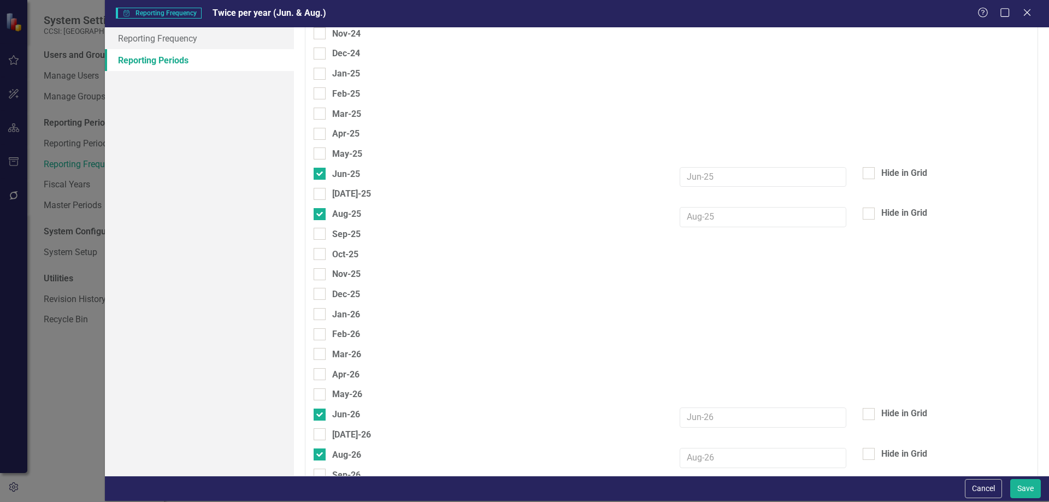
scroll to position [998, 0]
click at [1024, 488] on button "Save" at bounding box center [1025, 488] width 31 height 19
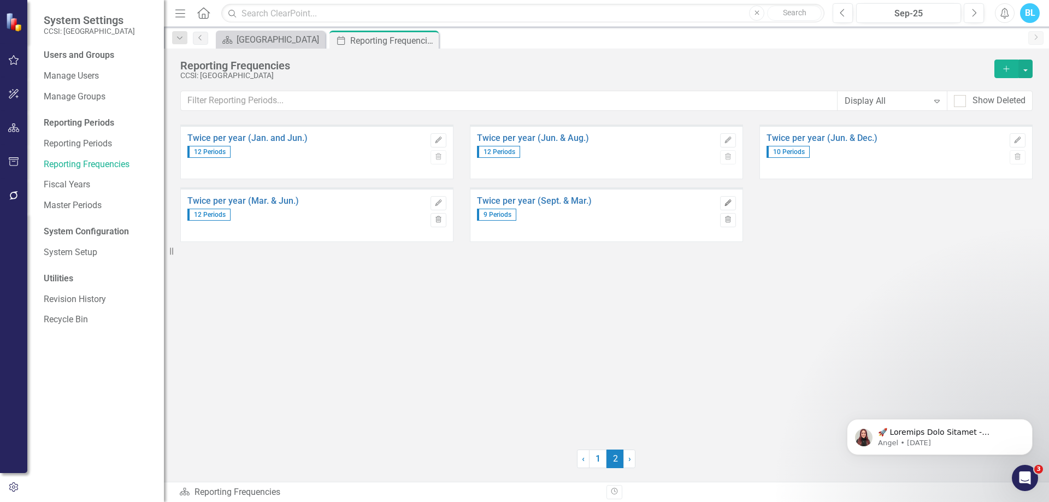
click at [725, 203] on icon "Edit" at bounding box center [728, 203] width 8 height 7
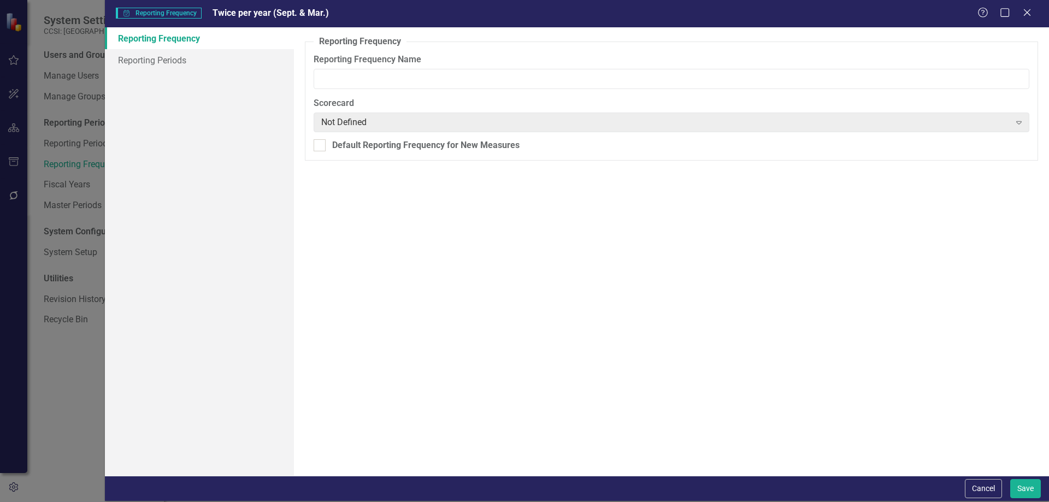
type input "Twice per year (Sept. & Mar.)"
click at [205, 57] on link "Reporting Periods" at bounding box center [199, 60] width 189 height 22
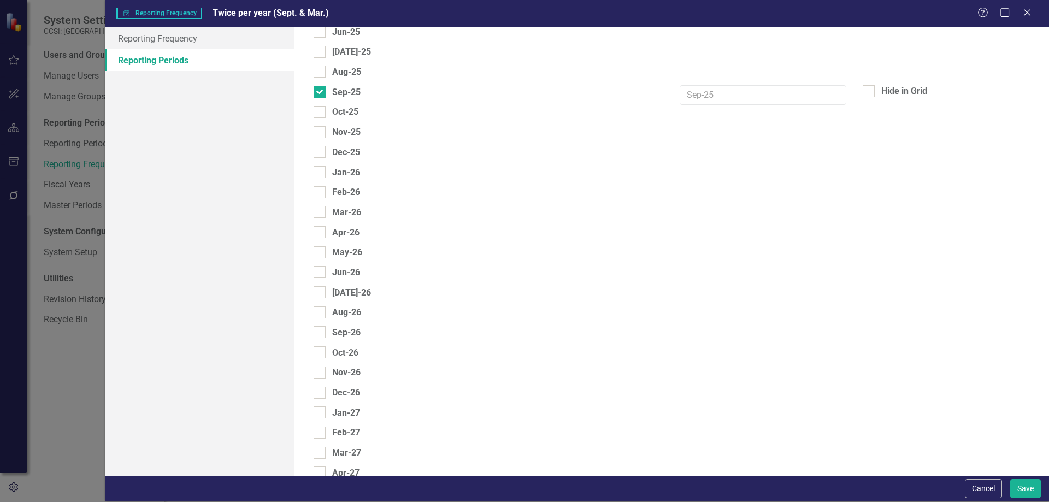
scroll to position [1141, 0]
click at [323, 206] on div at bounding box center [320, 211] width 12 height 12
click at [321, 206] on input "Mar-26" at bounding box center [317, 208] width 7 height 7
checkbox input "true"
click at [317, 330] on input "Sep-26" at bounding box center [317, 329] width 7 height 7
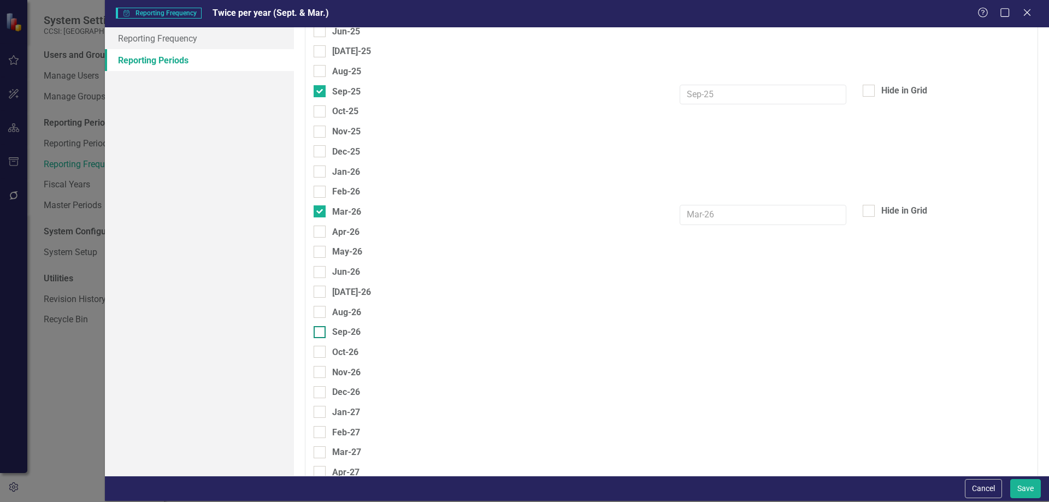
checkbox input "true"
click at [1021, 484] on button "Save" at bounding box center [1025, 488] width 31 height 19
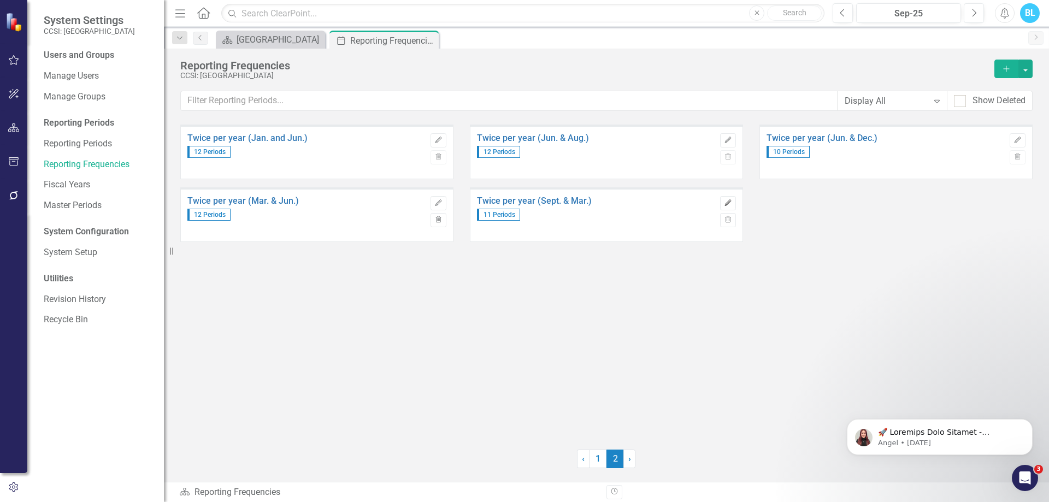
click at [731, 202] on icon "Edit" at bounding box center [728, 203] width 8 height 7
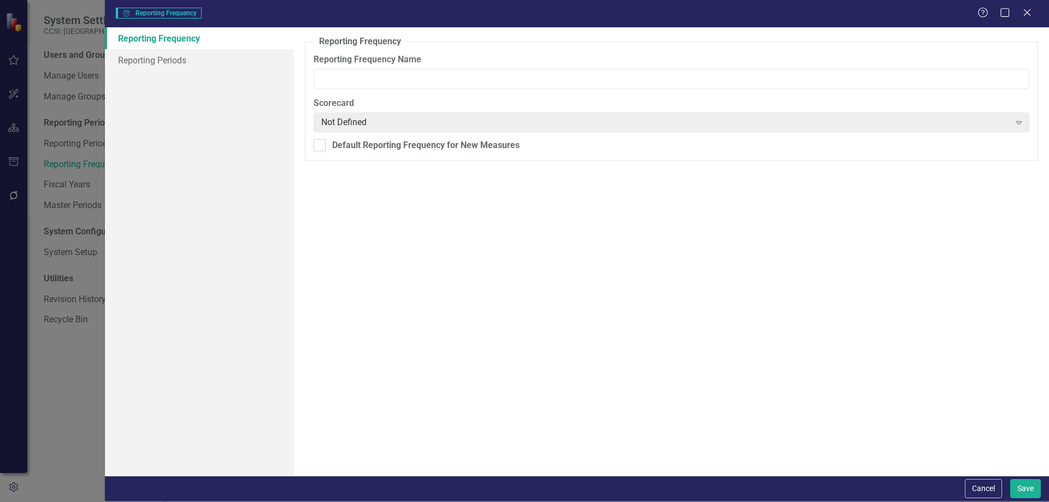
type input "Twice per year (Sept. & Mar.)"
click at [240, 62] on link "Reporting Periods" at bounding box center [199, 60] width 189 height 22
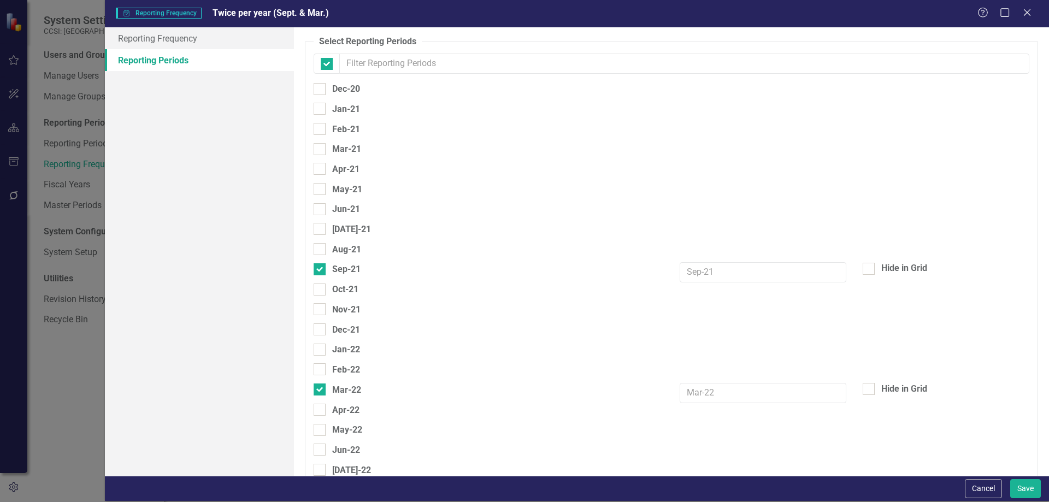
checkbox input "false"
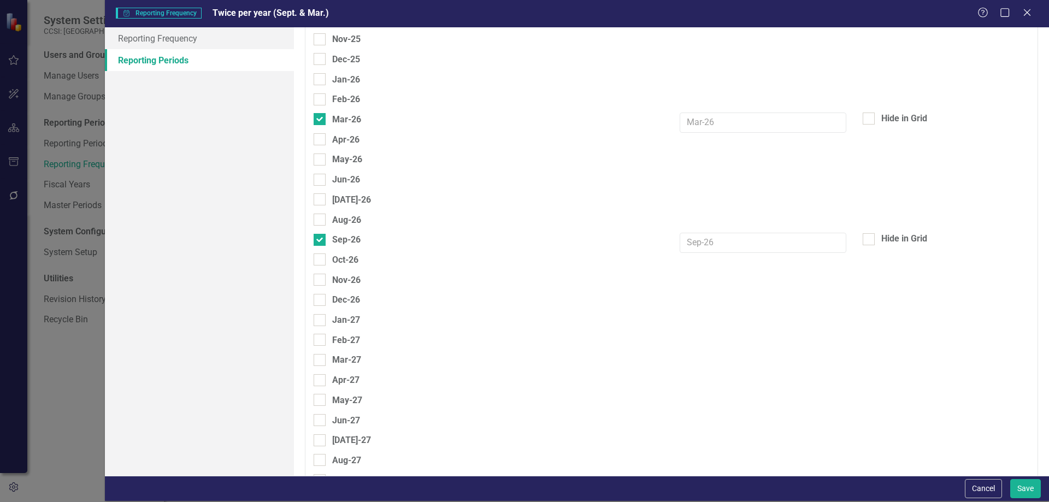
scroll to position [1215, 0]
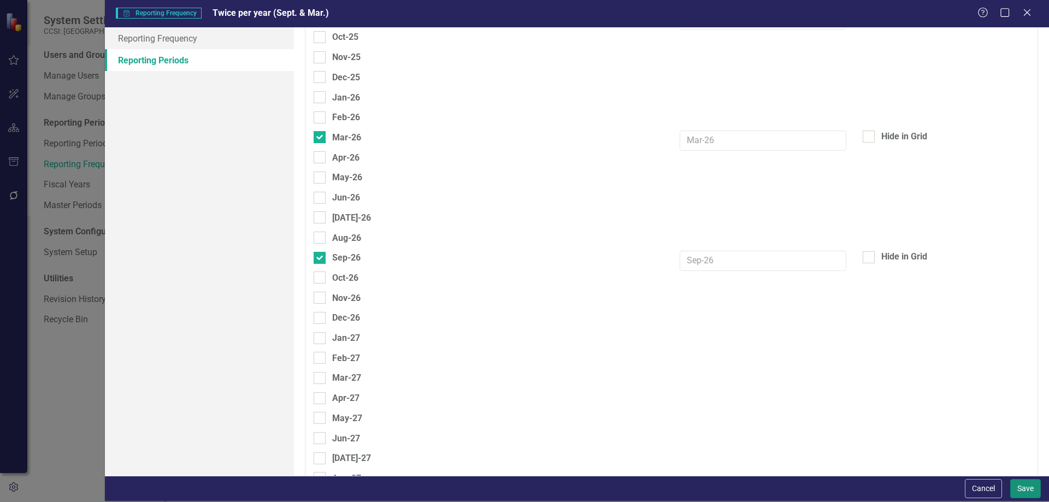
click at [1024, 482] on button "Save" at bounding box center [1025, 488] width 31 height 19
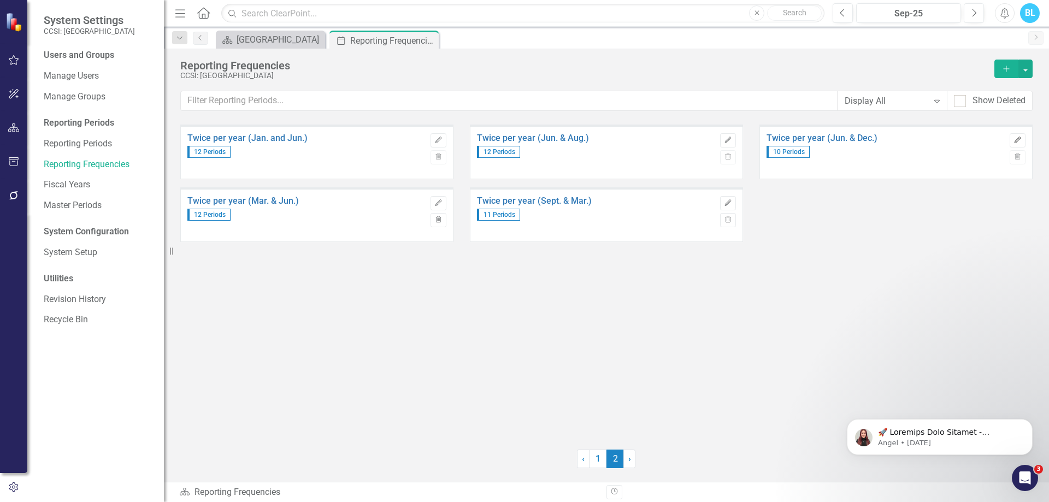
click at [1019, 137] on icon "Edit" at bounding box center [1017, 140] width 8 height 7
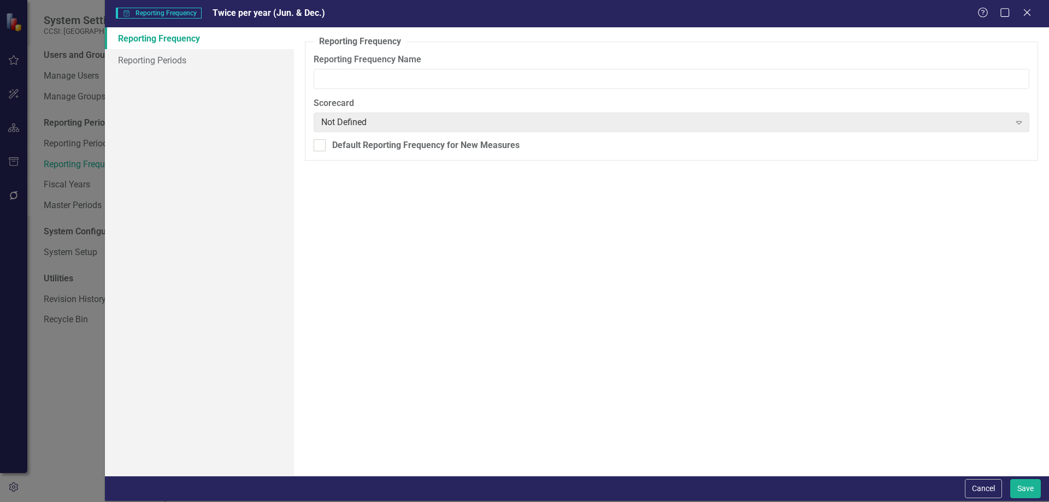
type input "Twice per year (Jun. & Dec.)"
click at [213, 54] on link "Reporting Periods" at bounding box center [199, 60] width 189 height 22
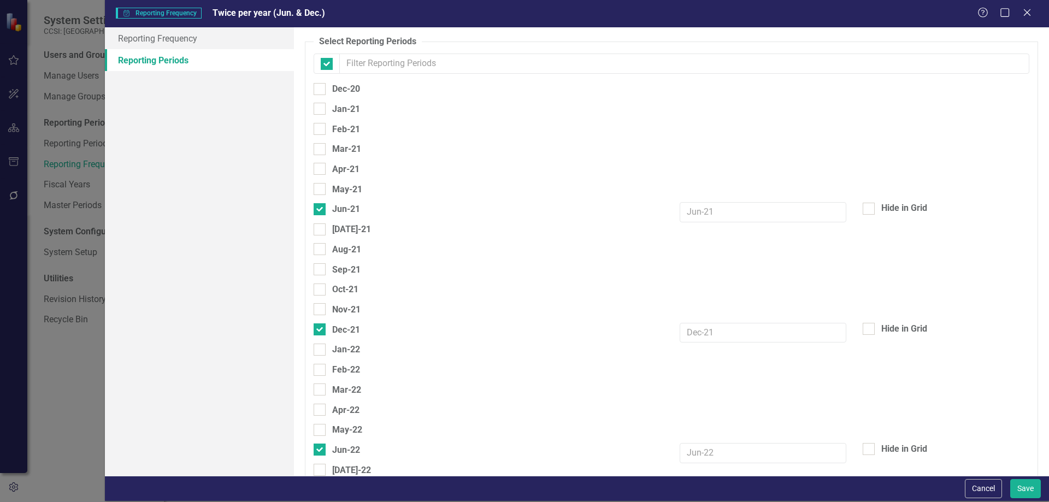
checkbox input "false"
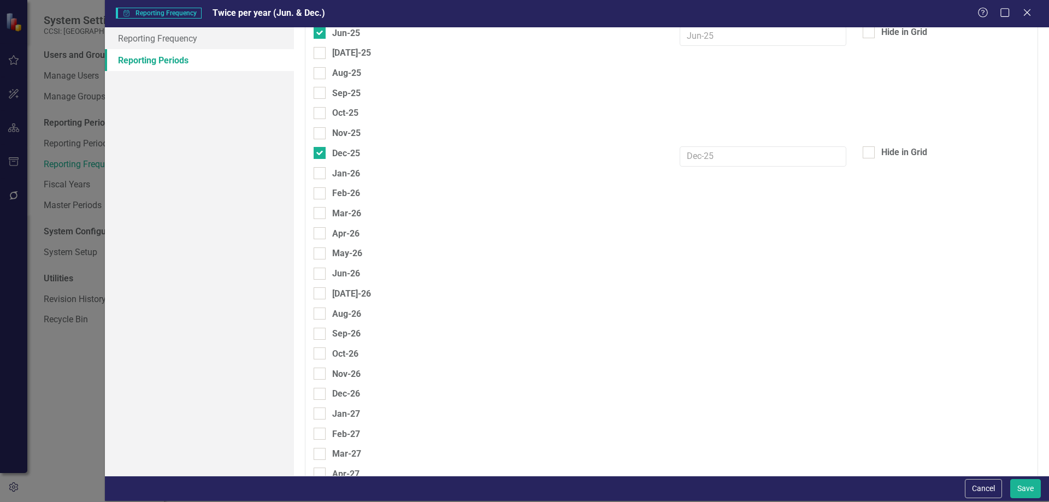
scroll to position [1141, 0]
click at [350, 275] on div "Jun-26" at bounding box center [346, 271] width 28 height 14
click at [321, 273] on input "Jun-26" at bounding box center [317, 269] width 7 height 7
checkbox input "true"
click at [343, 390] on div "Dec-26" at bounding box center [346, 392] width 28 height 14
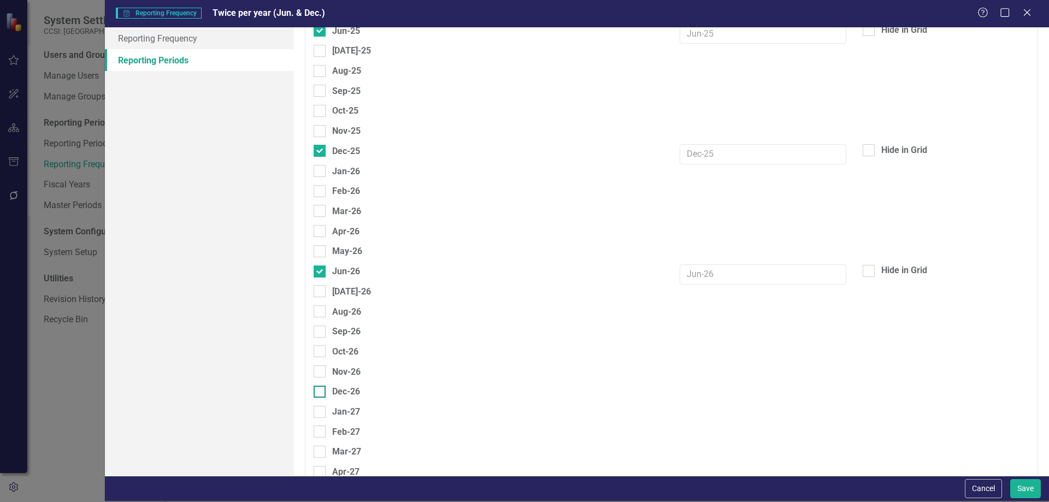
click at [321, 390] on input "Dec-26" at bounding box center [317, 389] width 7 height 7
checkbox input "true"
click at [1023, 492] on button "Save" at bounding box center [1025, 488] width 31 height 19
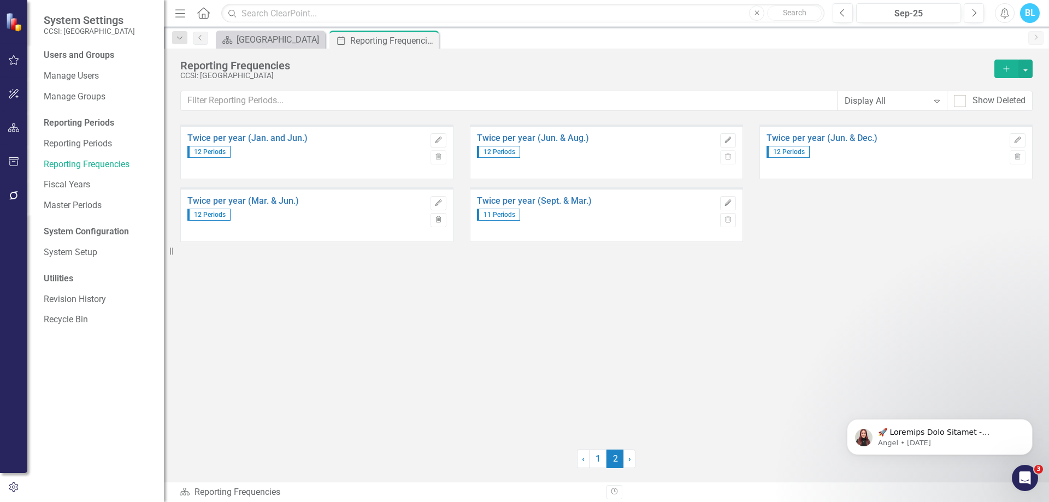
click at [817, 279] on div "Twice per year (Jan. and Jun.) 12 Periods Edit Trash Twice per year (Jun. & Aug…" at bounding box center [606, 280] width 852 height 311
click at [602, 461] on link "1" at bounding box center [597, 459] width 17 height 19
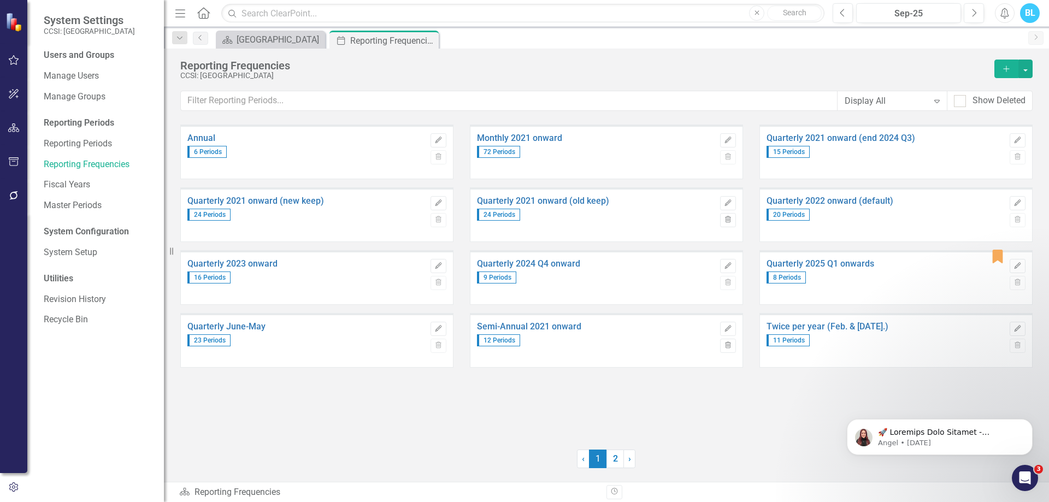
click at [703, 427] on div "Annual 6 Periods Edit Trash Monthly 2021 onward 72 Periods Edit Trash Quarterly…" at bounding box center [606, 280] width 852 height 311
click at [615, 454] on link "2" at bounding box center [614, 459] width 17 height 19
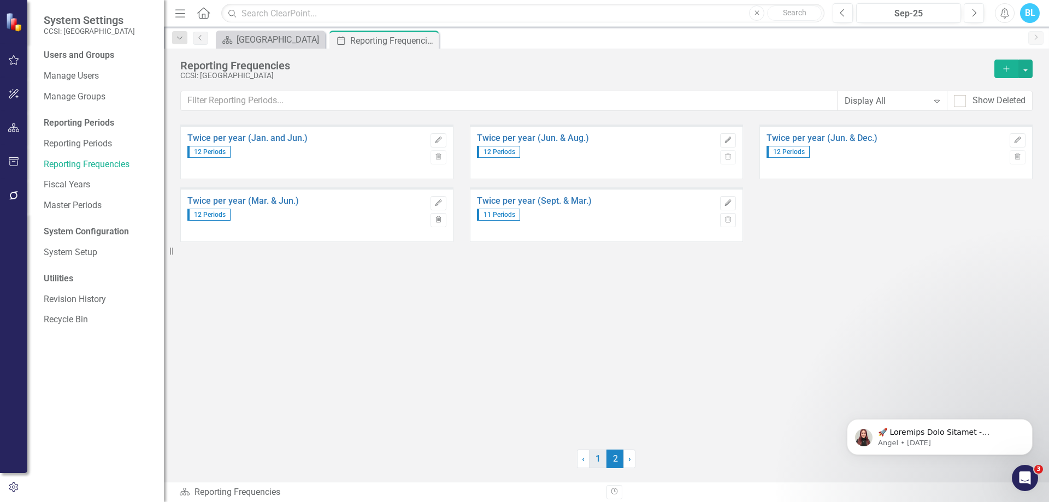
click at [603, 458] on link "1" at bounding box center [597, 459] width 17 height 19
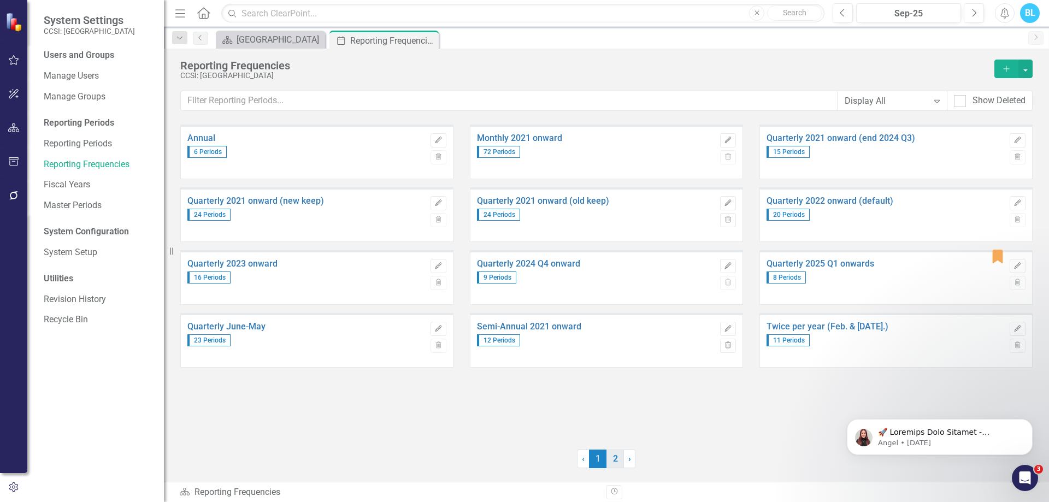
click at [617, 457] on link "2" at bounding box center [614, 459] width 17 height 19
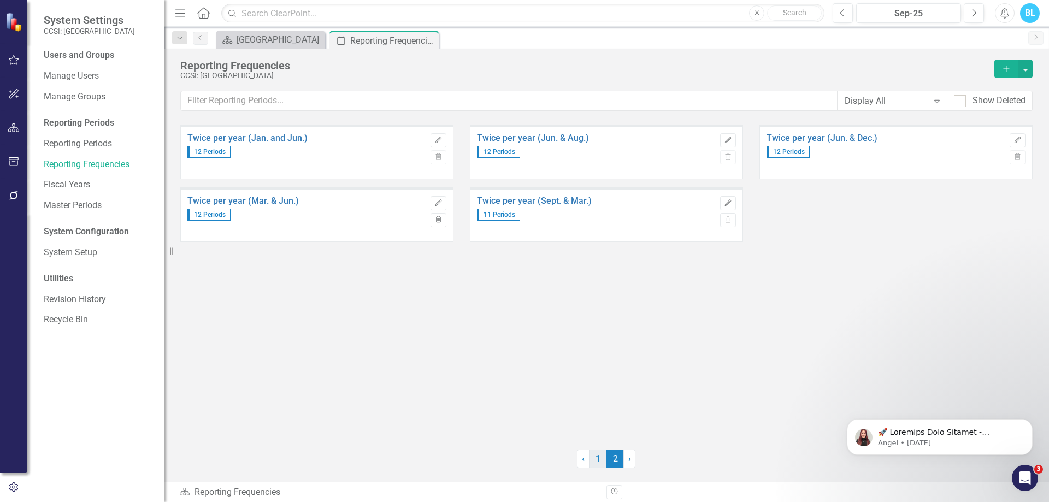
click at [601, 459] on link "1" at bounding box center [597, 459] width 17 height 19
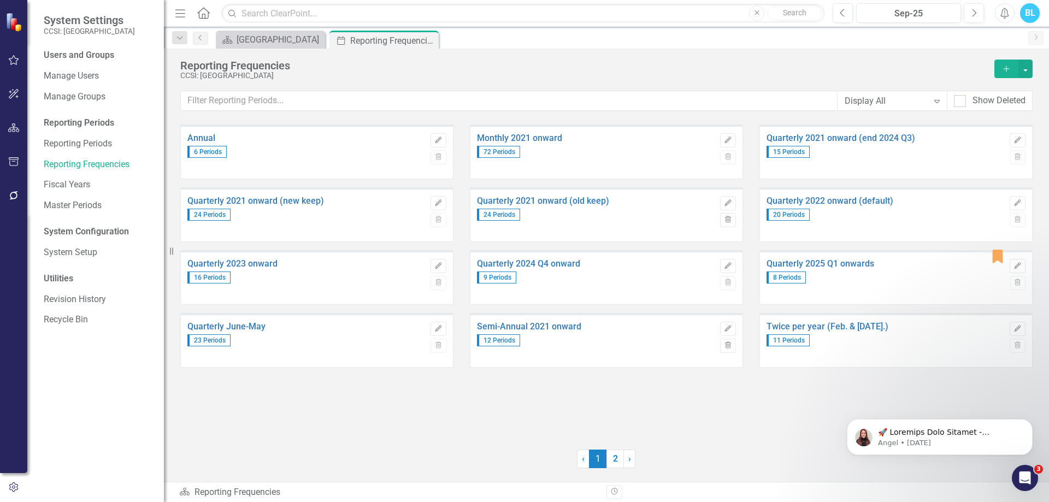
click at [1036, 8] on div "BL" at bounding box center [1030, 13] width 20 height 20
click at [981, 156] on link "Logout Log Out" at bounding box center [996, 158] width 86 height 20
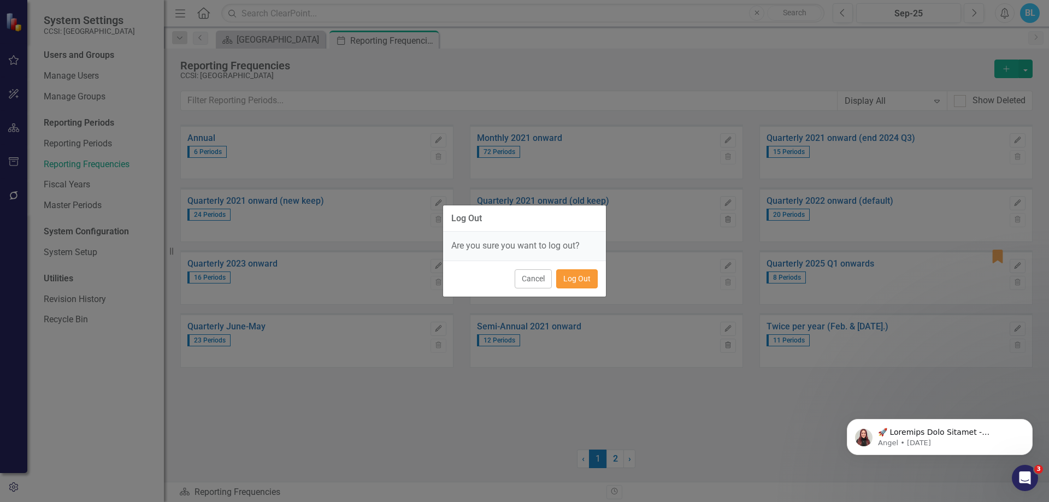
click at [579, 282] on button "Log Out" at bounding box center [577, 278] width 42 height 19
